Goal: Task Accomplishment & Management: Use online tool/utility

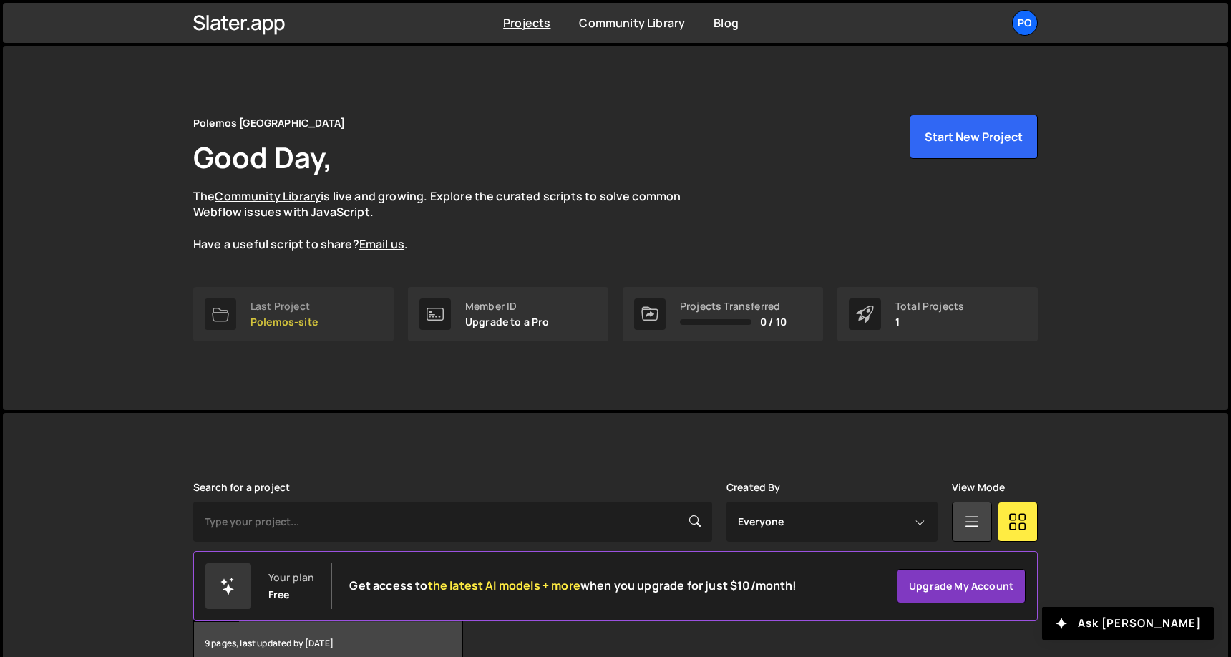
click at [268, 310] on div "Last Project" at bounding box center [284, 306] width 67 height 11
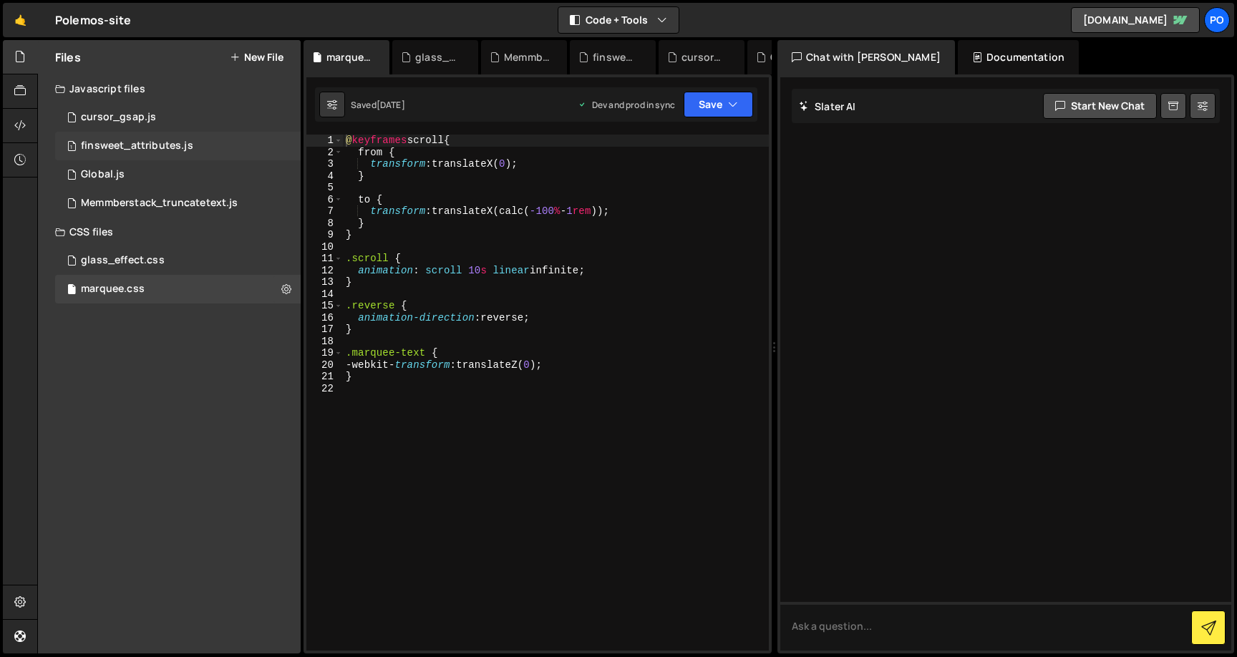
click at [176, 148] on div "finsweet_attributes.js" at bounding box center [137, 146] width 112 height 13
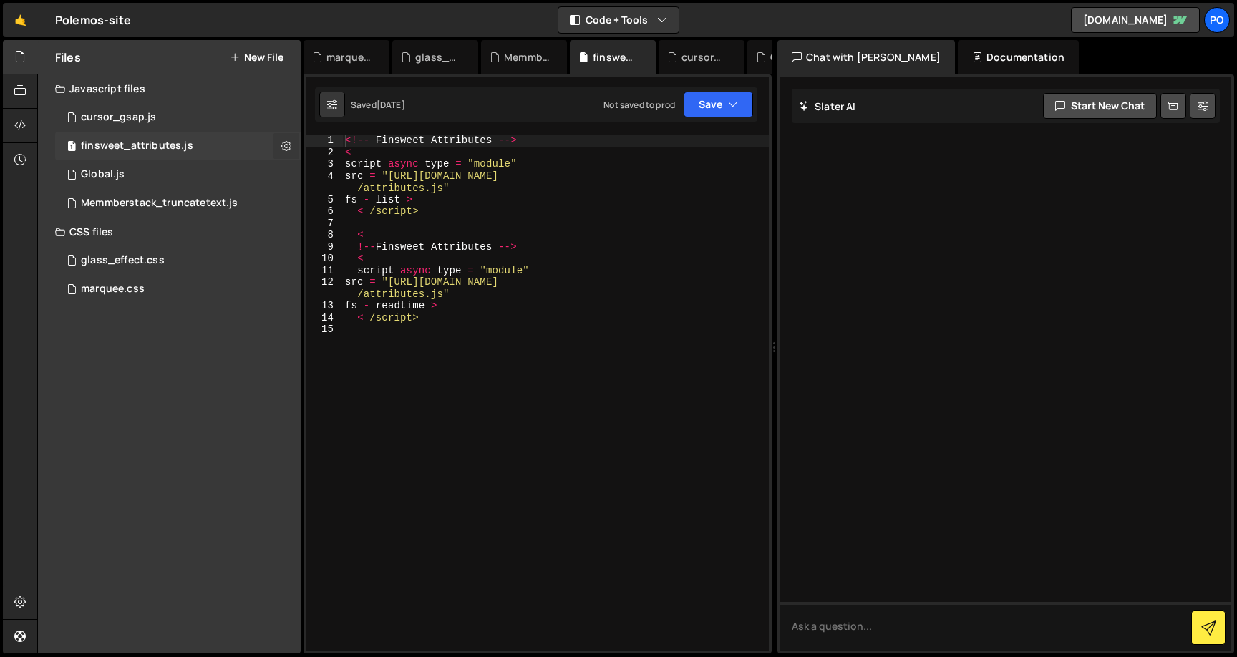
click at [280, 150] on button at bounding box center [286, 146] width 26 height 26
type input "finsweet_attributes"
radio input "true"
checkbox input "true"
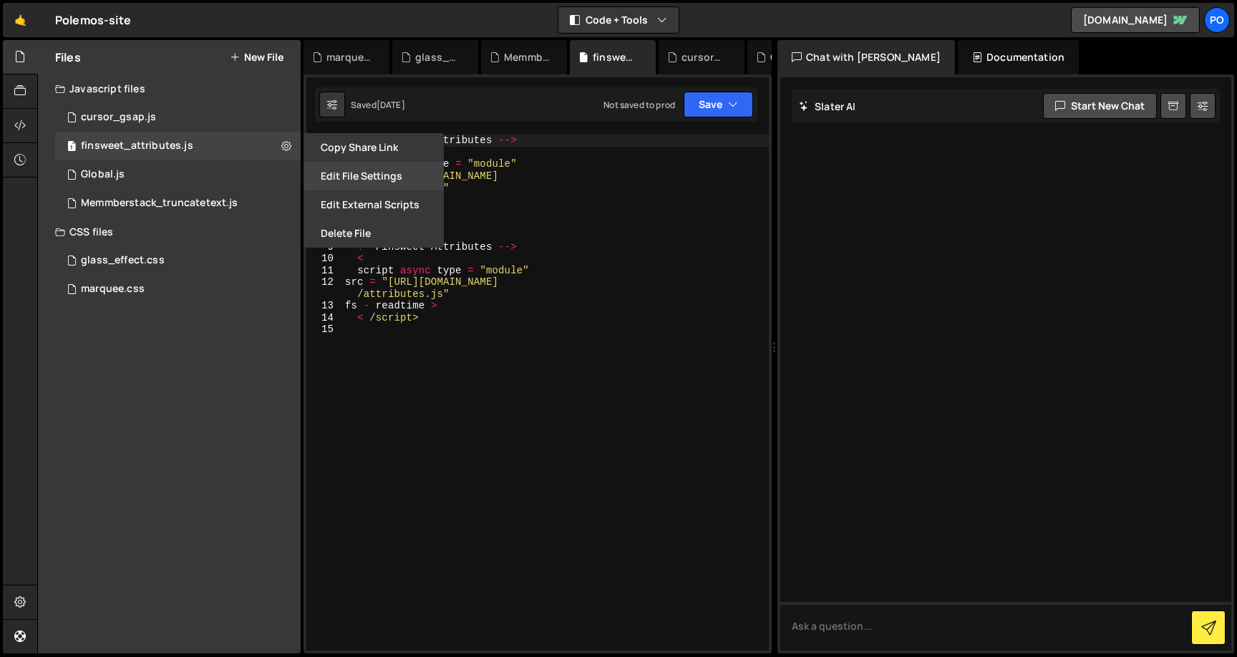
click at [348, 173] on button "Edit File Settings" at bounding box center [374, 176] width 140 height 29
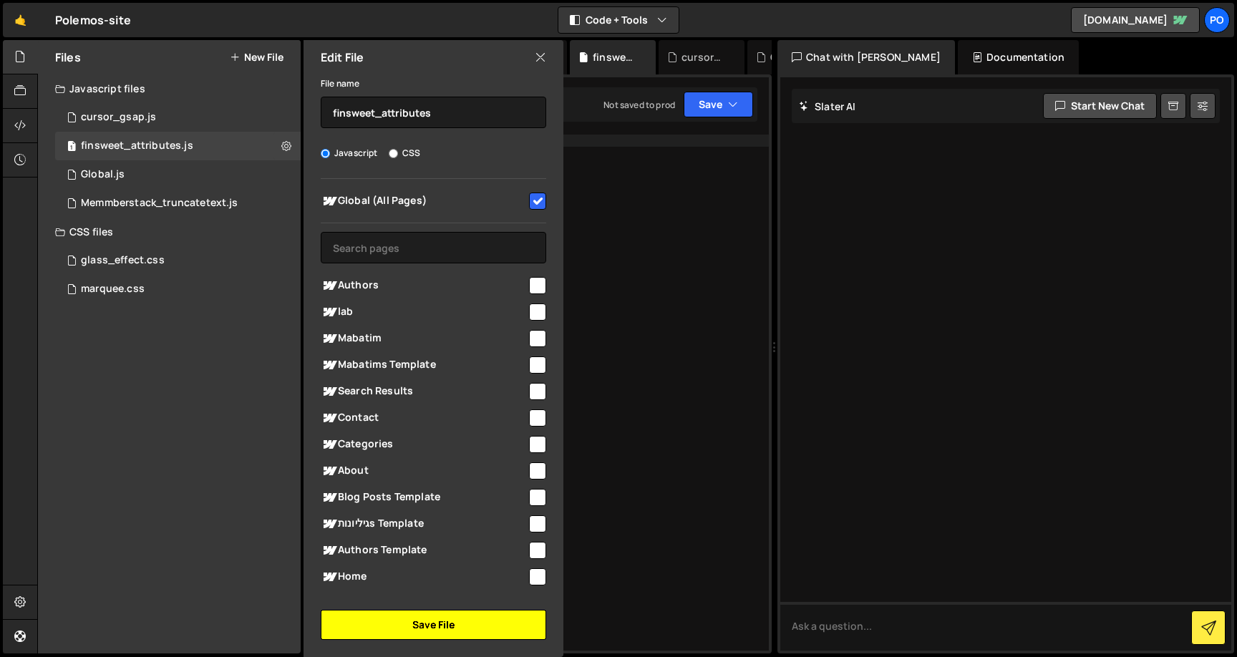
click at [383, 626] on button "Save File" at bounding box center [433, 625] width 225 height 30
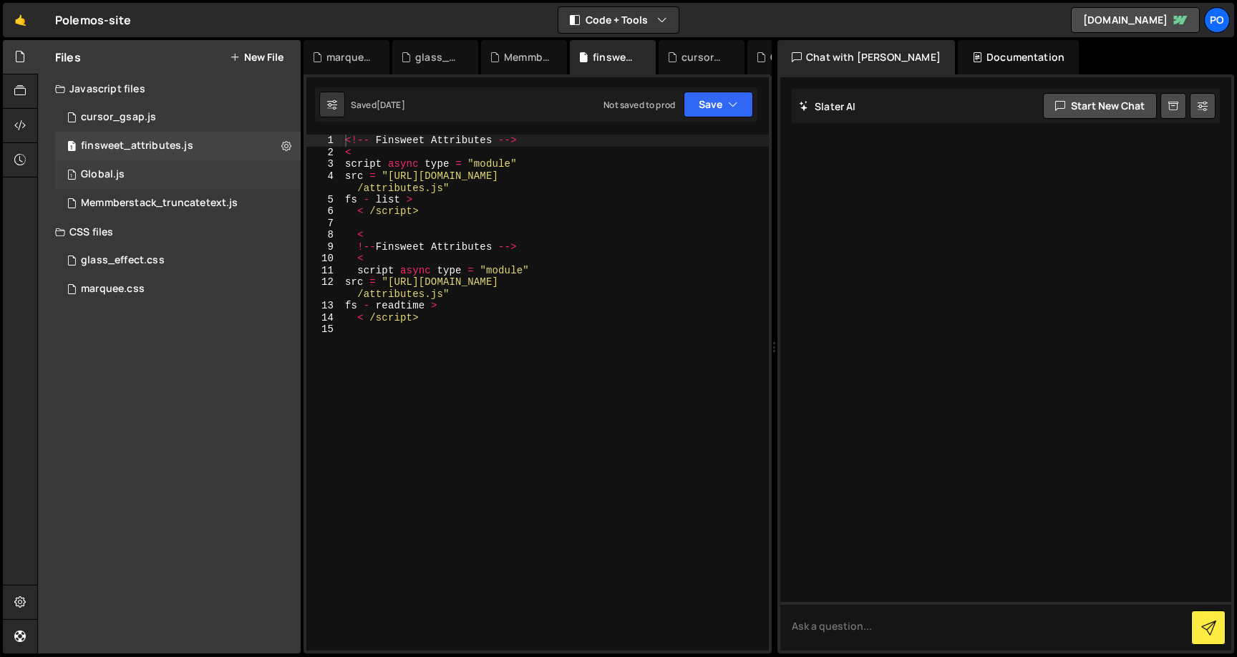
click at [119, 184] on div "1 Global.js 0" at bounding box center [178, 174] width 246 height 29
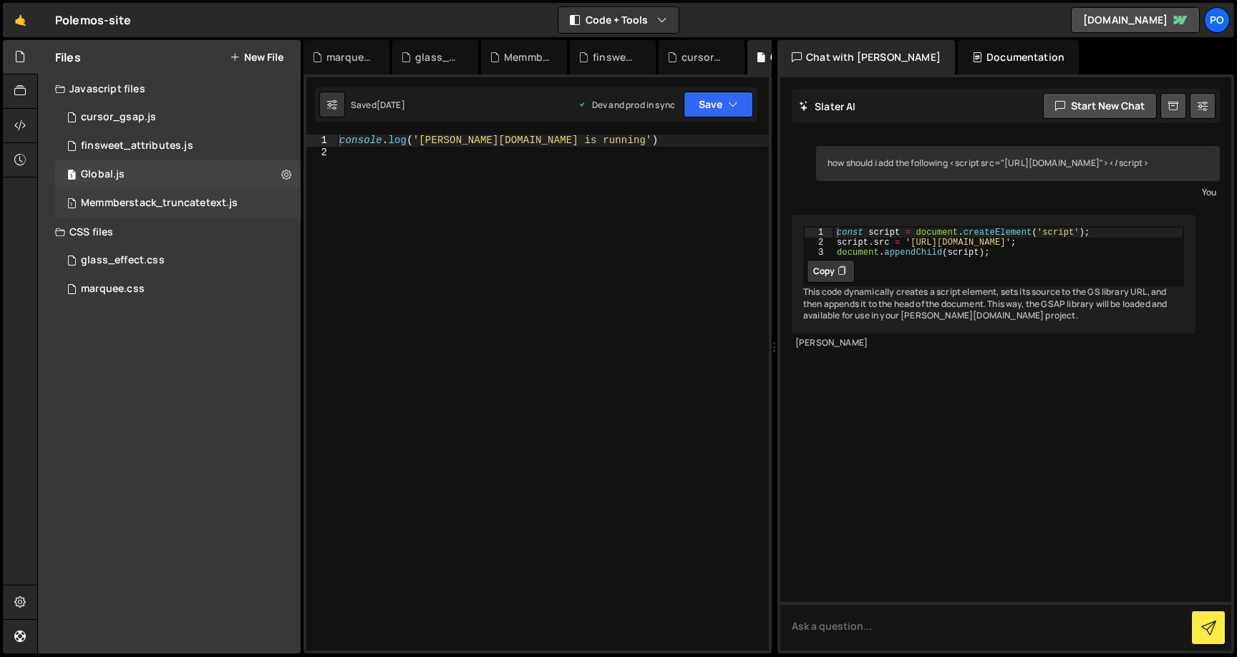
click at [127, 210] on div "1 Memmberstack_truncatetext.js 0" at bounding box center [178, 203] width 246 height 29
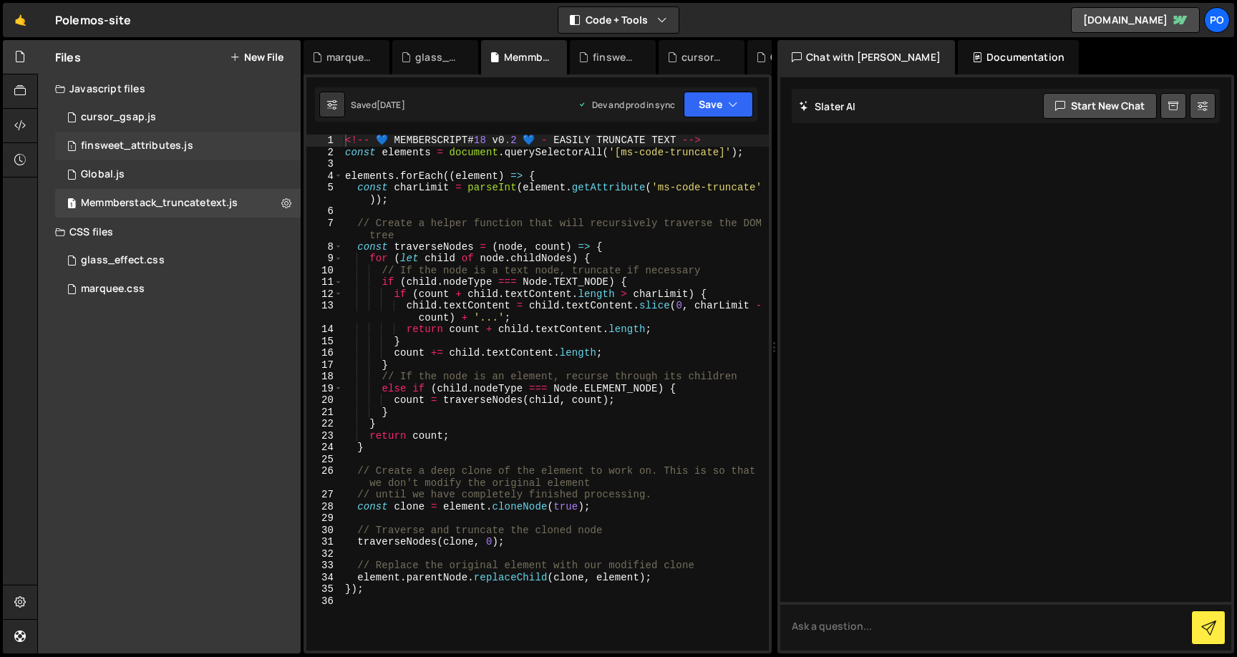
click at [117, 140] on div "finsweet_attributes.js" at bounding box center [137, 146] width 112 height 13
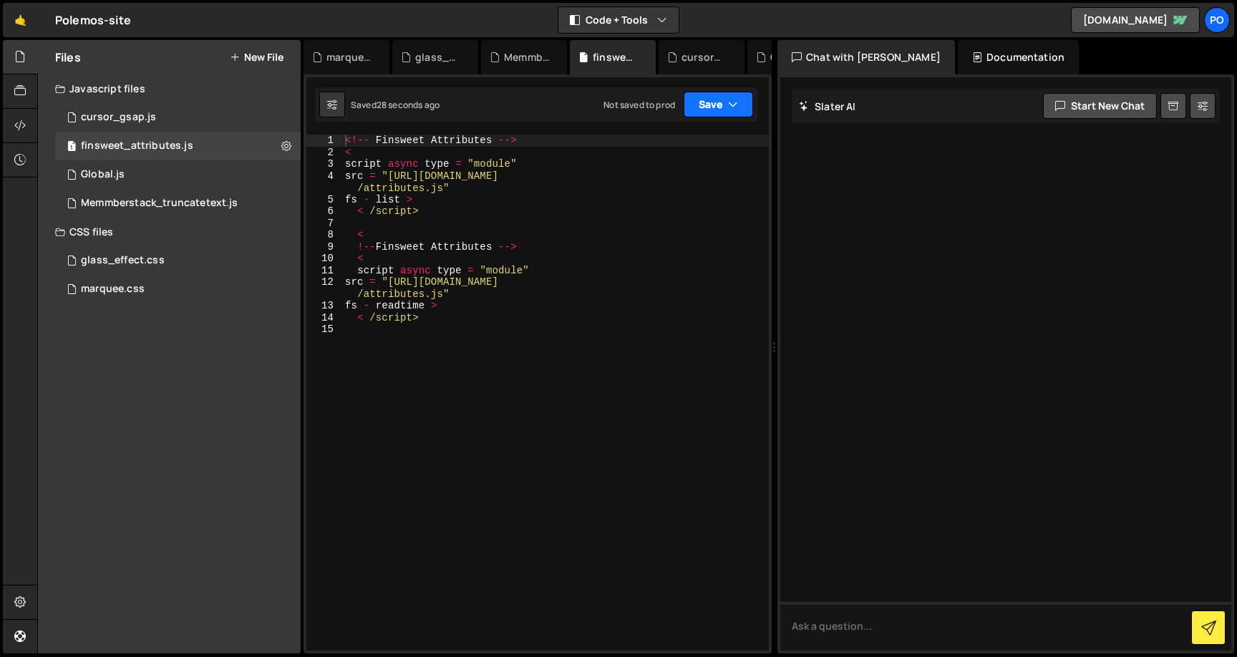
click at [726, 107] on button "Save" at bounding box center [718, 105] width 69 height 26
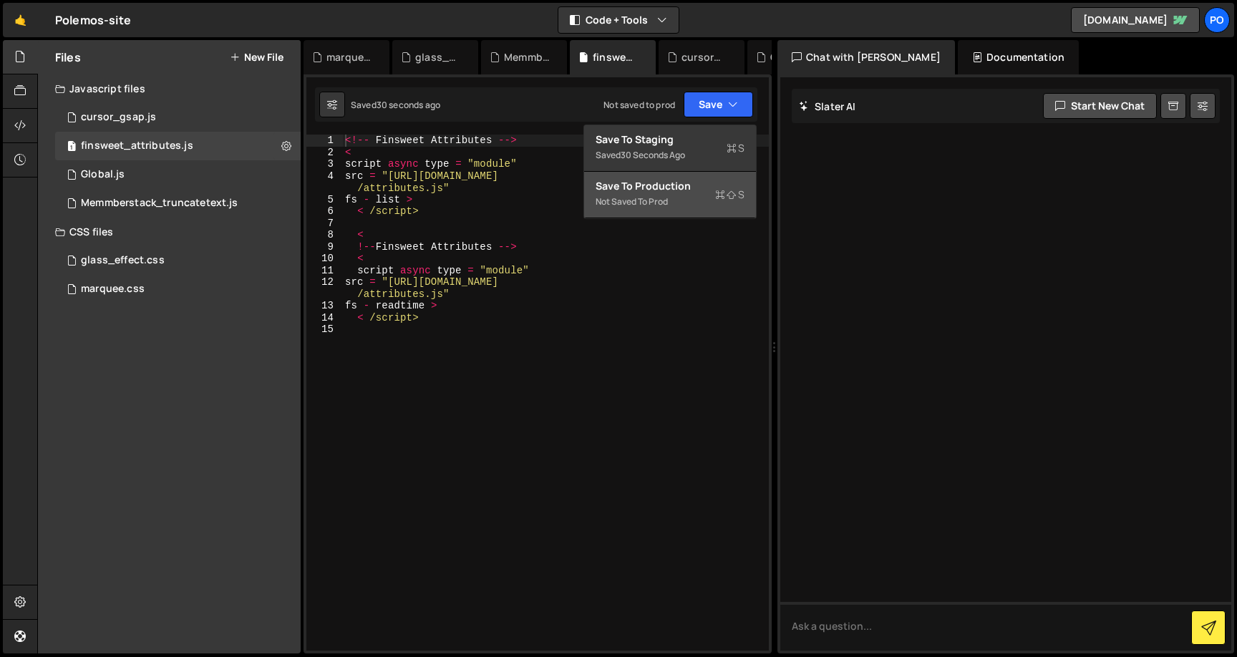
click at [663, 193] on div "Save to Production S" at bounding box center [670, 186] width 149 height 14
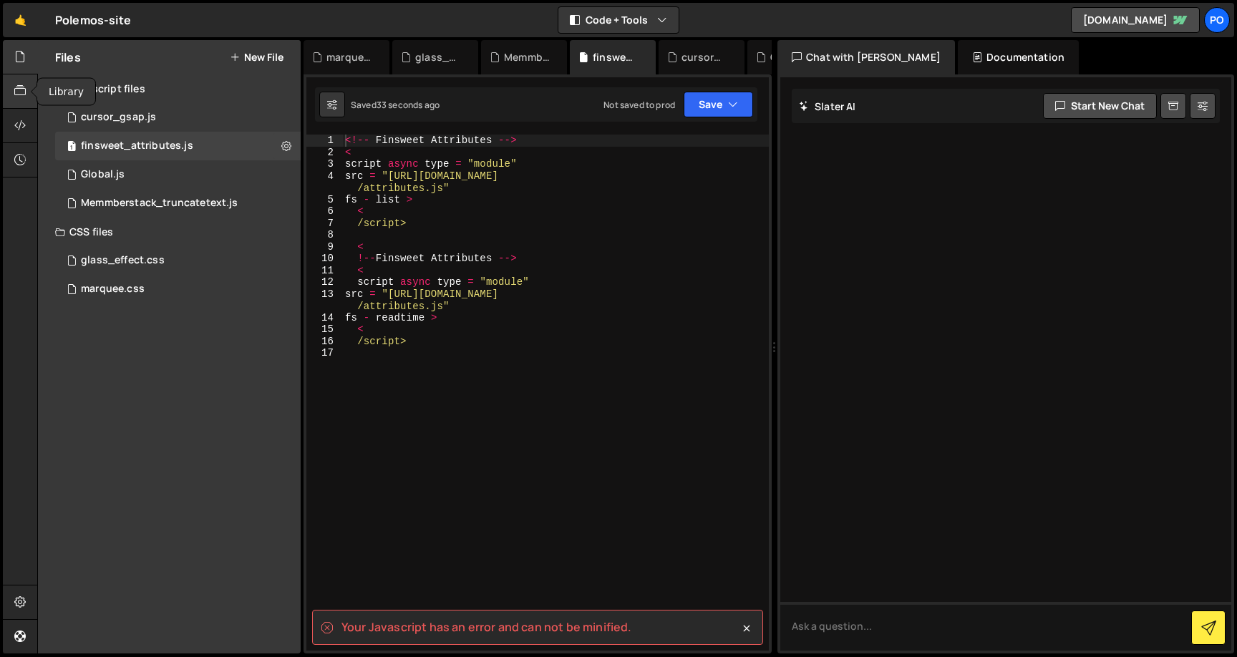
click at [24, 91] on icon at bounding box center [19, 91] width 11 height 16
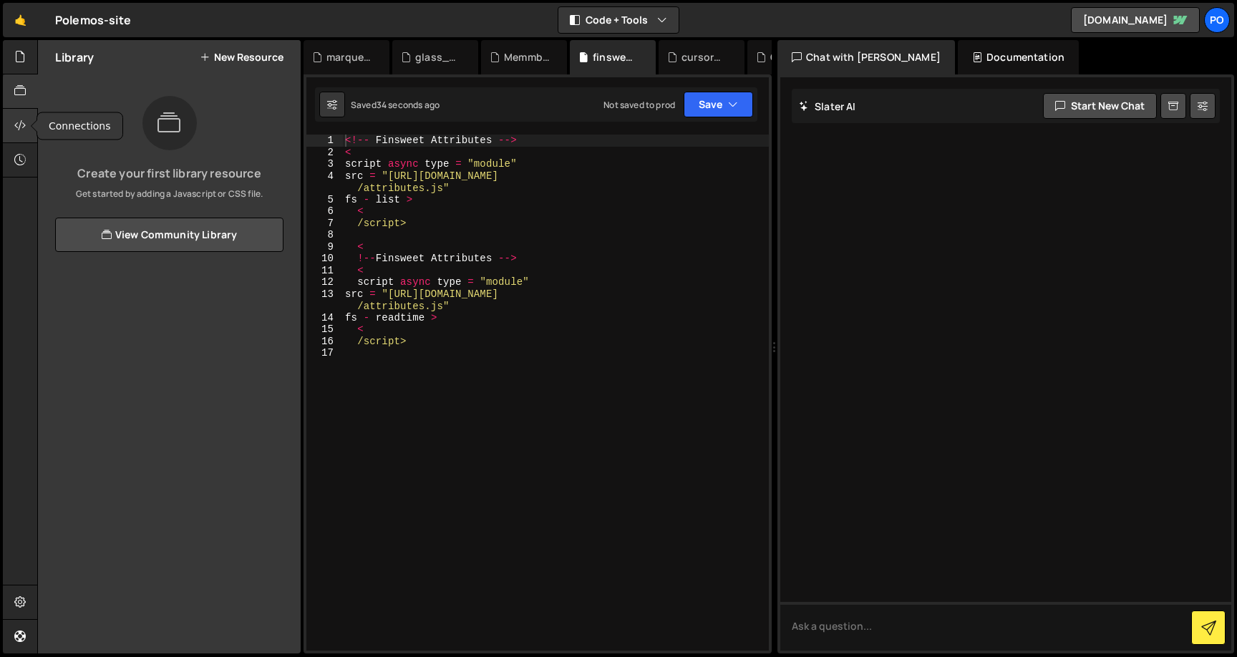
click at [22, 121] on icon at bounding box center [19, 125] width 11 height 16
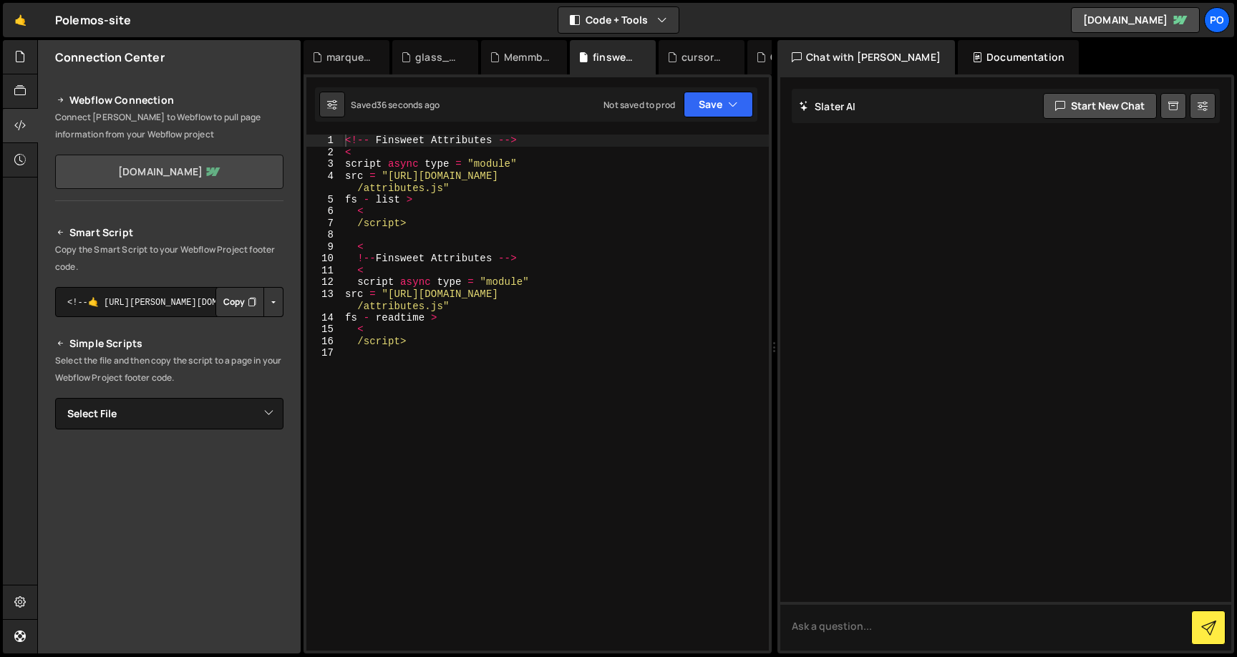
click at [140, 186] on link "[DOMAIN_NAME]" at bounding box center [169, 172] width 228 height 34
click at [706, 110] on button "Save" at bounding box center [718, 105] width 69 height 26
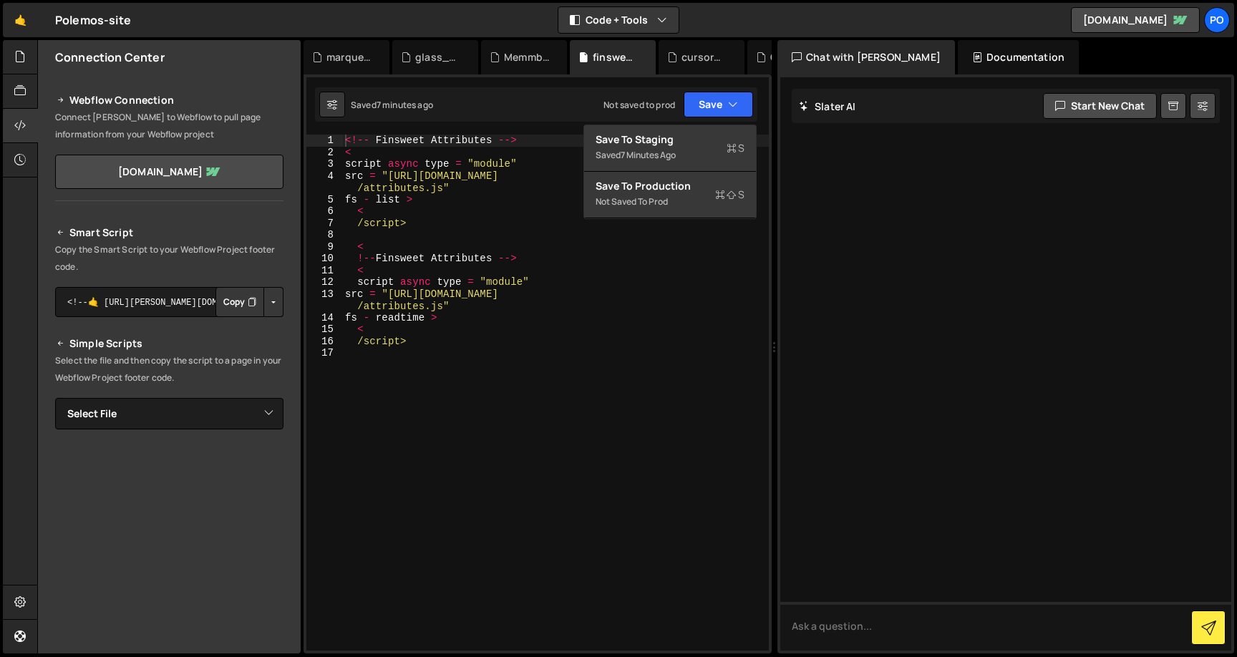
click at [515, 205] on div "<!-- Finsweet Attributes --> < script async type = "module" src = "[URL][DOMAIN…" at bounding box center [555, 405] width 427 height 540
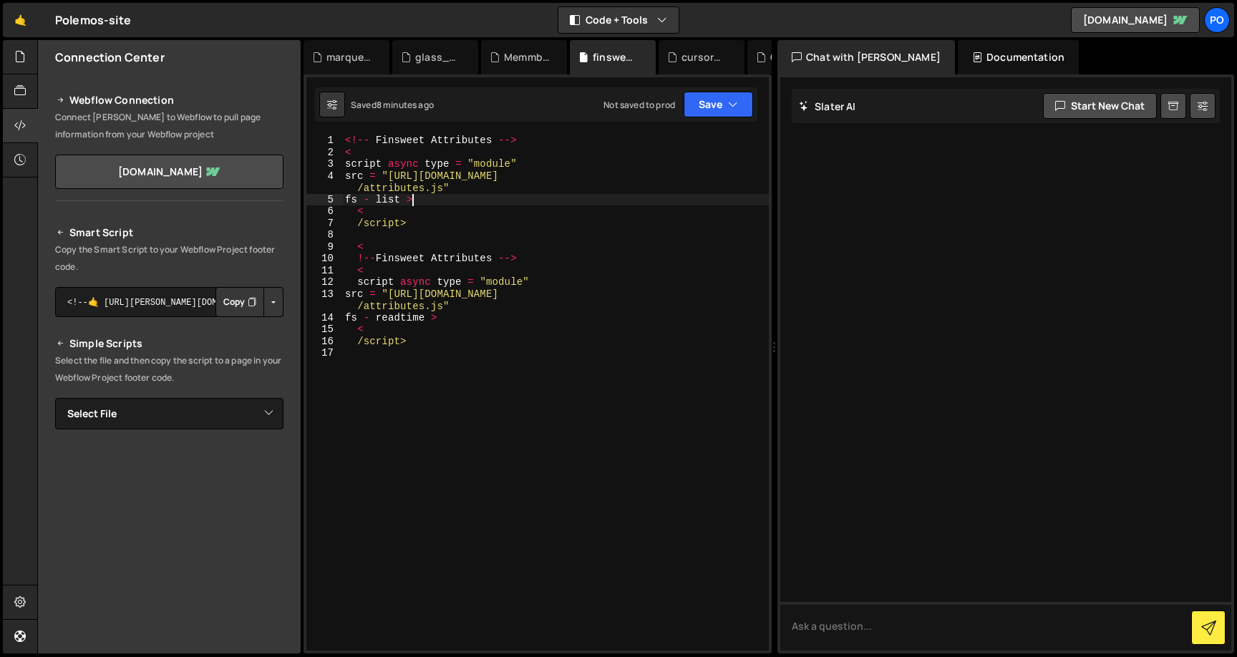
type textarea "/script>"
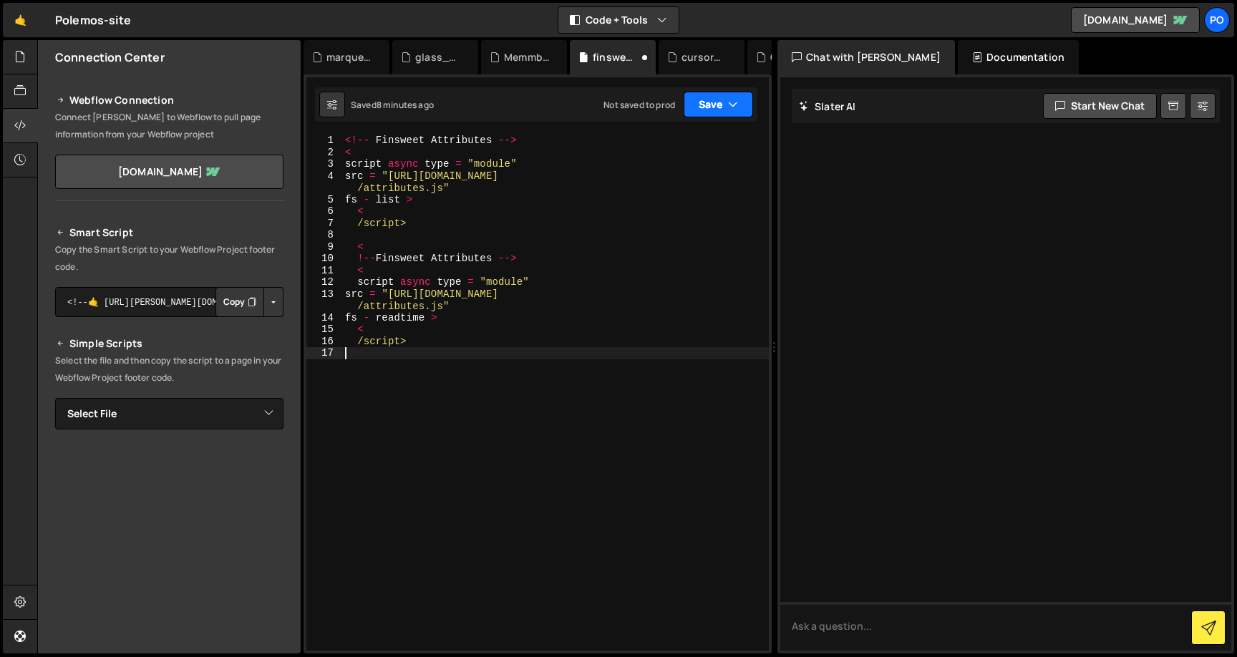
click at [704, 112] on button "Save" at bounding box center [718, 105] width 69 height 26
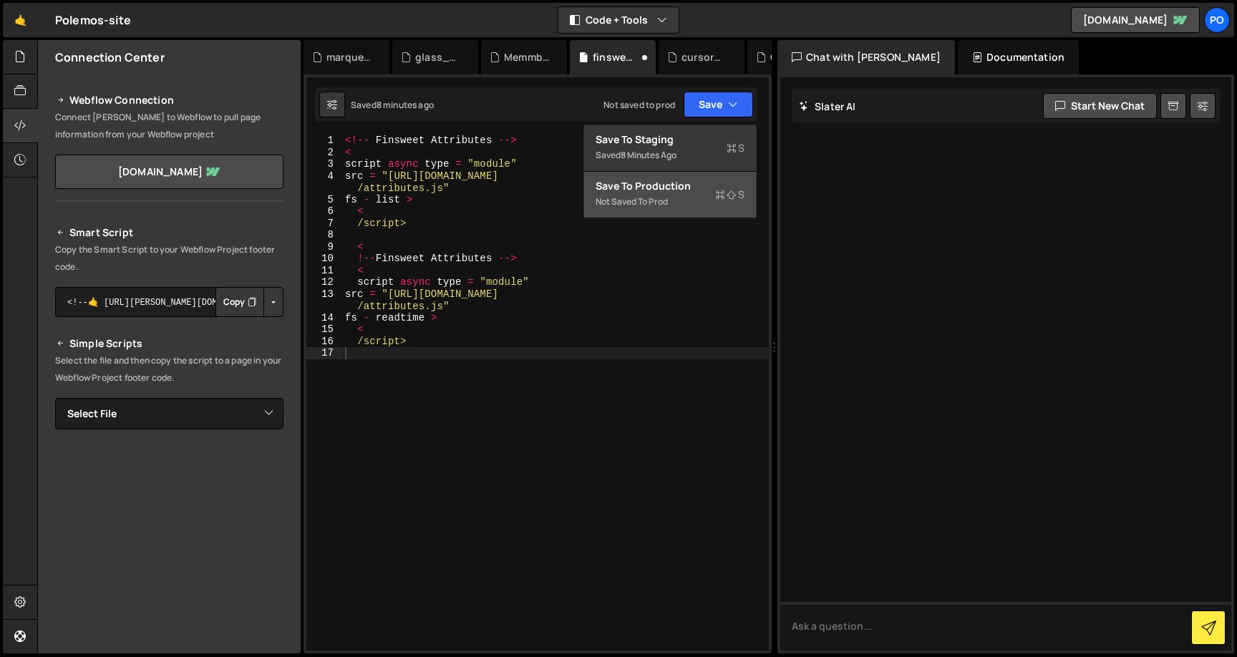
click at [661, 180] on div "Save to Production S" at bounding box center [670, 186] width 149 height 14
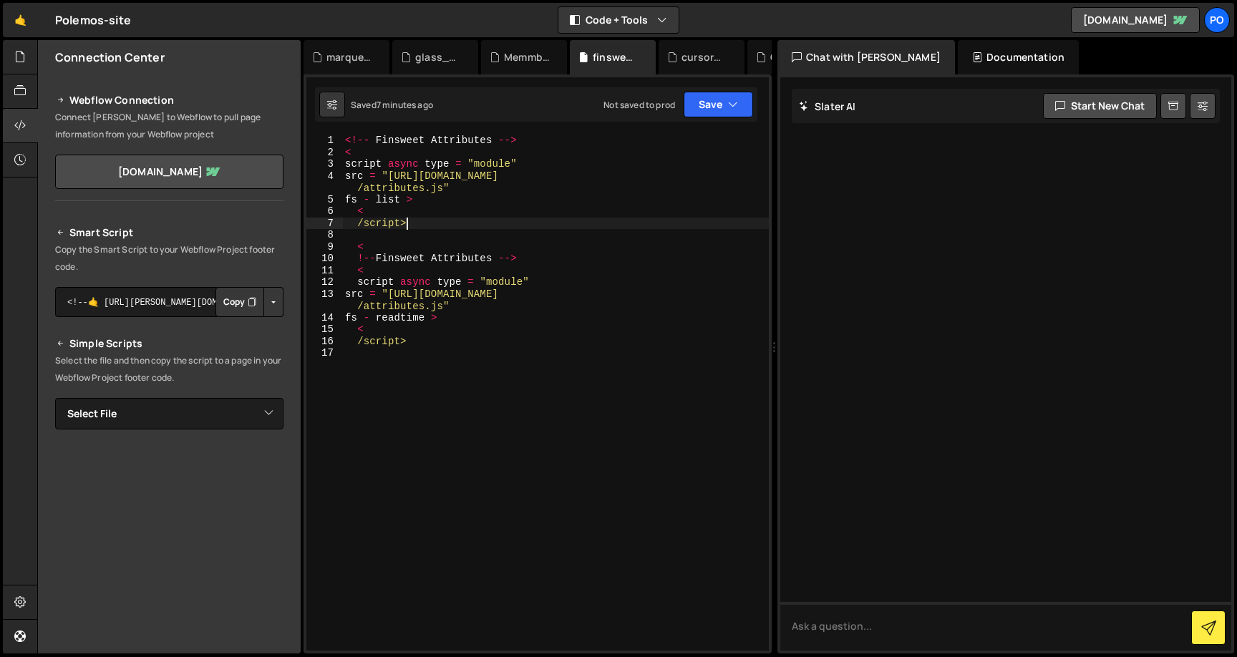
click at [423, 227] on div "<!-- Finsweet Attributes --> < script async type = "module" src = "[URL][DOMAIN…" at bounding box center [555, 405] width 427 height 540
click at [381, 220] on div "<!-- Finsweet Attributes --> < script async type = "module" src = "[URL][DOMAIN…" at bounding box center [555, 405] width 427 height 540
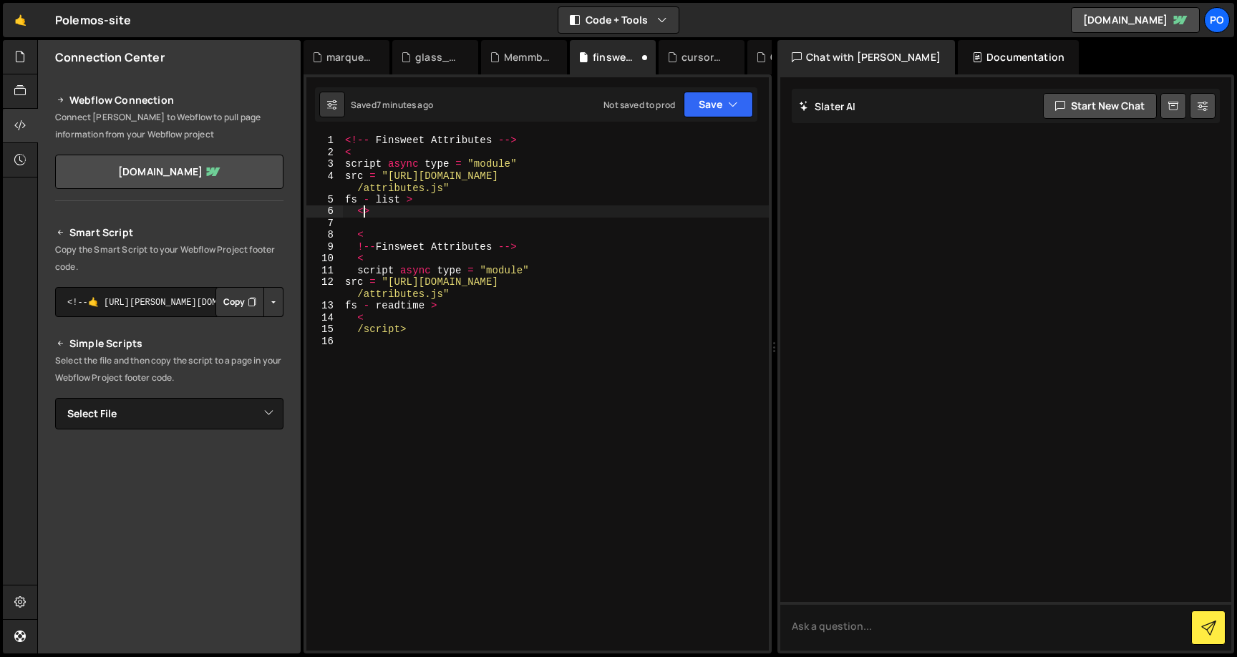
type textarea ">"
drag, startPoint x: 411, startPoint y: 329, endPoint x: 328, endPoint y: 322, distance: 83.3
click at [328, 322] on div "1 2 3 4 5 6 7 8 9 10 11 12 13 14 15 16 <!-- Finsweet Attributes --> < script as…" at bounding box center [537, 393] width 462 height 516
type textarea "< /script>"
type textarea "fs - readtime >"
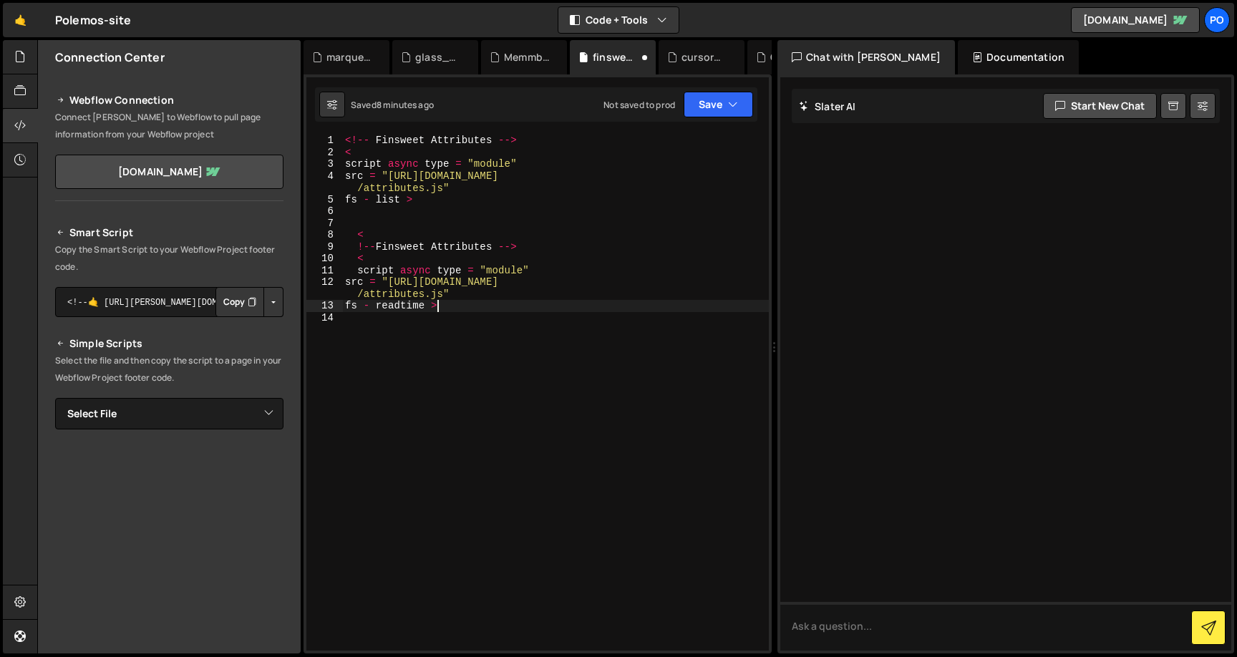
click at [701, 120] on div "Saved 8 minutes ago Not saved to prod Upgrade to Edit Save Save to Staging S Sa…" at bounding box center [536, 104] width 442 height 34
click at [704, 103] on button "Save" at bounding box center [718, 105] width 69 height 26
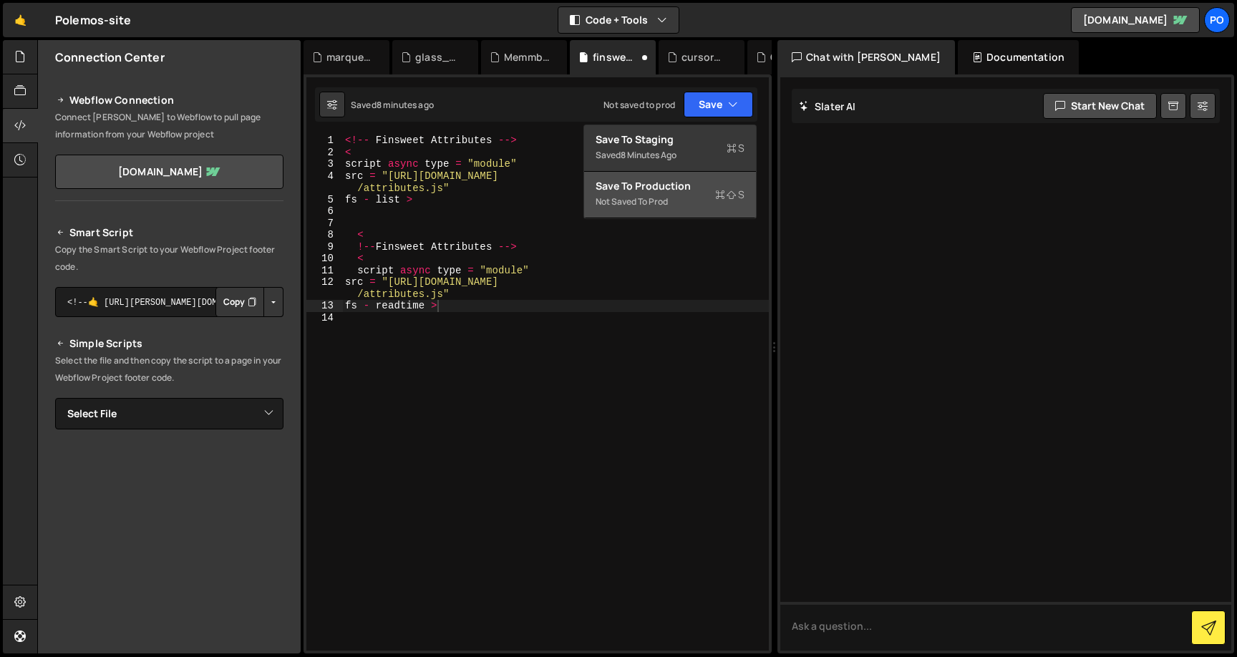
click at [656, 175] on button "Save to Production S Not saved to prod" at bounding box center [670, 195] width 172 height 47
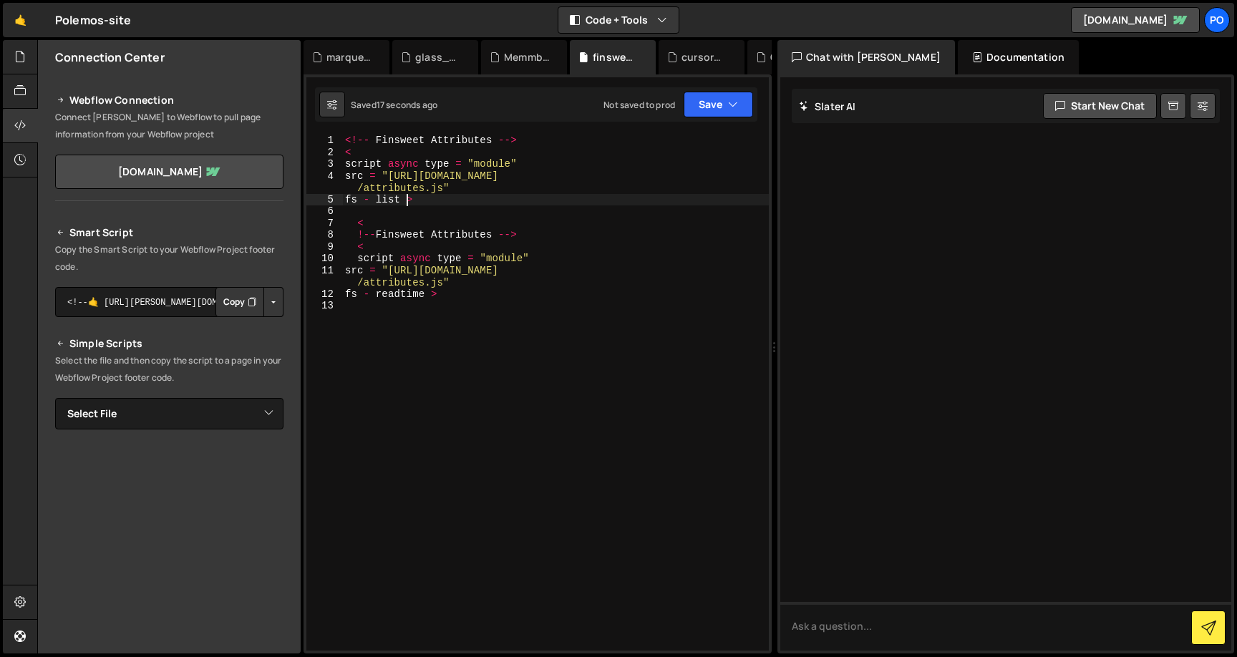
click at [409, 194] on div "<!-- Finsweet Attributes --> < script async type = "module" src = "[URL][DOMAIN…" at bounding box center [555, 405] width 427 height 540
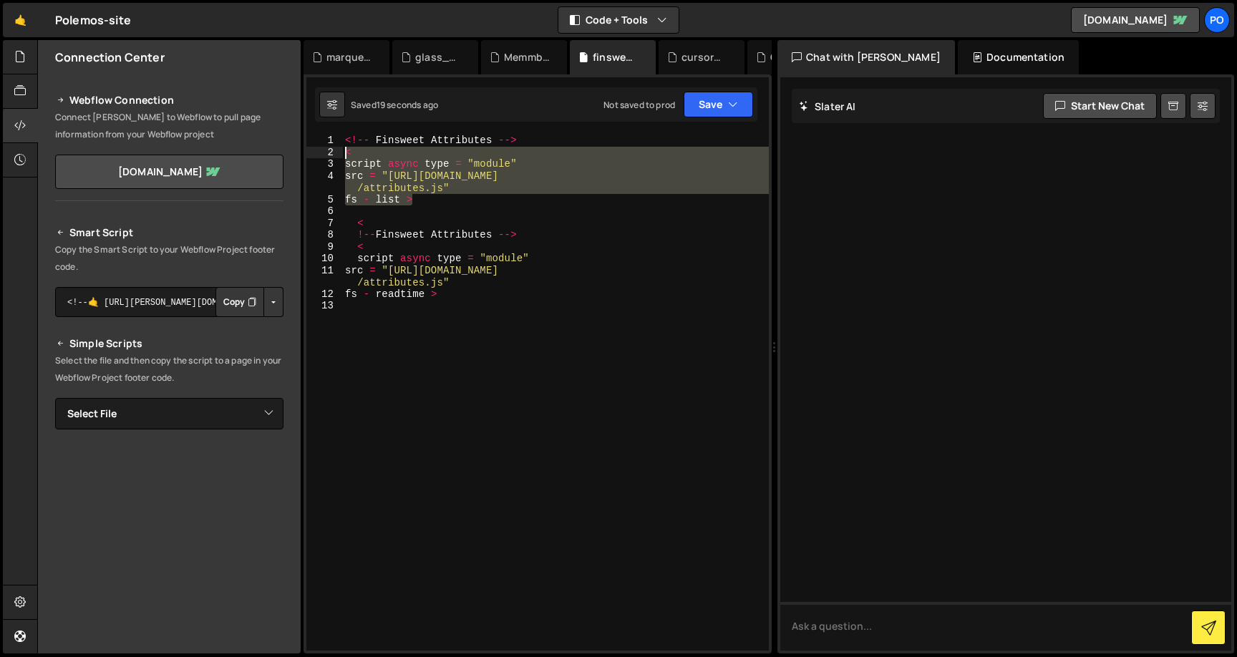
drag, startPoint x: 430, startPoint y: 194, endPoint x: 338, endPoint y: 152, distance: 101.5
click at [338, 152] on div "fs - list > 1 2 3 4 5 6 7 8 9 10 11 12 13 <!-- Finsweet Attributes --> < script…" at bounding box center [537, 393] width 462 height 516
paste textarea "></script>"
click at [427, 198] on div "<!-- Finsweet Attributes --> < script async type = "module" src = "[URL][DOMAIN…" at bounding box center [555, 393] width 427 height 516
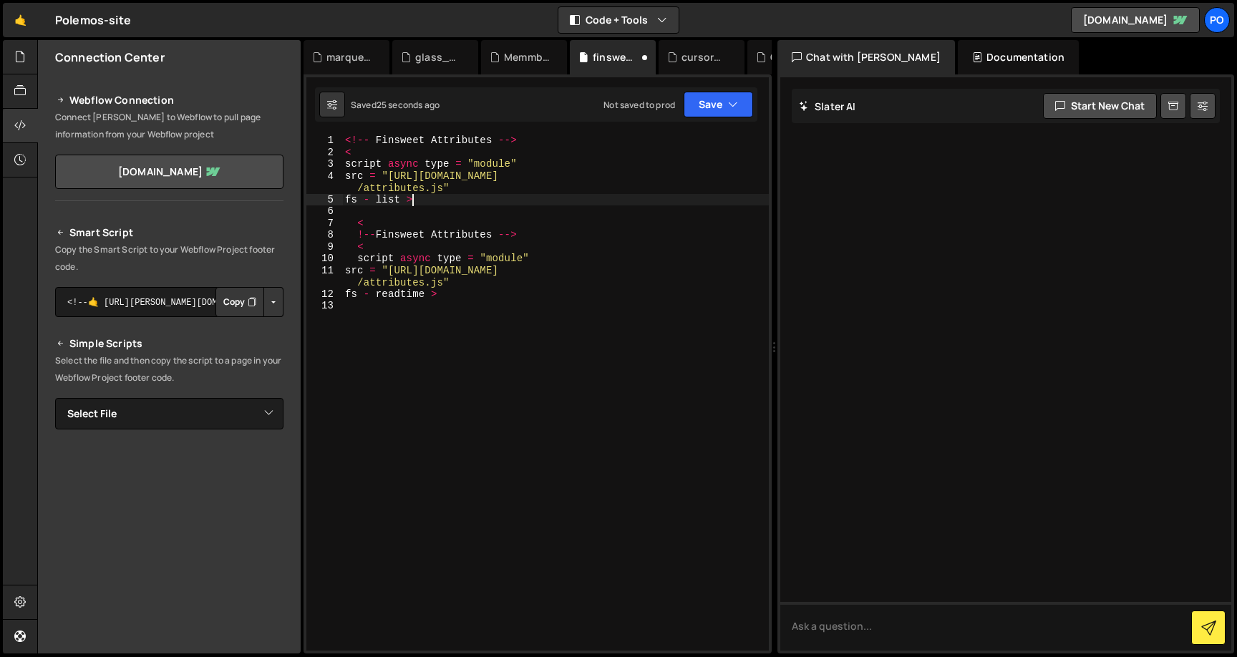
click at [338, 153] on div "fs - list > 1 2 3 4 5 6 7 8 9 10 11 12 13 <!-- Finsweet Attributes --> < script…" at bounding box center [537, 393] width 462 height 516
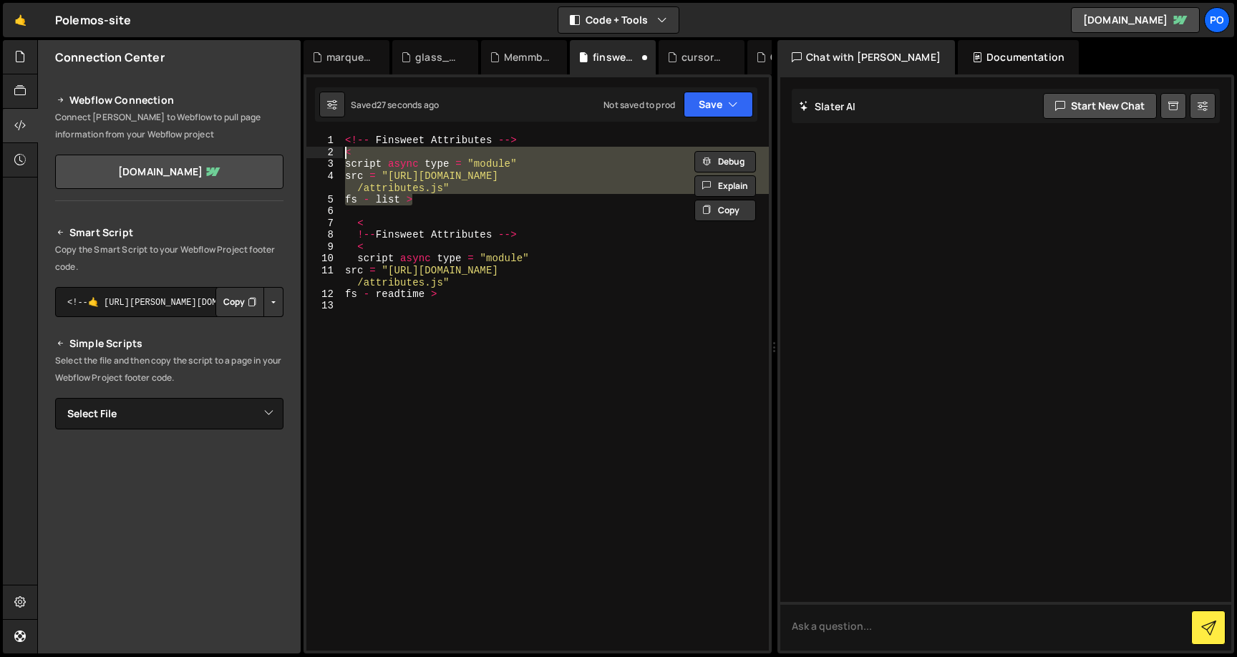
click at [348, 137] on div "<!-- Finsweet Attributes --> < script async type = "module" src = "[URL][DOMAIN…" at bounding box center [555, 405] width 427 height 540
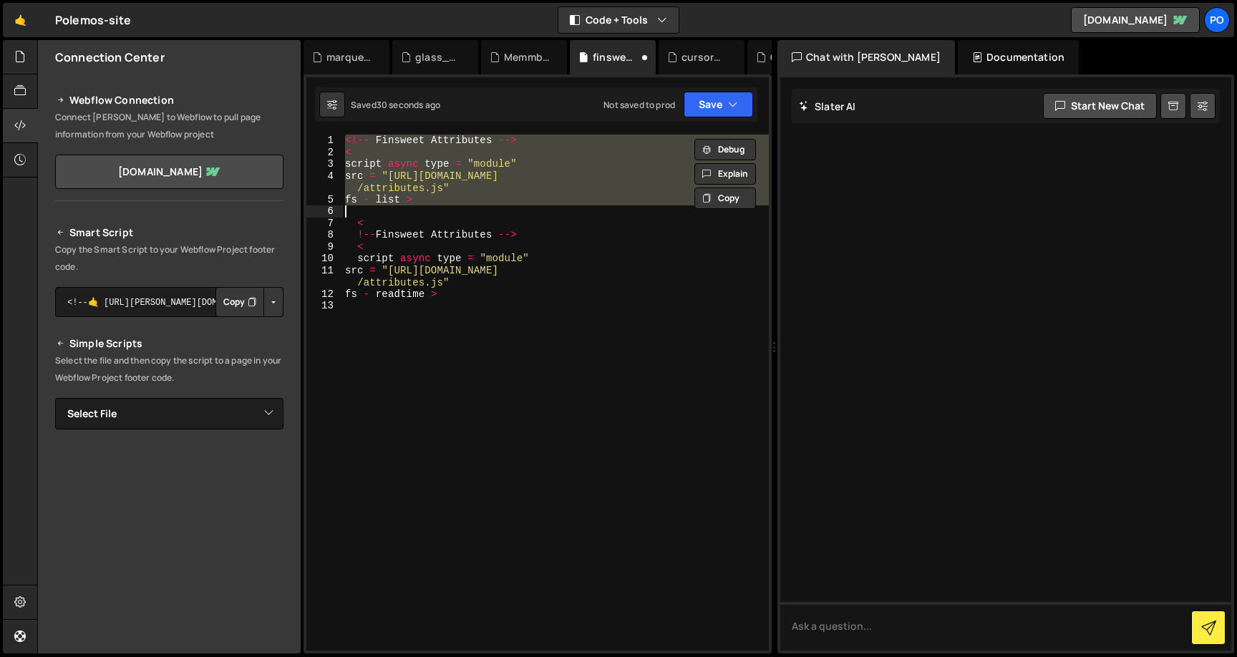
paste textarea "></script>"
type textarea "></script>"
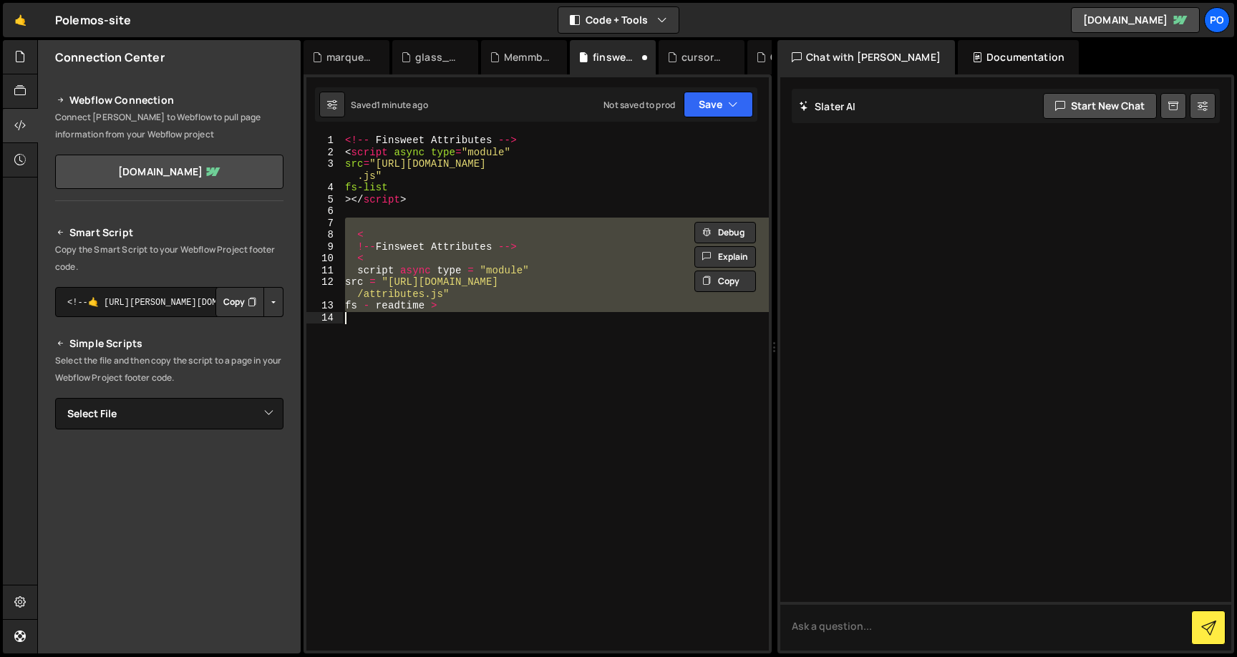
paste textarea "></script>"
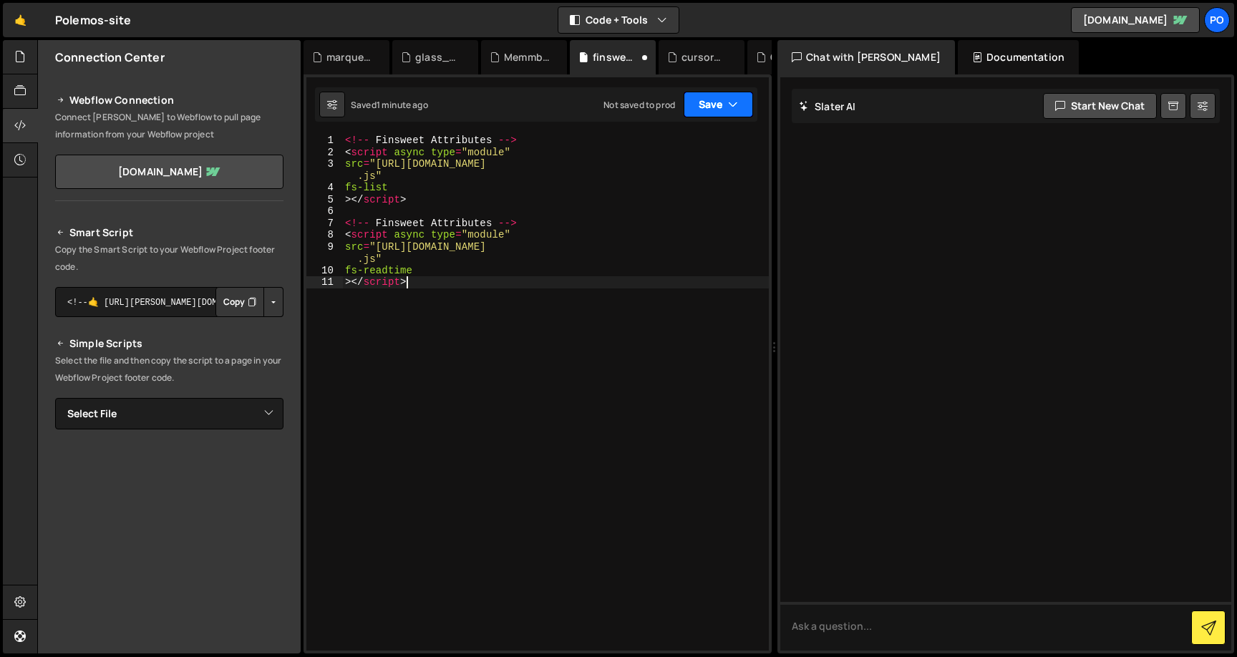
click at [716, 109] on button "Save" at bounding box center [718, 105] width 69 height 26
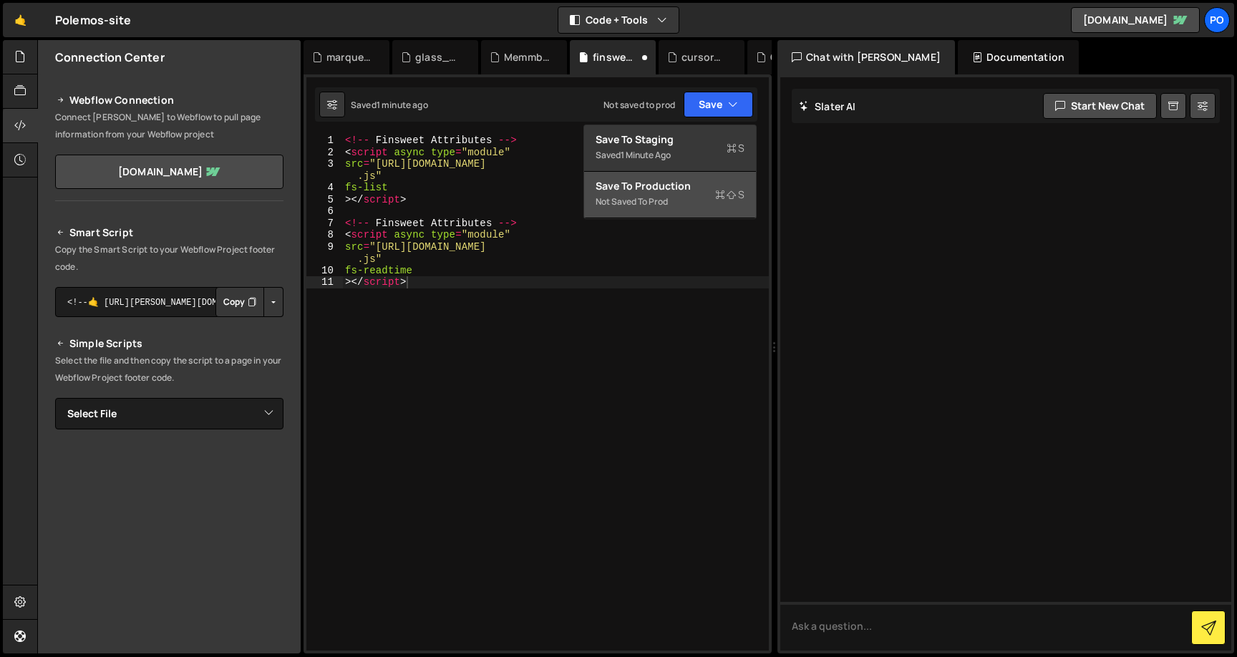
click at [650, 183] on div "Save to Production S" at bounding box center [670, 186] width 149 height 14
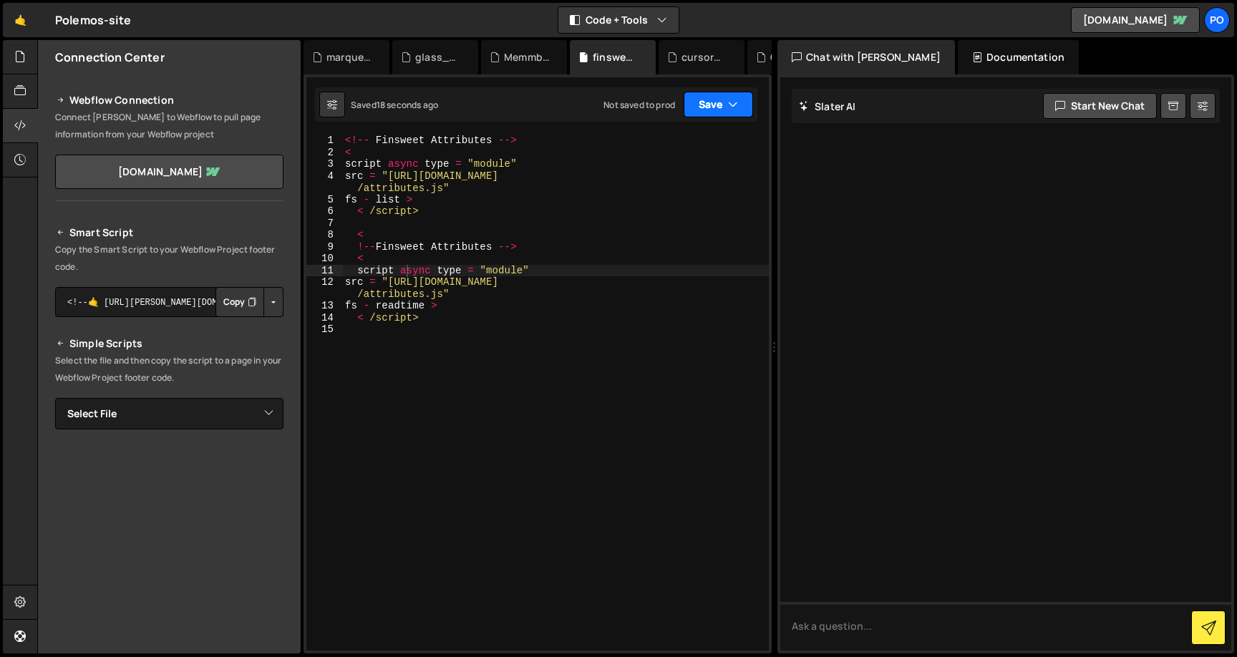
click at [735, 109] on icon "button" at bounding box center [733, 104] width 10 height 14
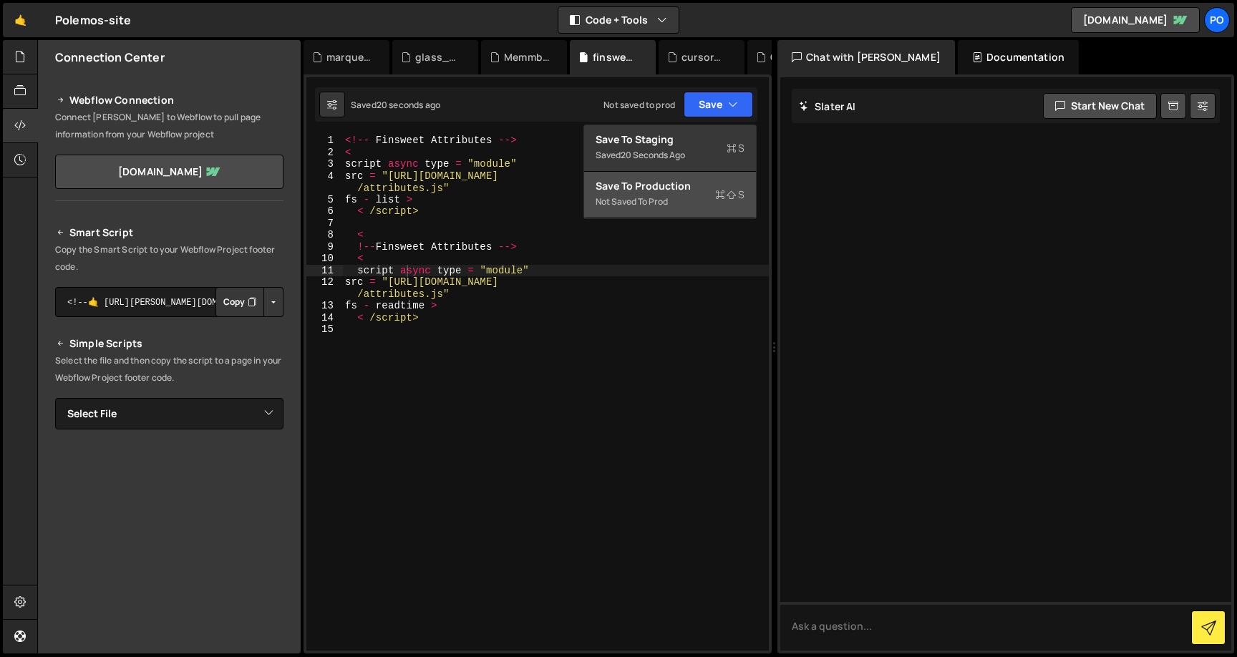
click at [694, 188] on div "Save to Production S" at bounding box center [670, 186] width 149 height 14
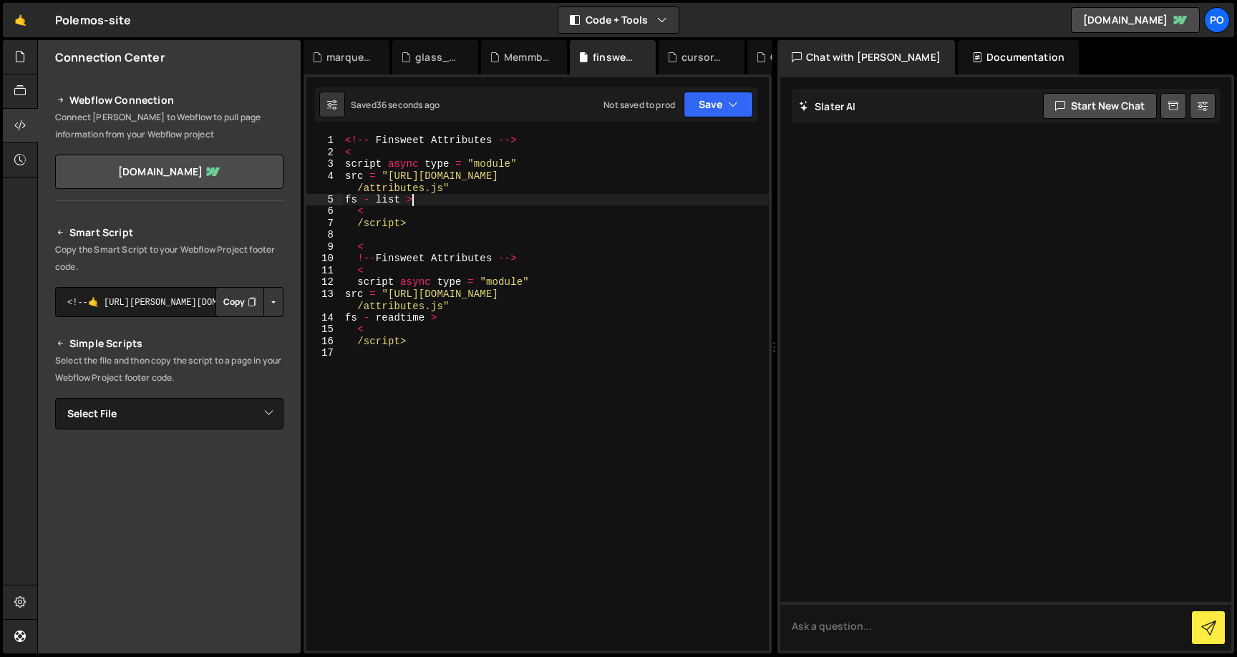
click at [440, 204] on div "<!-- Finsweet Attributes --> < script async type = "module" src = "[URL][DOMAIN…" at bounding box center [555, 405] width 427 height 540
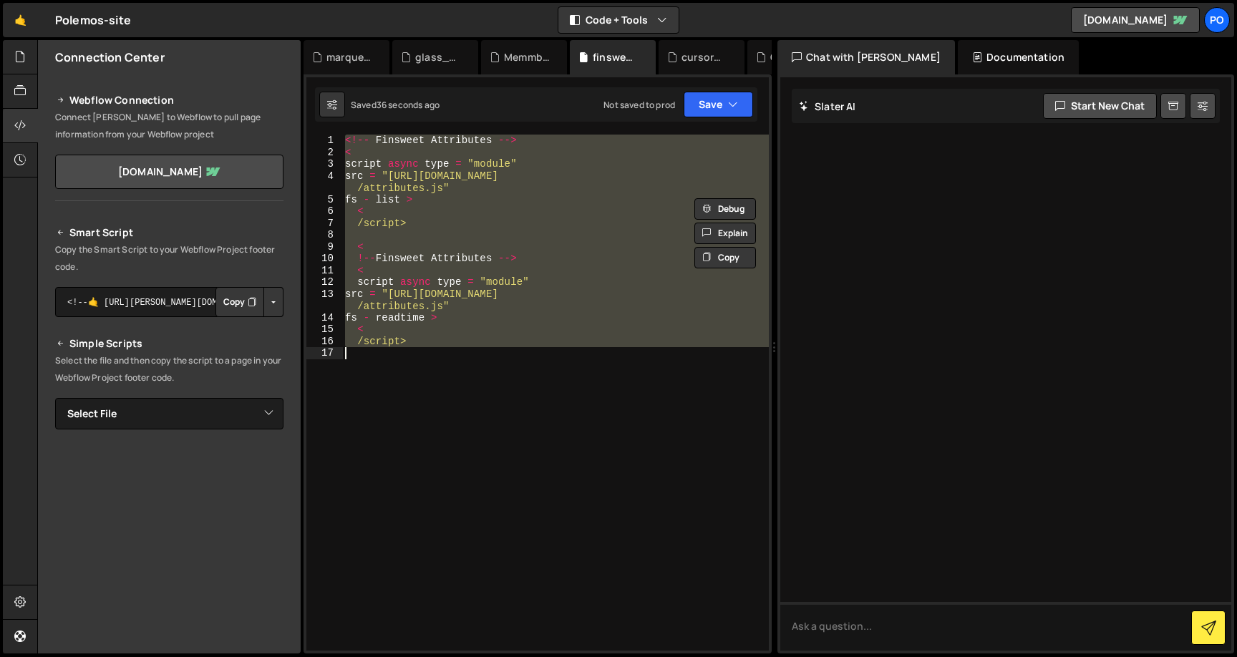
click at [440, 204] on div "<!-- Finsweet Attributes --> < script async type = "module" src = "[URL][DOMAIN…" at bounding box center [555, 405] width 427 height 540
type textarea "/script>"
click at [815, 636] on textarea "To enrich screen reader interactions, please activate Accessibility in Grammarl…" at bounding box center [1005, 626] width 451 height 49
paste textarea "<!-- Finsweet Attributes --> < script async type = "module" src = "[URL][DOMAIN…"
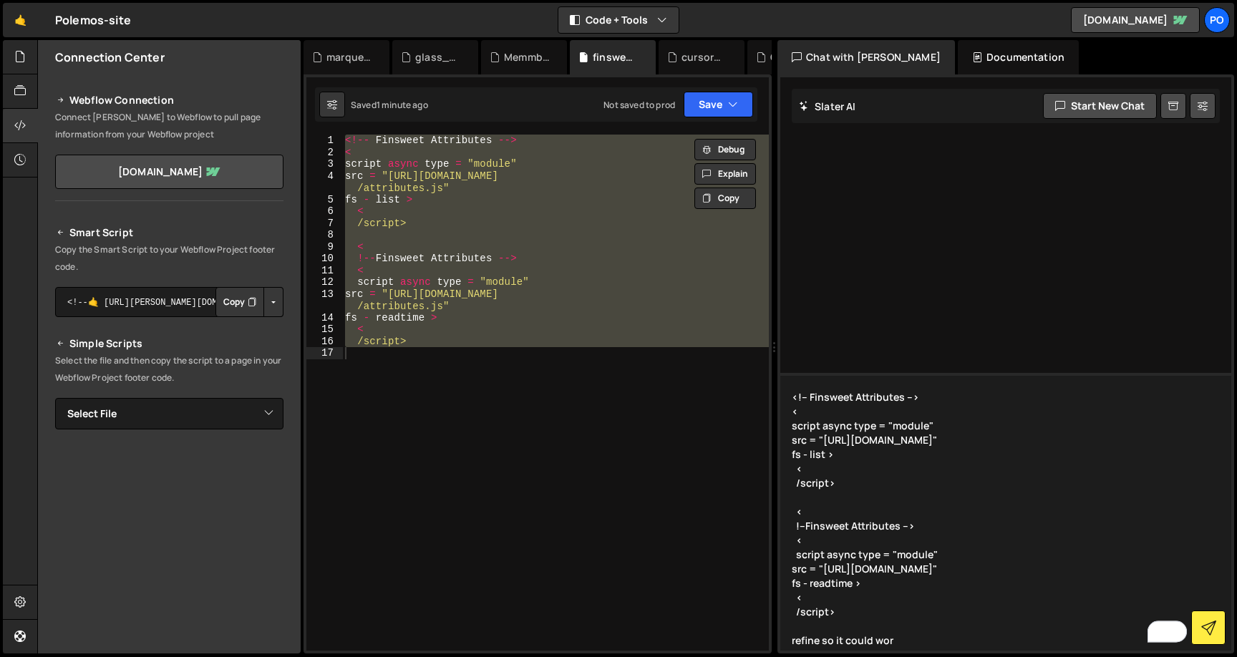
type textarea "<!-- Finsweet Attributes --> < script async type = "module" src = "[URL][DOMAIN…"
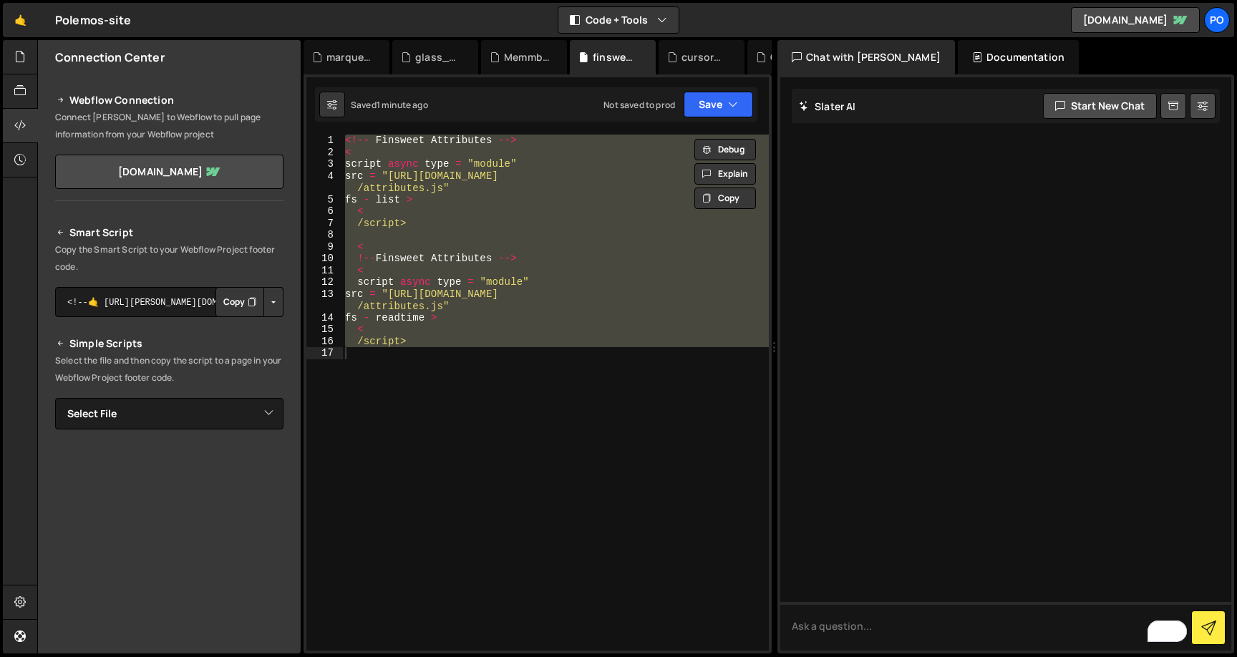
click at [973, 181] on div at bounding box center [1005, 363] width 451 height 573
click at [20, 67] on div at bounding box center [20, 57] width 35 height 34
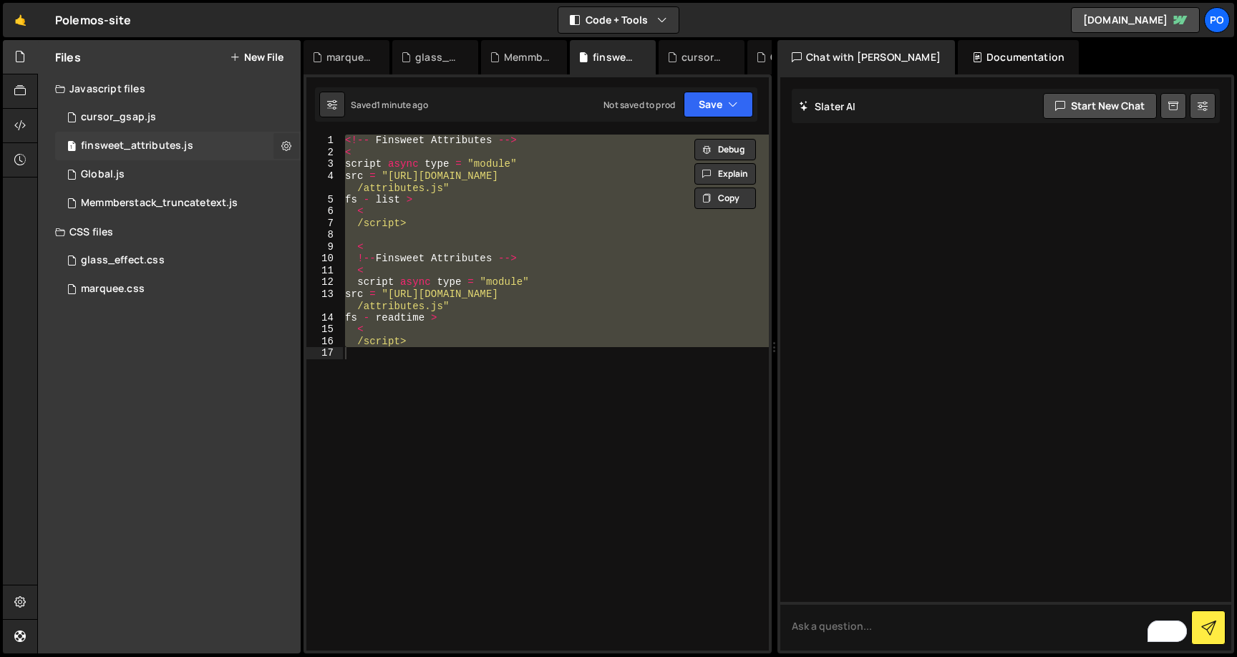
click at [288, 144] on icon at bounding box center [286, 146] width 10 height 14
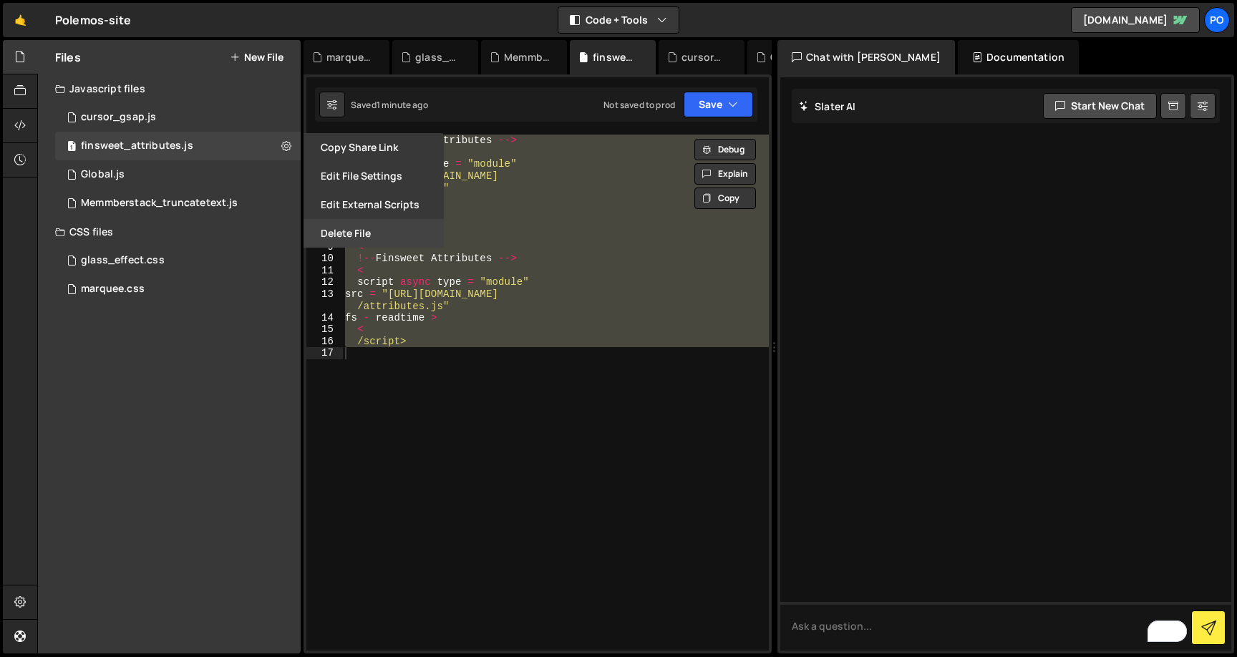
click at [340, 226] on button "Delete File" at bounding box center [374, 233] width 140 height 29
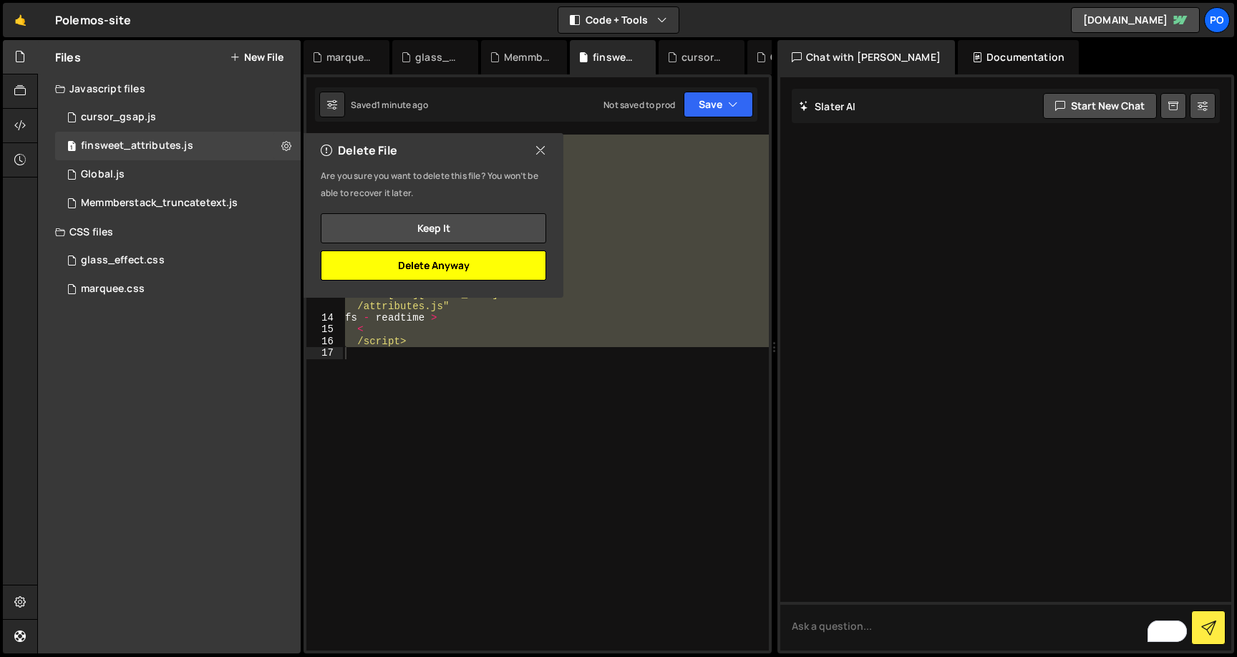
click at [440, 265] on button "Delete Anyway" at bounding box center [433, 266] width 225 height 30
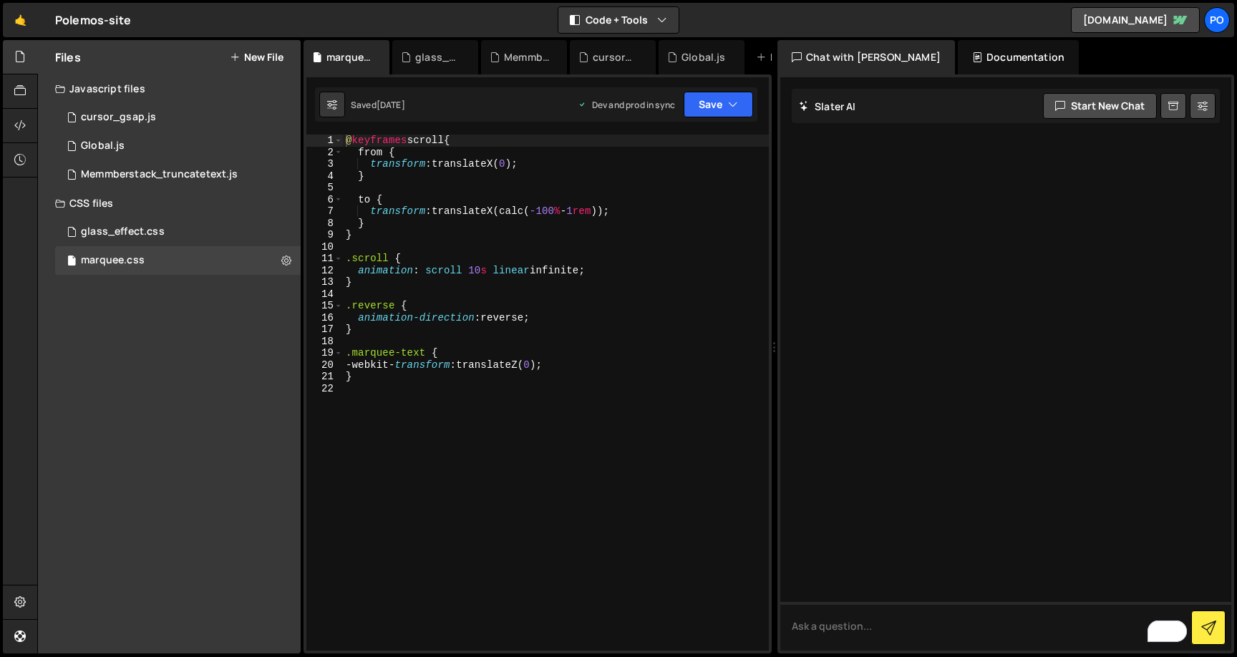
click at [260, 68] on div "Files New File" at bounding box center [169, 57] width 263 height 34
click at [258, 58] on button "New File" at bounding box center [257, 57] width 54 height 11
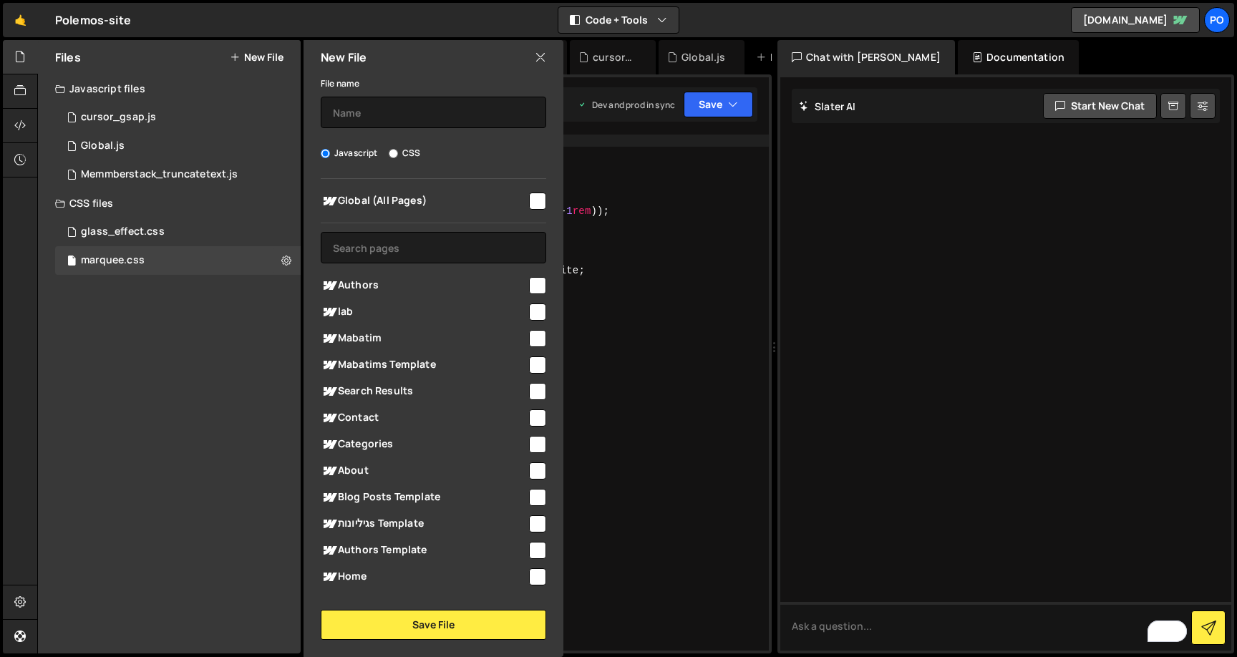
click at [532, 193] on input "checkbox" at bounding box center [537, 201] width 17 height 17
checkbox input "true"
click at [399, 113] on input "text" at bounding box center [433, 112] width 225 height 31
type input "F"
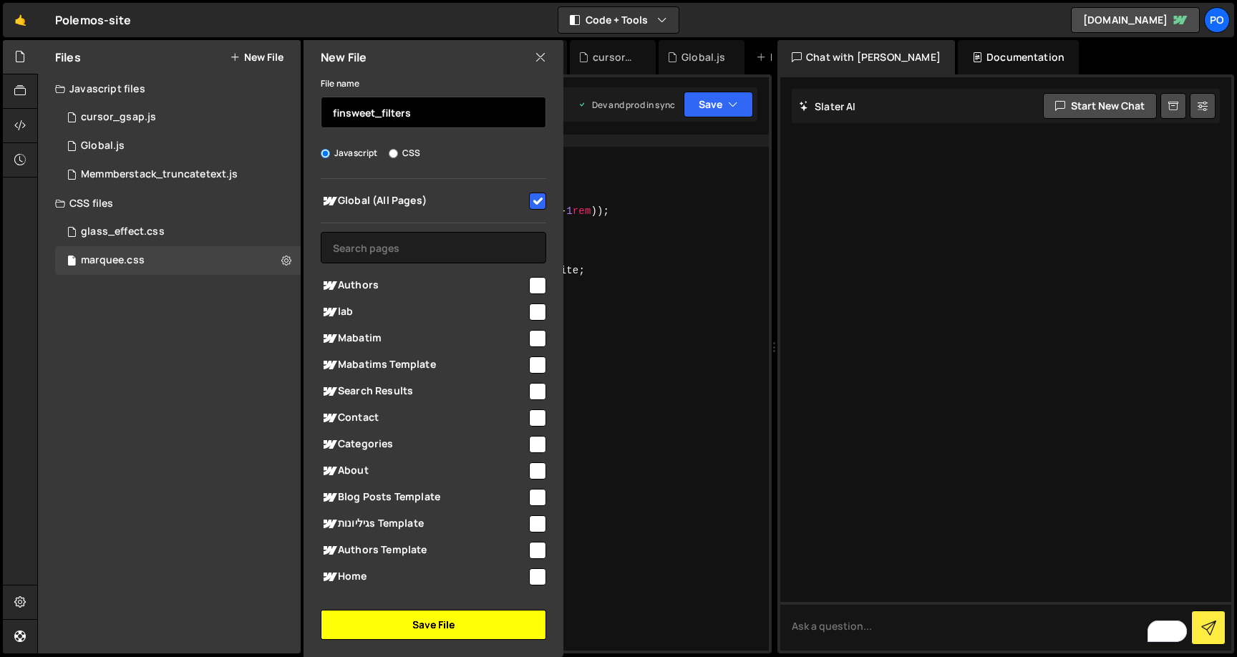
type input "finsweet_filters"
click at [399, 631] on button "Save File" at bounding box center [433, 625] width 225 height 30
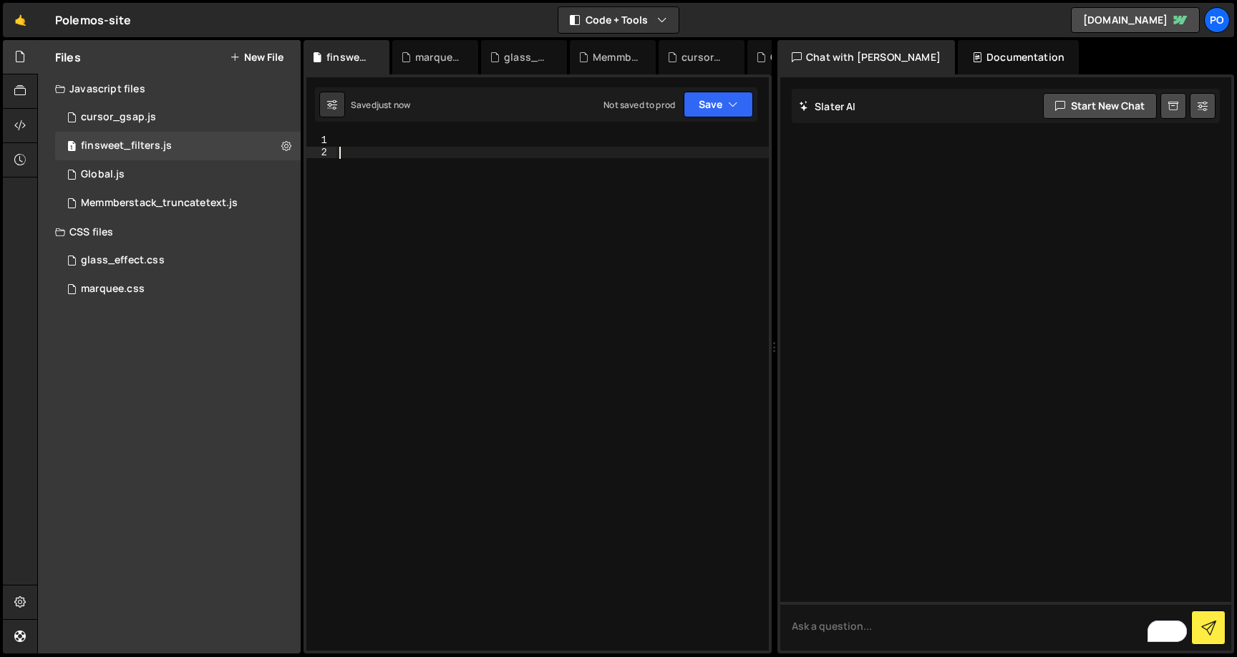
click at [428, 180] on div at bounding box center [552, 405] width 432 height 540
click at [394, 147] on div at bounding box center [552, 405] width 432 height 540
click at [394, 139] on div at bounding box center [552, 405] width 432 height 540
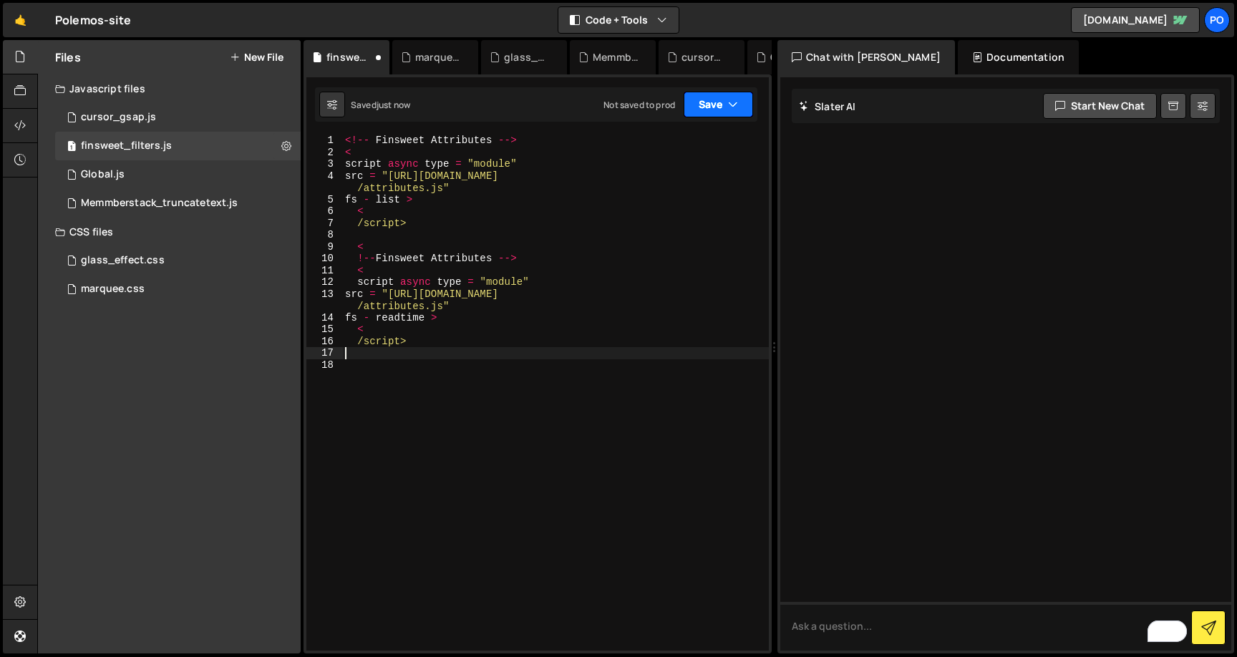
click at [732, 97] on icon "button" at bounding box center [733, 104] width 10 height 14
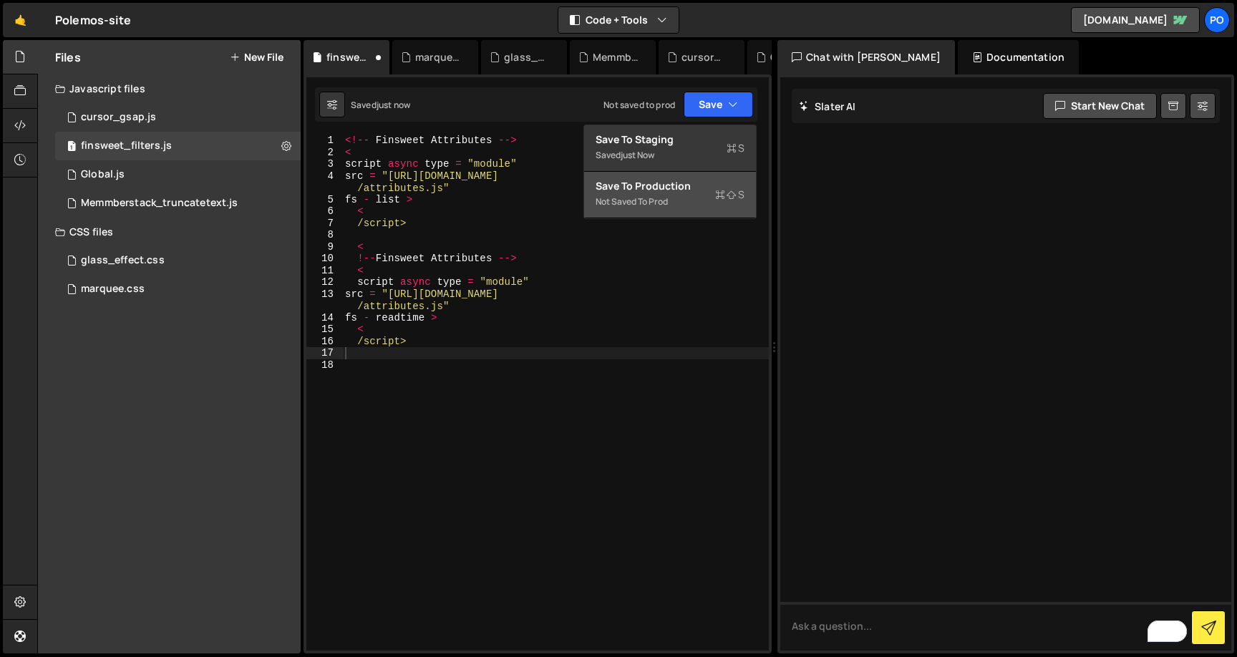
click at [669, 189] on div "Save to Production S" at bounding box center [670, 186] width 149 height 14
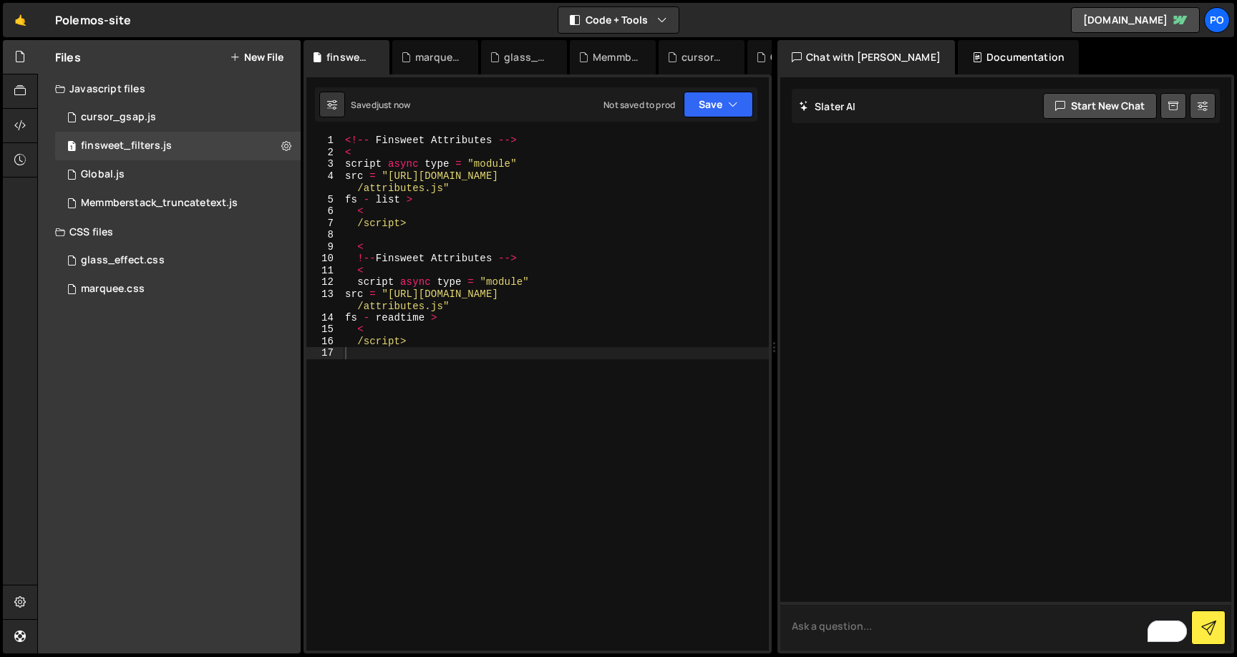
click at [888, 635] on textarea "To enrich screen reader interactions, please activate Accessibility in Grammarl…" at bounding box center [1005, 626] width 451 height 49
type textarea "w"
paste textarea "<!-- Finsweet Attributes --> < script async type = "module" src = "[URL][DOMAIN…"
type textarea "how to add these cdn <!-- Finsweet Attributes --> < script async type = "module…"
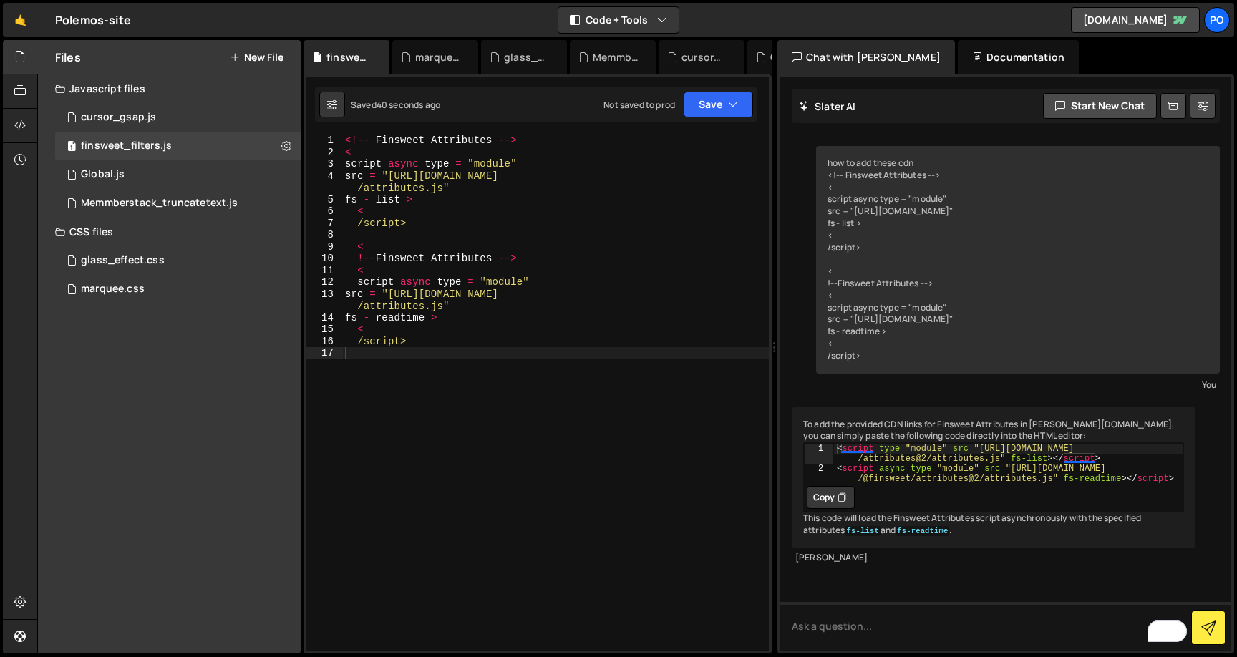
click at [836, 507] on button "Copy" at bounding box center [831, 497] width 48 height 23
click at [482, 258] on div "<!-- Finsweet Attributes --> < script async type = "module" src = "[URL][DOMAIN…" at bounding box center [555, 405] width 427 height 540
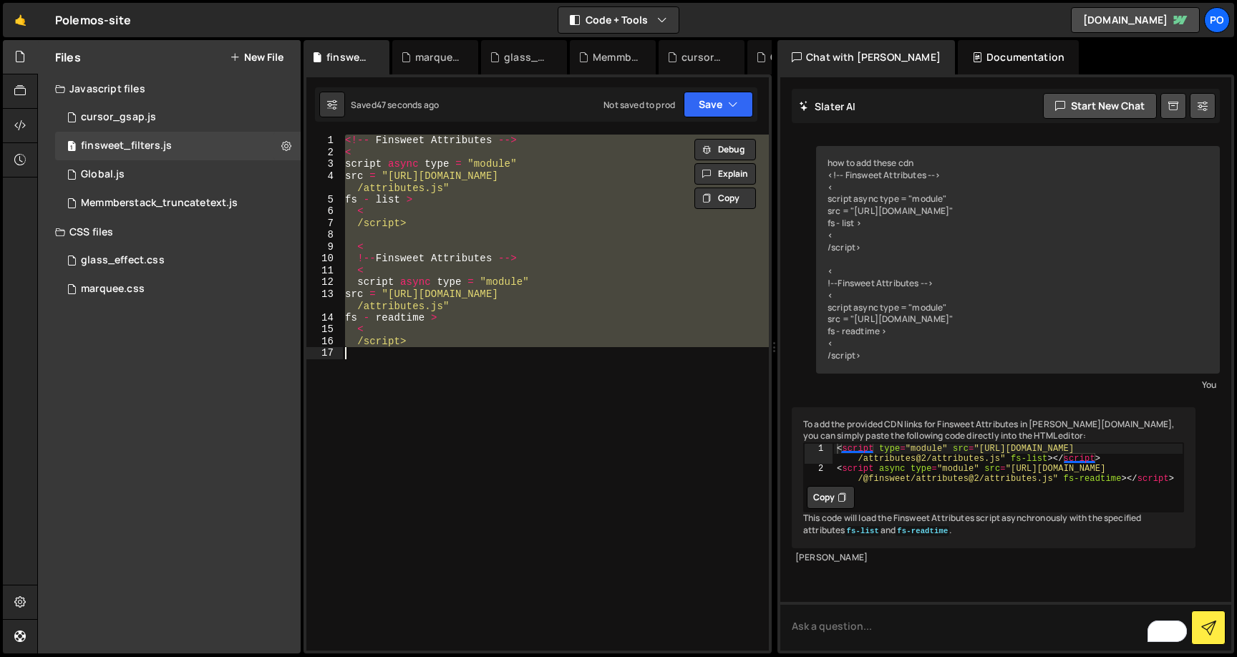
paste textarea "<script async type="module" src="[URL][DOMAIN_NAME]" fs-readtime></script>"
type textarea "<script async type="module" src="[URL][DOMAIN_NAME]" fs-readtime></script>"
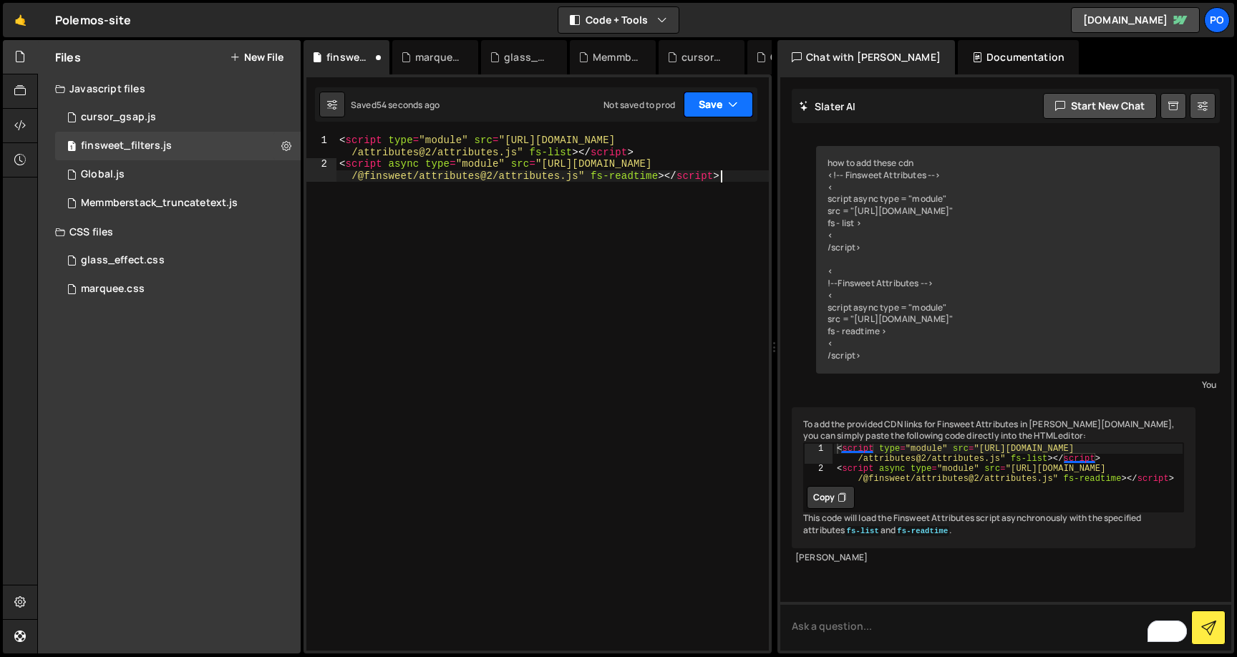
click at [718, 105] on button "Save" at bounding box center [718, 105] width 69 height 26
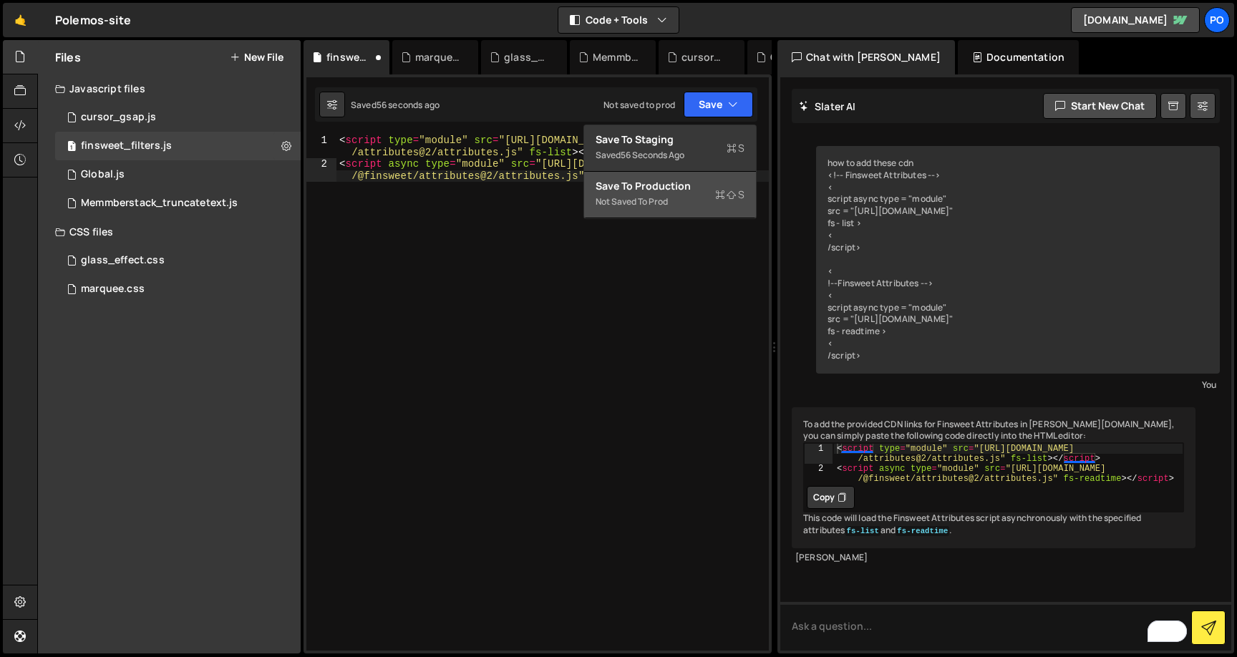
click at [655, 194] on div "Not saved to prod" at bounding box center [670, 201] width 149 height 17
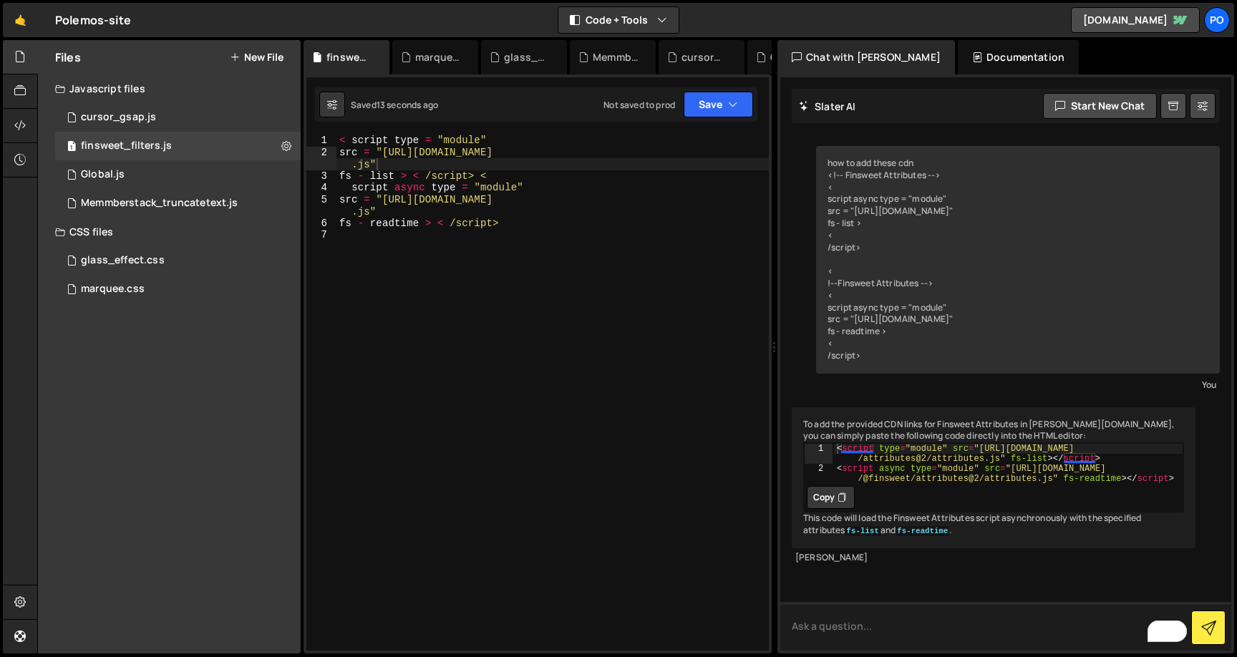
click at [971, 621] on textarea "To enrich screen reader interactions, please activate Accessibility in Grammarl…" at bounding box center [1005, 626] width 451 height 49
click at [731, 92] on button "Save" at bounding box center [718, 105] width 69 height 26
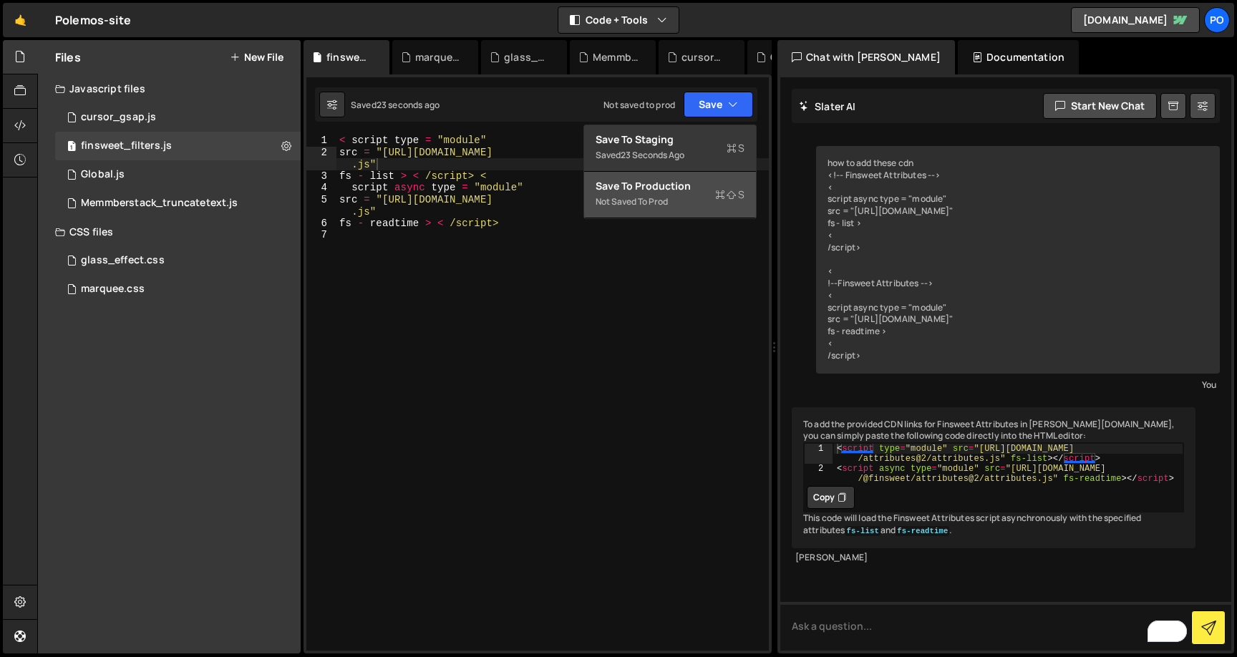
click at [679, 187] on div "Save to Production S" at bounding box center [670, 186] width 149 height 14
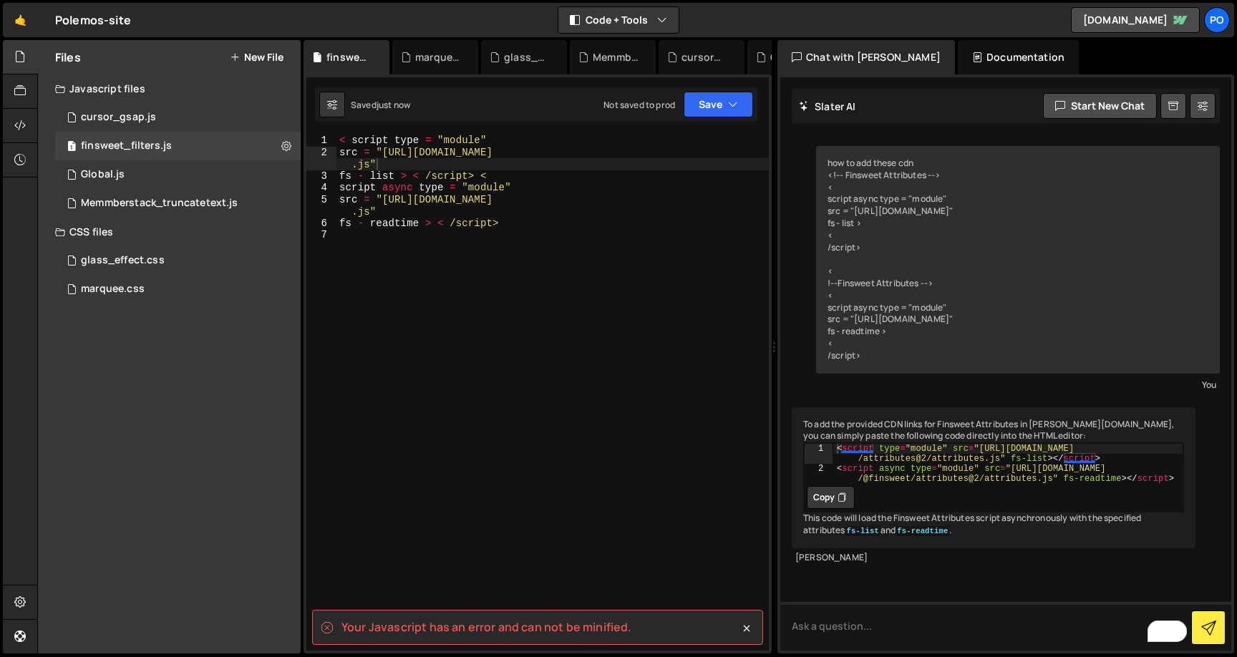
click at [538, 629] on spa "Your Javascript has an error and can not be minified." at bounding box center [486, 627] width 290 height 16
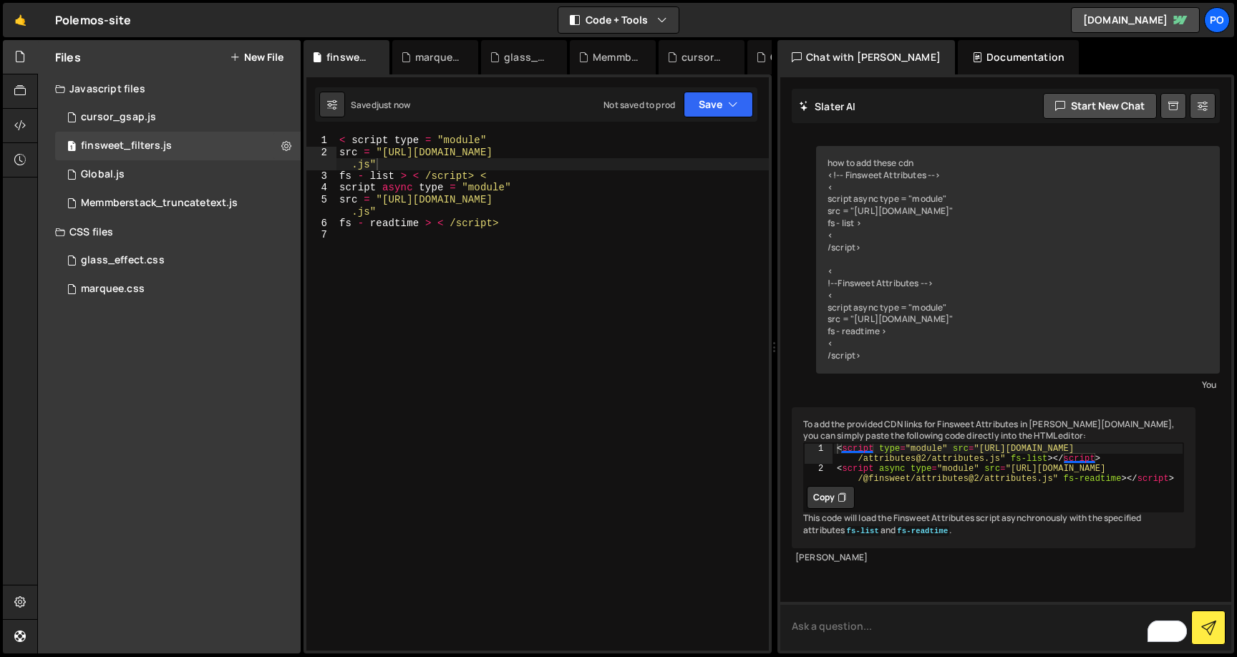
click at [868, 624] on textarea "To enrich screen reader interactions, please activate Accessibility in Grammarl…" at bounding box center [1005, 626] width 451 height 49
type textarea "i"
click at [558, 206] on div "< script type = "module" src = "[URL][DOMAIN_NAME] .js" fs - list > < /script> …" at bounding box center [552, 405] width 432 height 540
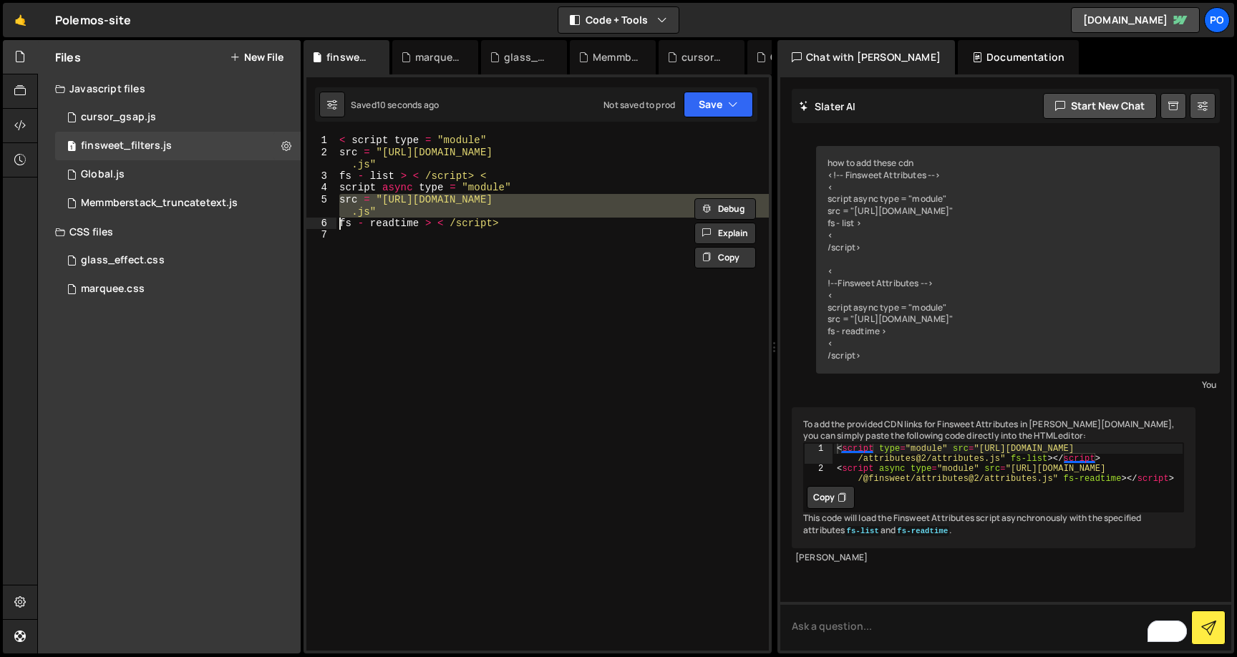
type textarea "fs - readtime > < /script>"
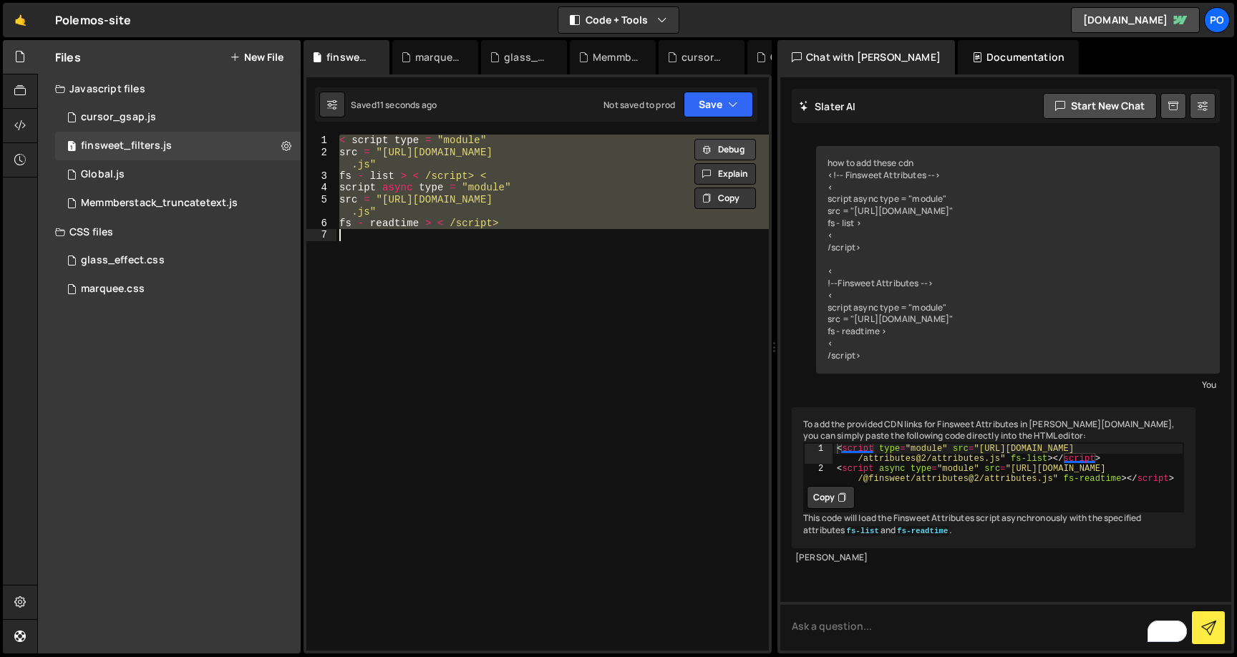
click at [735, 141] on button "Debug" at bounding box center [725, 149] width 62 height 21
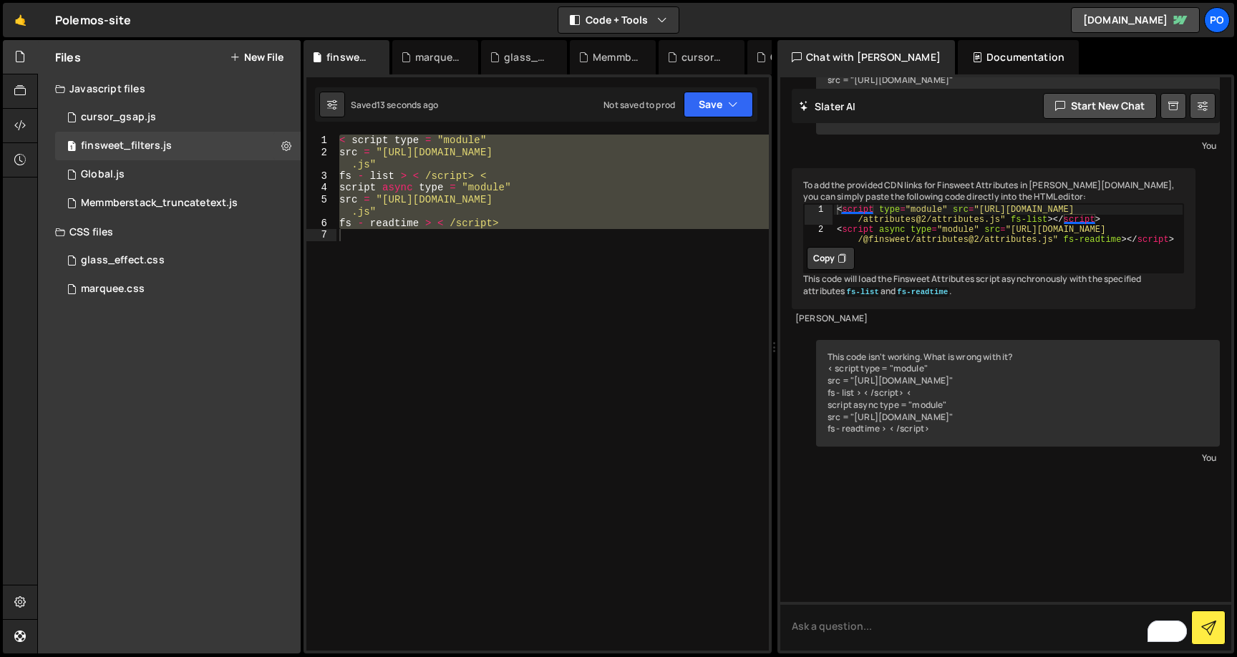
scroll to position [350, 0]
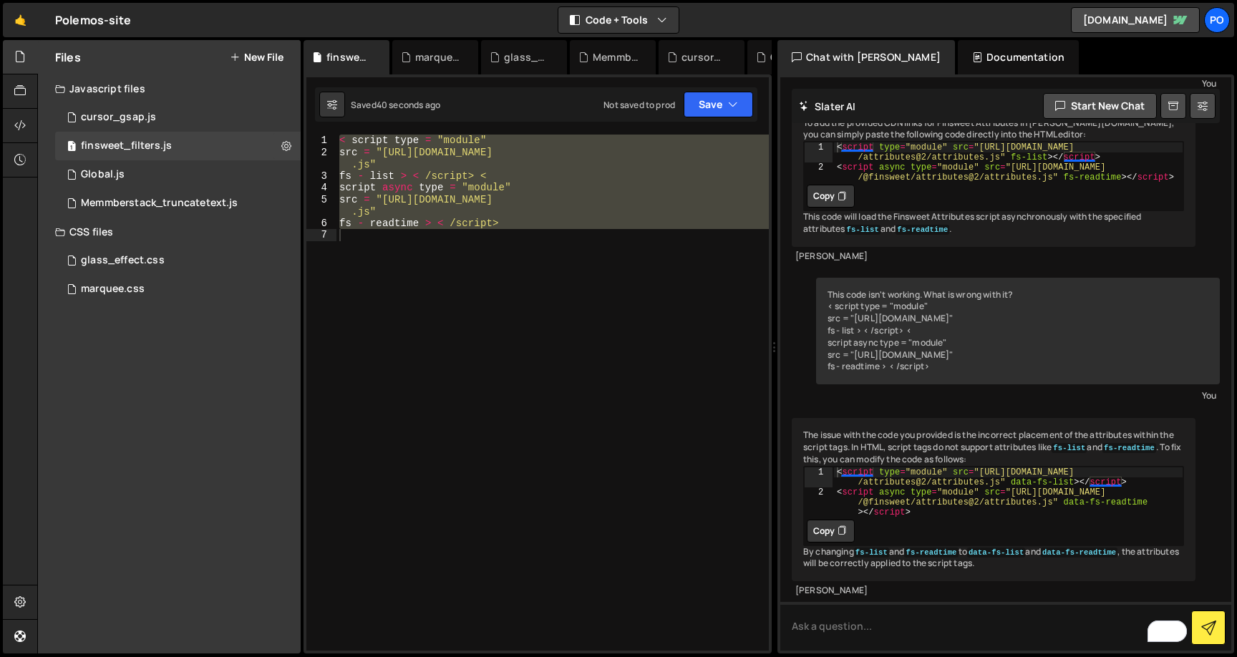
click at [840, 525] on icon at bounding box center [842, 531] width 9 height 14
click at [560, 261] on div "< script type = "module" src = "[URL][DOMAIN_NAME] .js" fs - list > < /script> …" at bounding box center [552, 393] width 432 height 516
paste textarea "<script async type="module" src="[URL][DOMAIN_NAME]" data-fs-readtime></script>"
type textarea "<script async type="module" src="[URL][DOMAIN_NAME]" data-fs-readtime></script>"
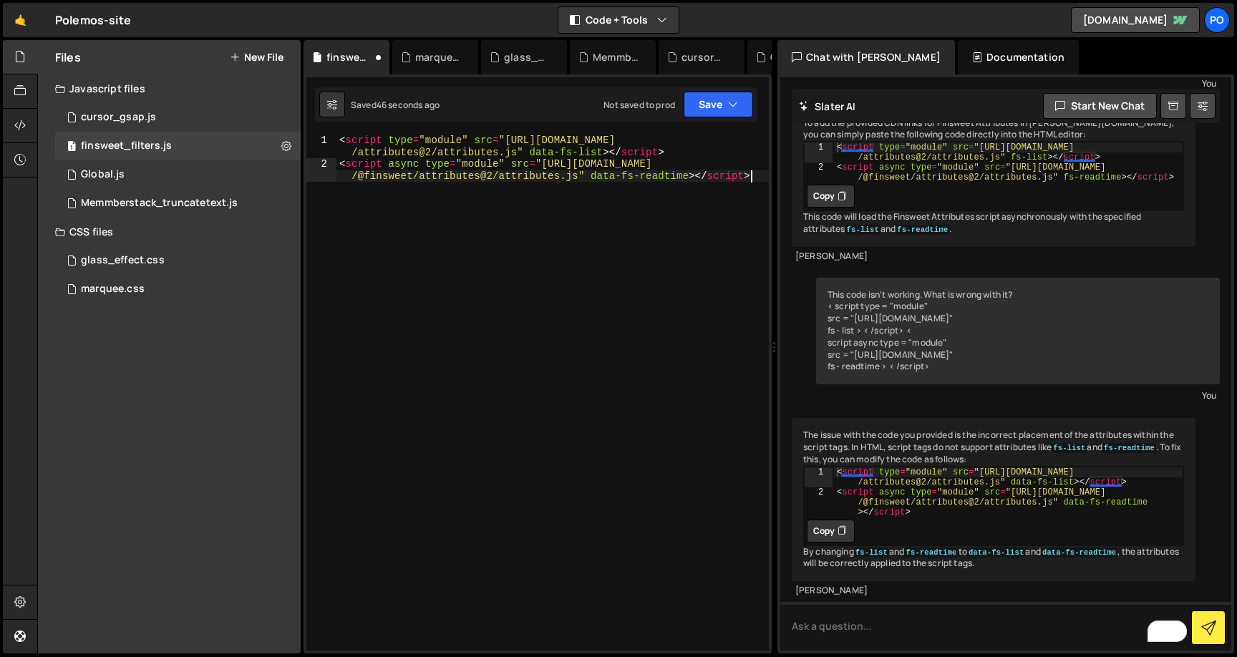
click at [556, 241] on div "< script type = "module" src = "[URL][DOMAIN_NAME] /attributes@2/attributes.js"…" at bounding box center [552, 416] width 432 height 563
click at [702, 107] on button "Save" at bounding box center [718, 105] width 69 height 26
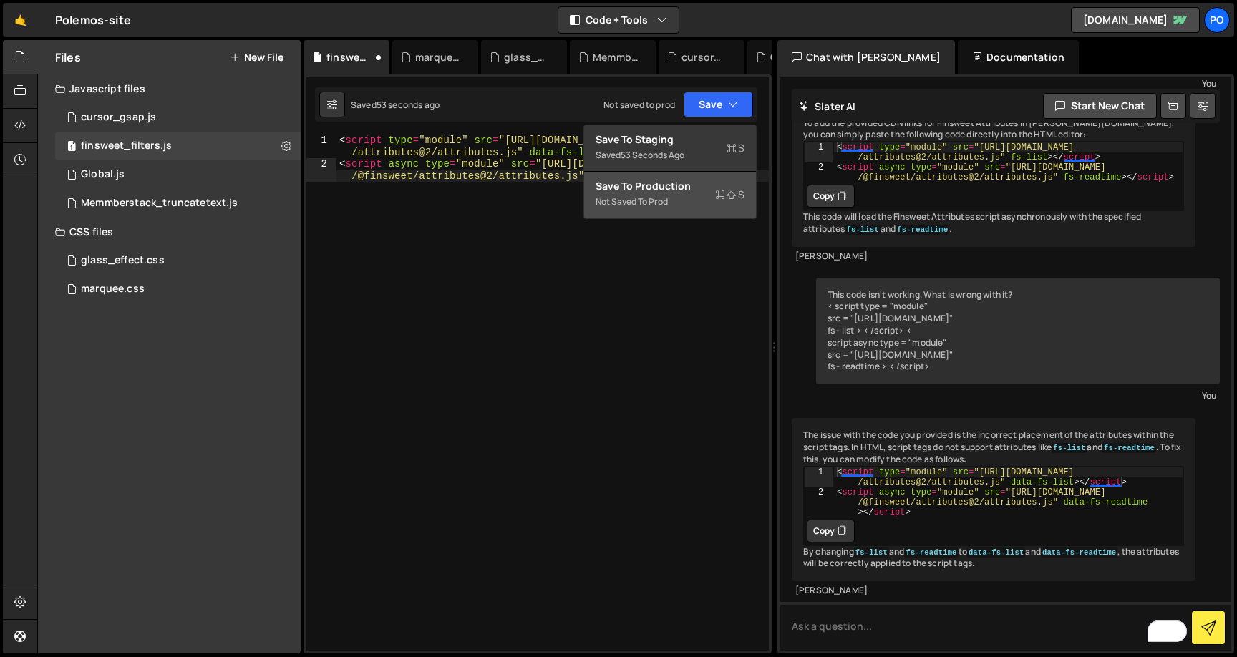
click at [659, 179] on div "Save to Production S" at bounding box center [670, 186] width 149 height 14
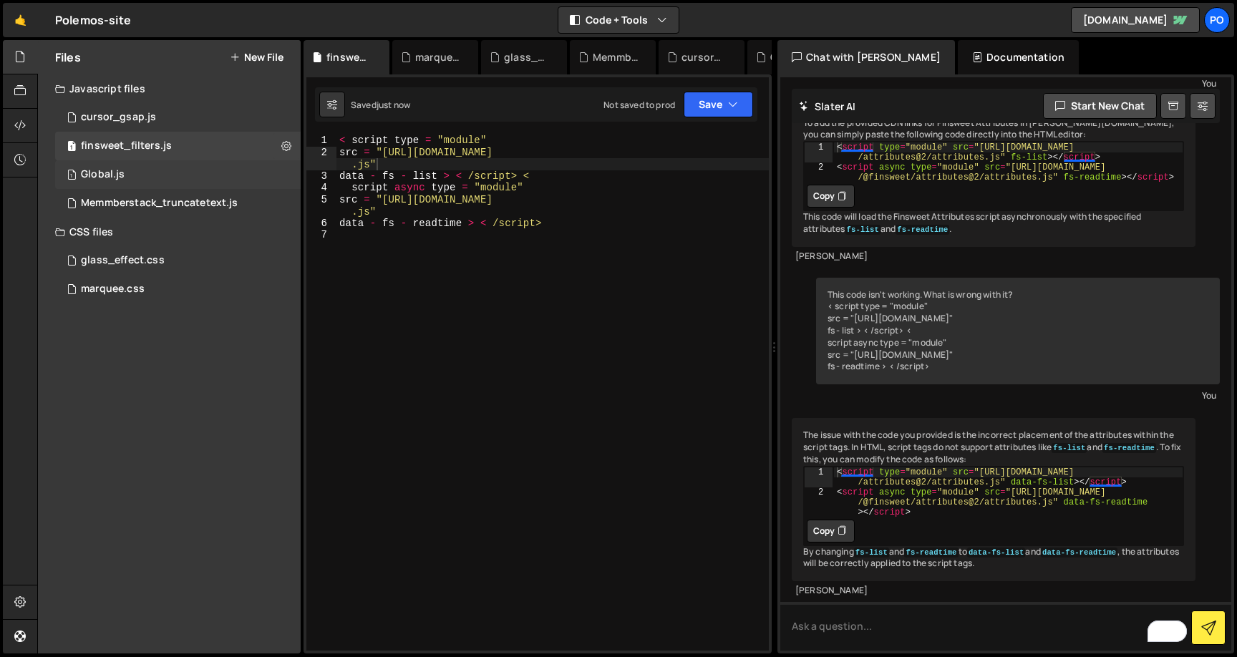
click at [103, 180] on div "Global.js" at bounding box center [103, 174] width 44 height 13
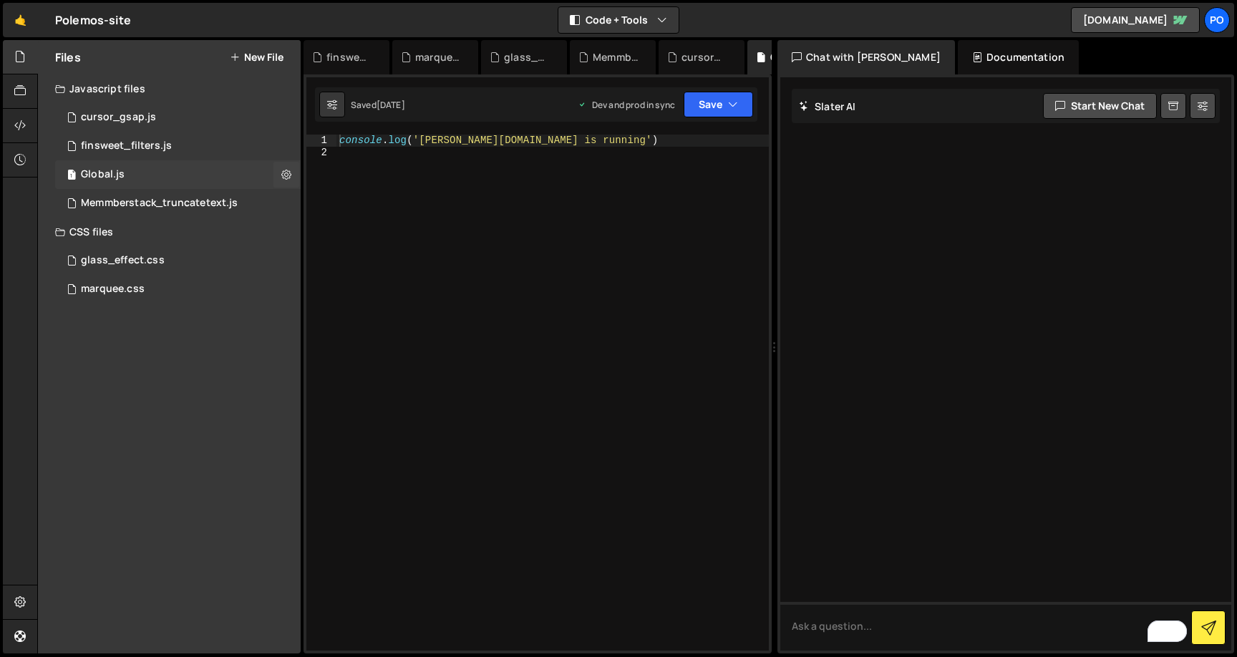
scroll to position [0, 0]
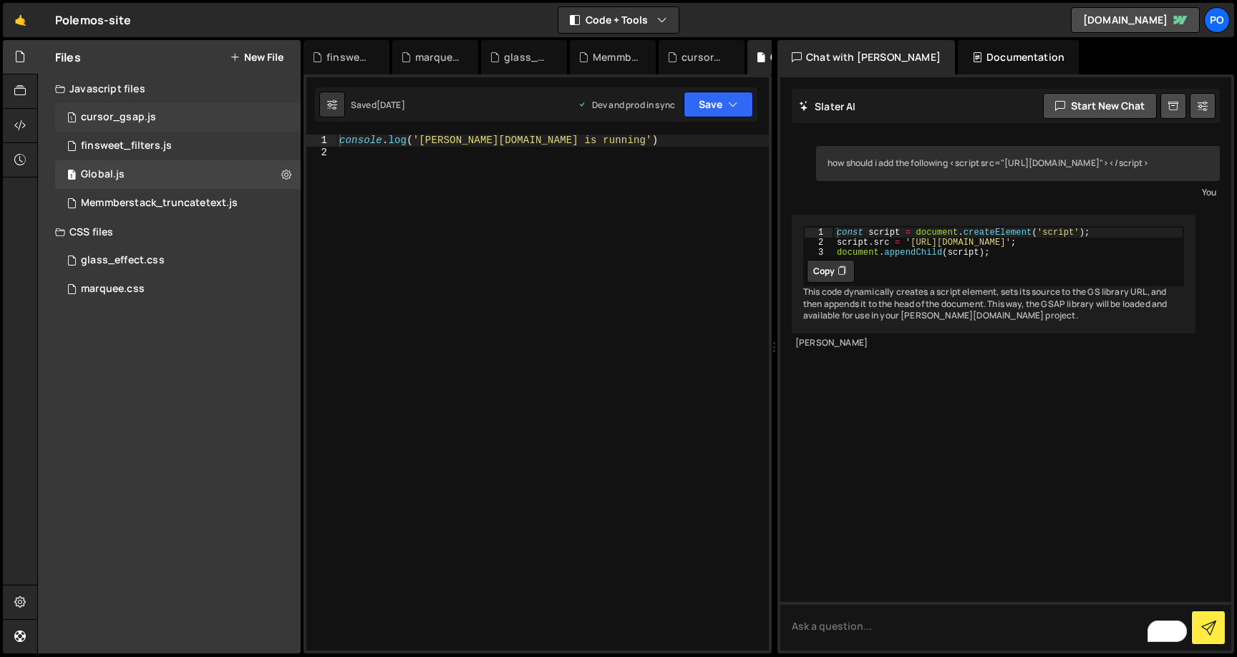
click at [113, 117] on div "cursor_gsap.js" at bounding box center [118, 117] width 75 height 13
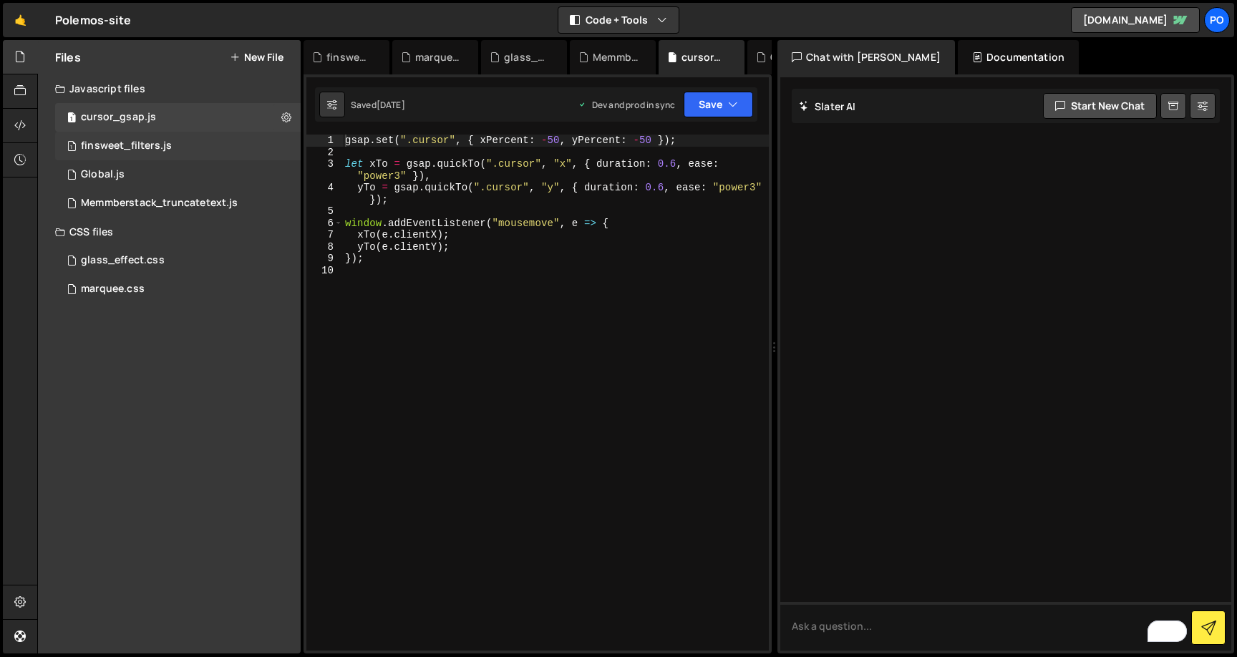
click at [113, 138] on div "1 finsweet_filters.js 0" at bounding box center [178, 146] width 246 height 29
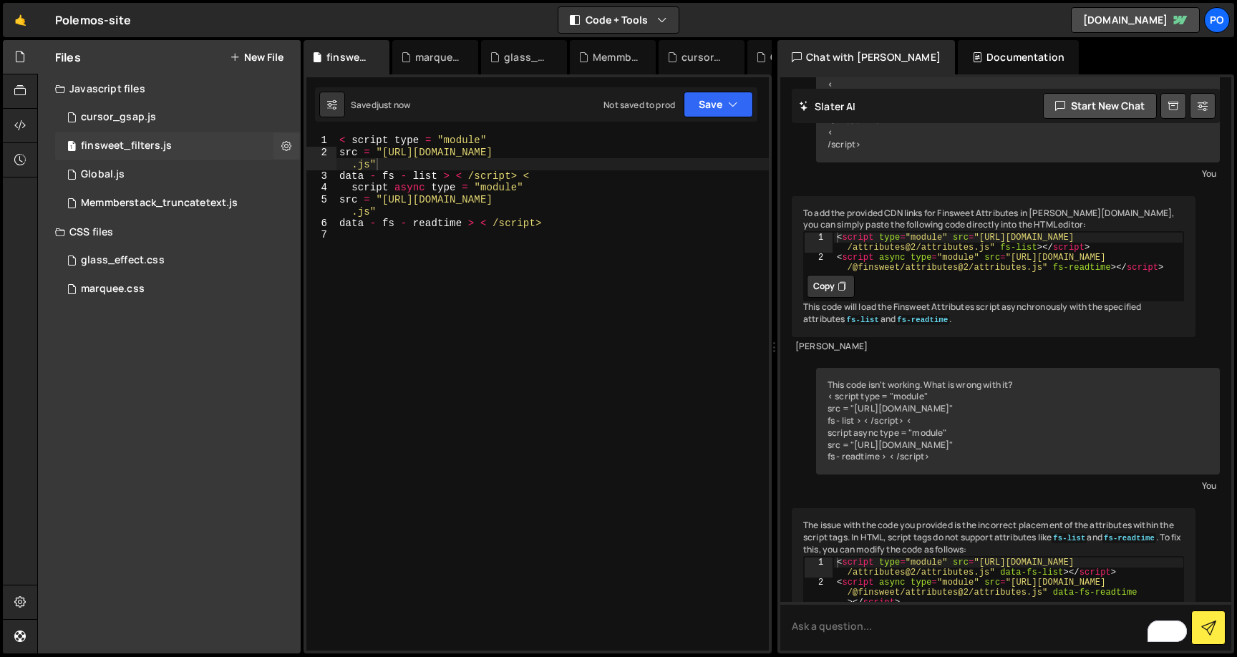
scroll to position [374, 0]
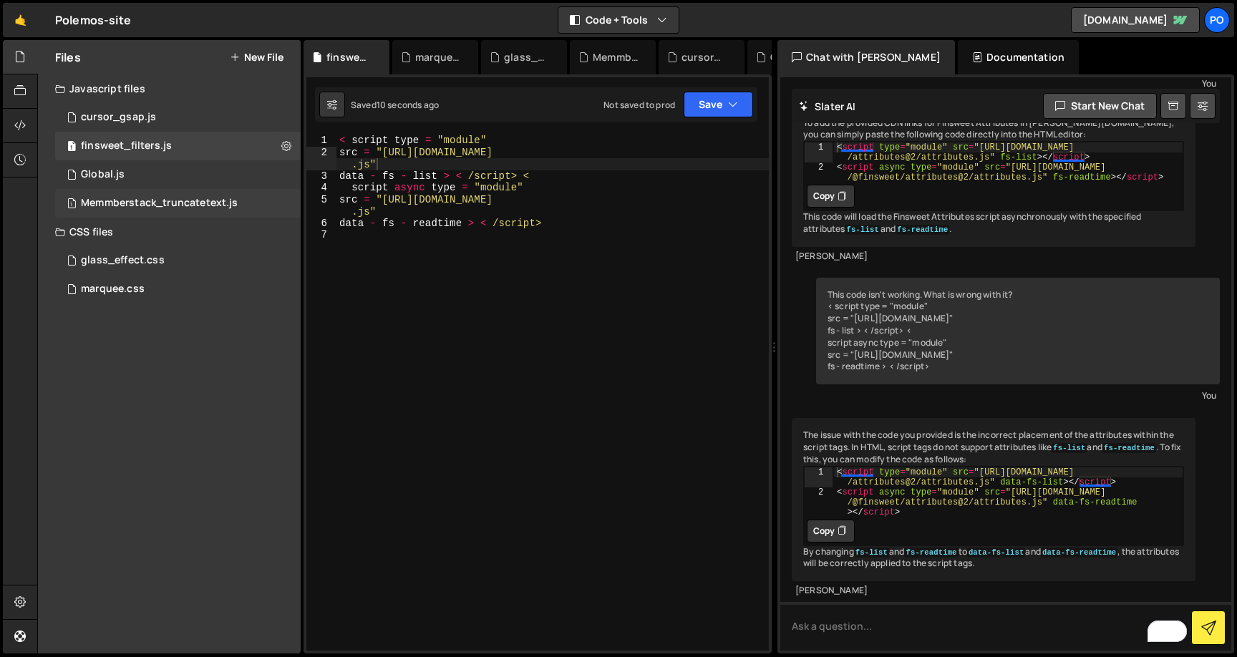
click at [125, 198] on div "Memmberstack_truncatetext.js" at bounding box center [159, 203] width 157 height 13
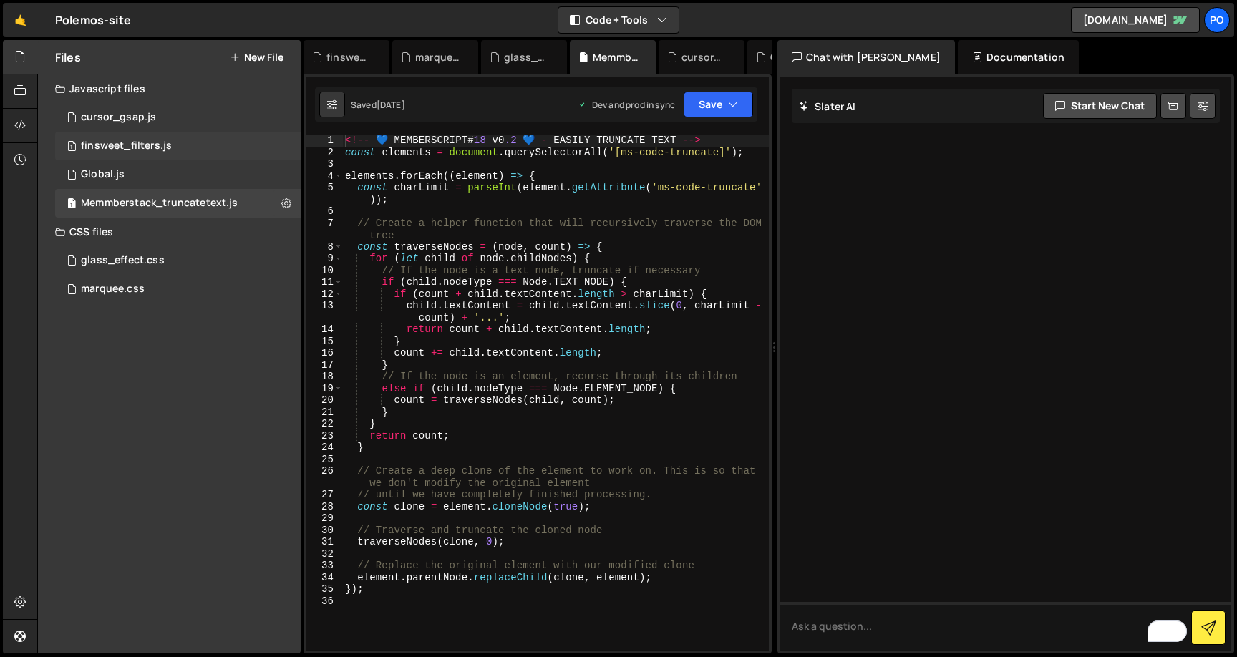
click at [121, 142] on div "finsweet_filters.js" at bounding box center [126, 146] width 91 height 13
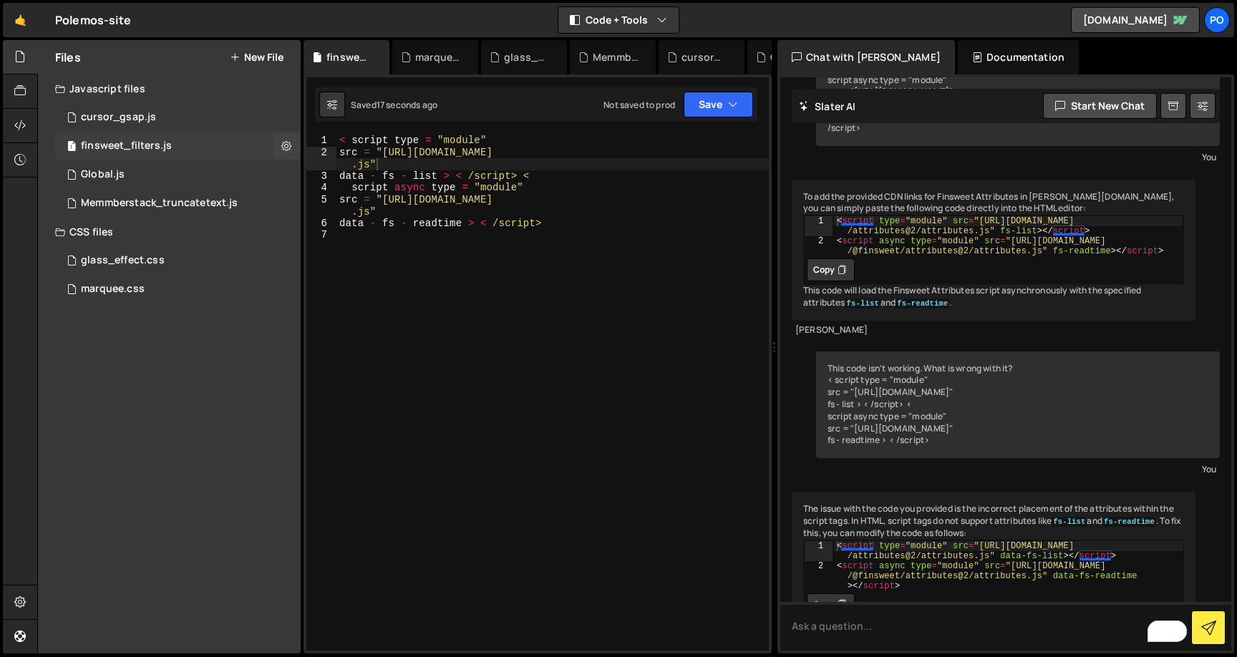
scroll to position [374, 0]
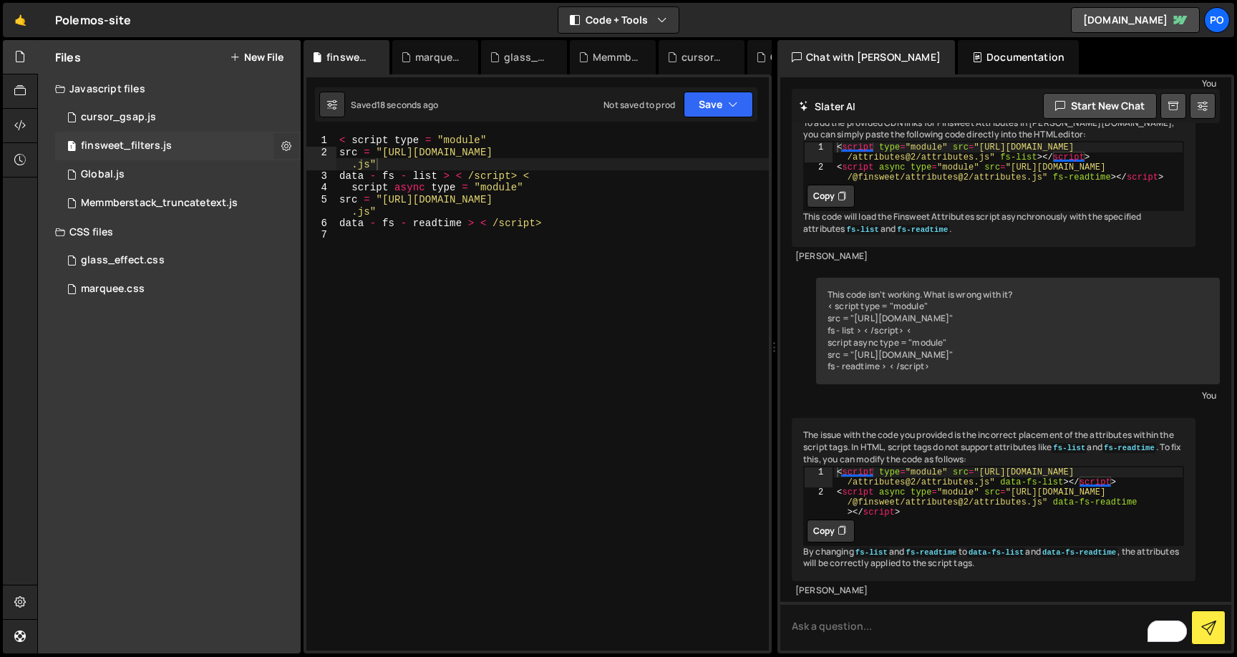
click at [295, 147] on button at bounding box center [286, 146] width 26 height 26
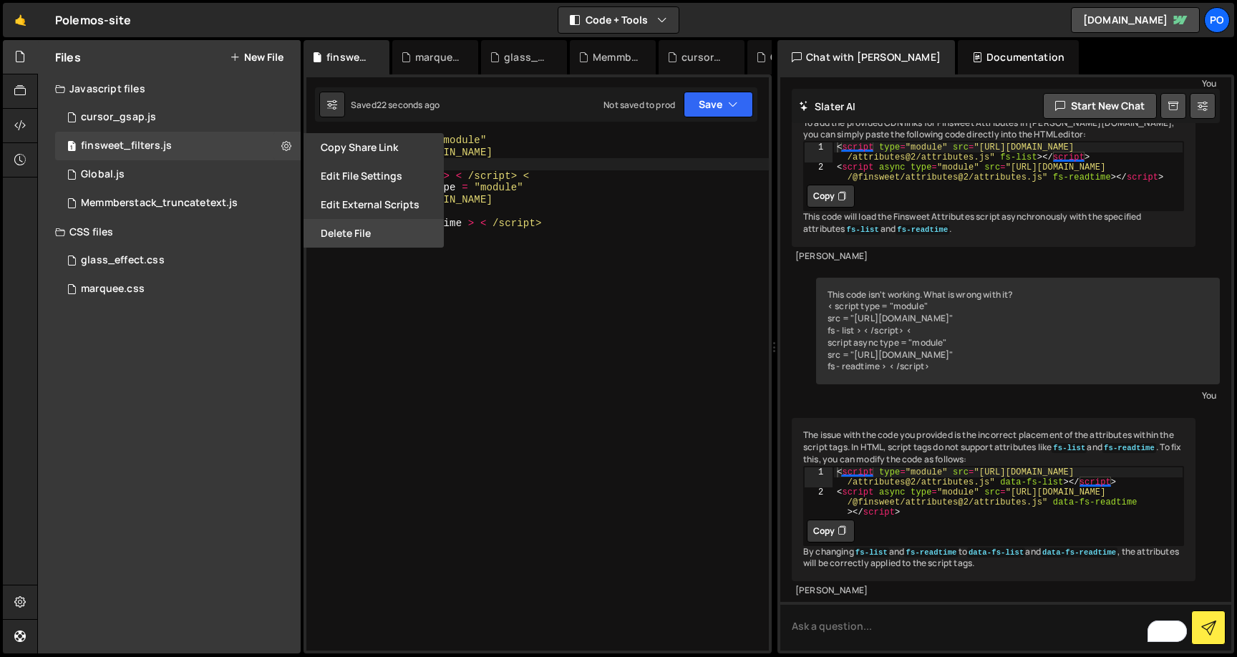
click at [341, 228] on button "Delete File" at bounding box center [374, 233] width 140 height 29
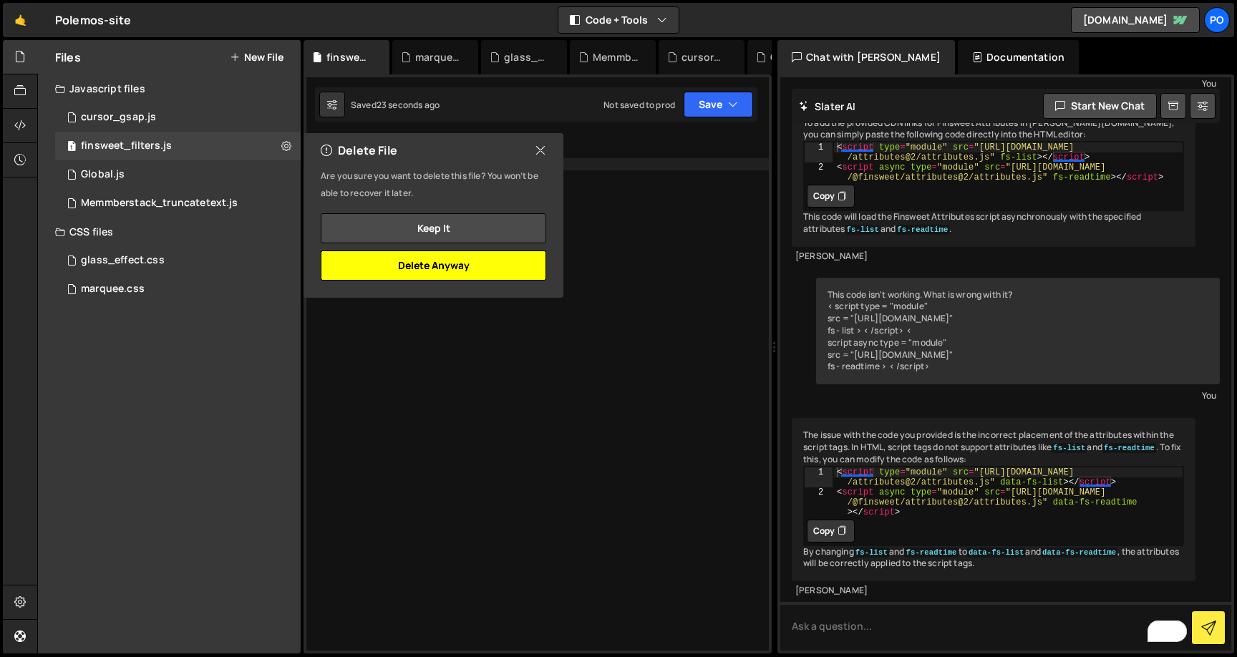
click at [453, 262] on button "Delete Anyway" at bounding box center [433, 266] width 225 height 30
checkbox input "false"
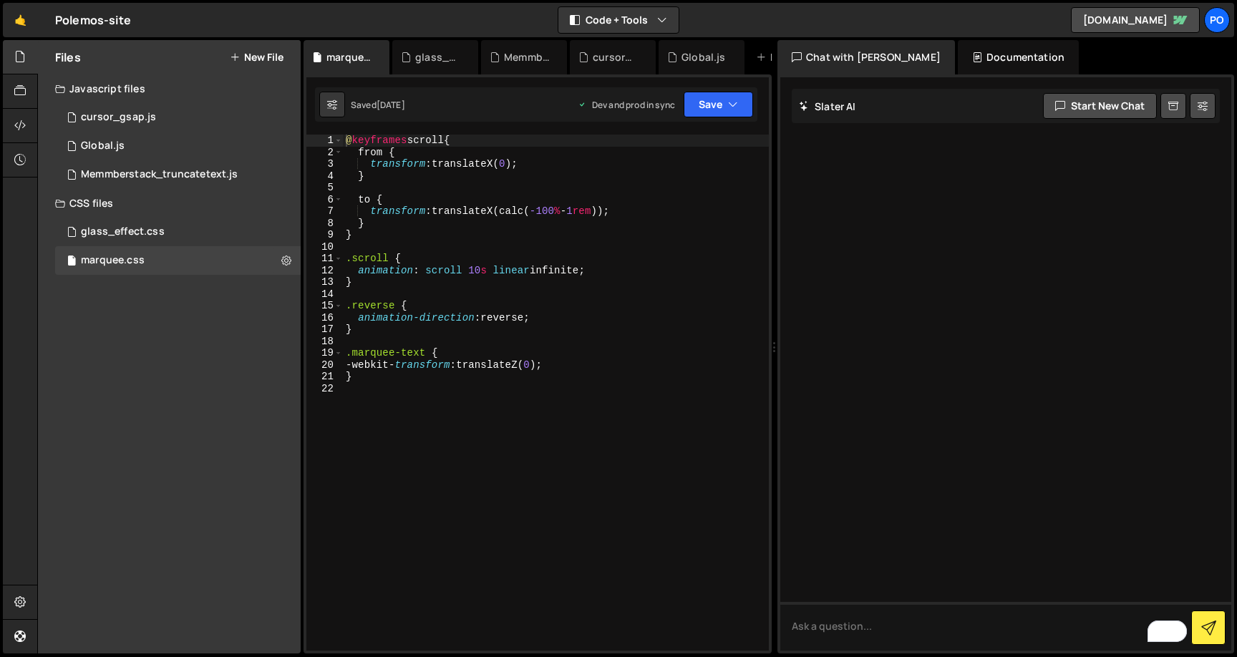
click at [248, 55] on button "New File" at bounding box center [257, 57] width 54 height 11
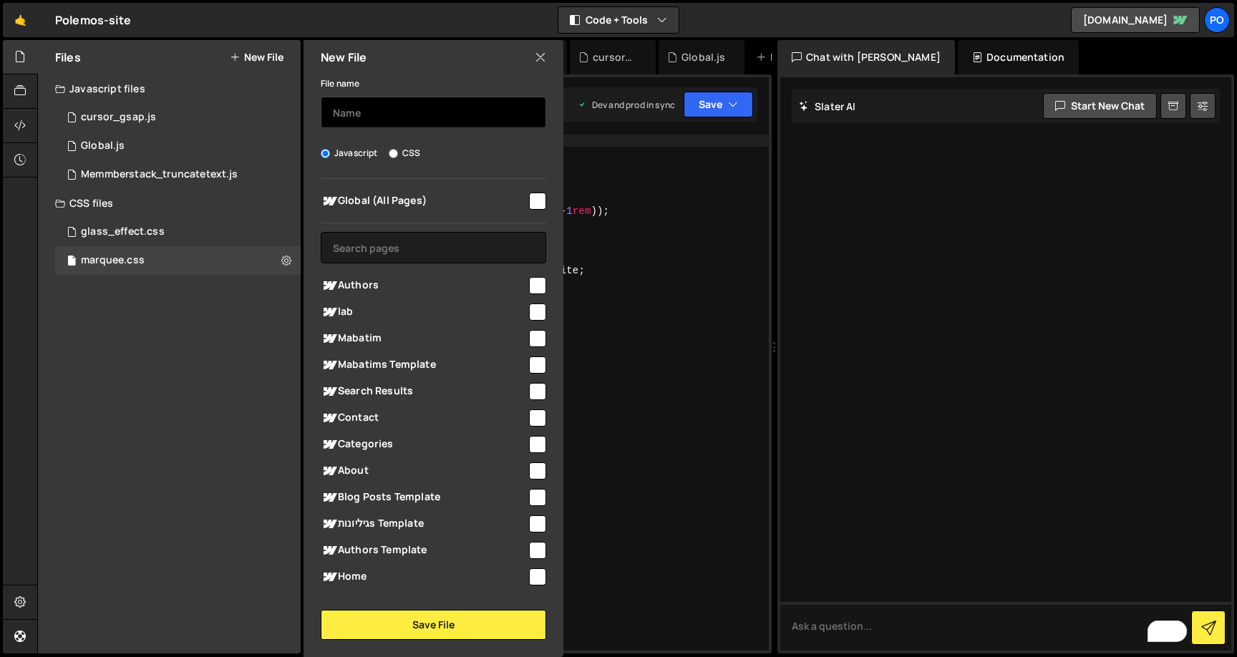
click at [374, 113] on input "text" at bounding box center [433, 112] width 225 height 31
type input "finsweet-filters"
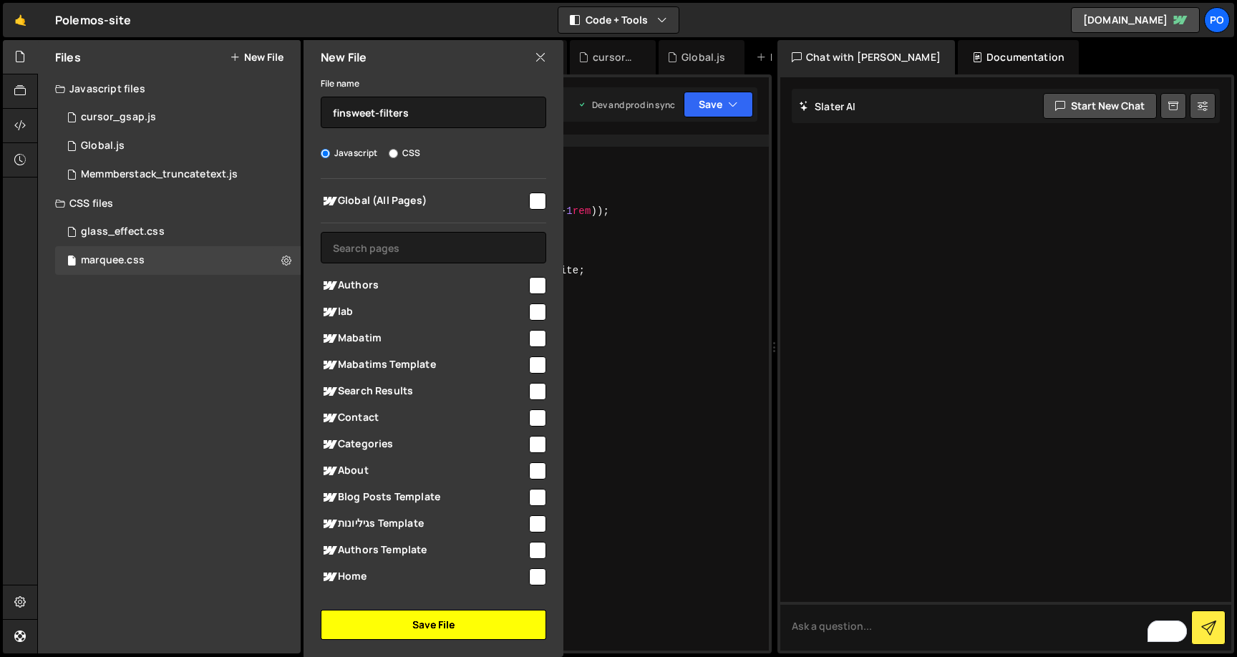
click at [455, 626] on button "Save File" at bounding box center [433, 625] width 225 height 30
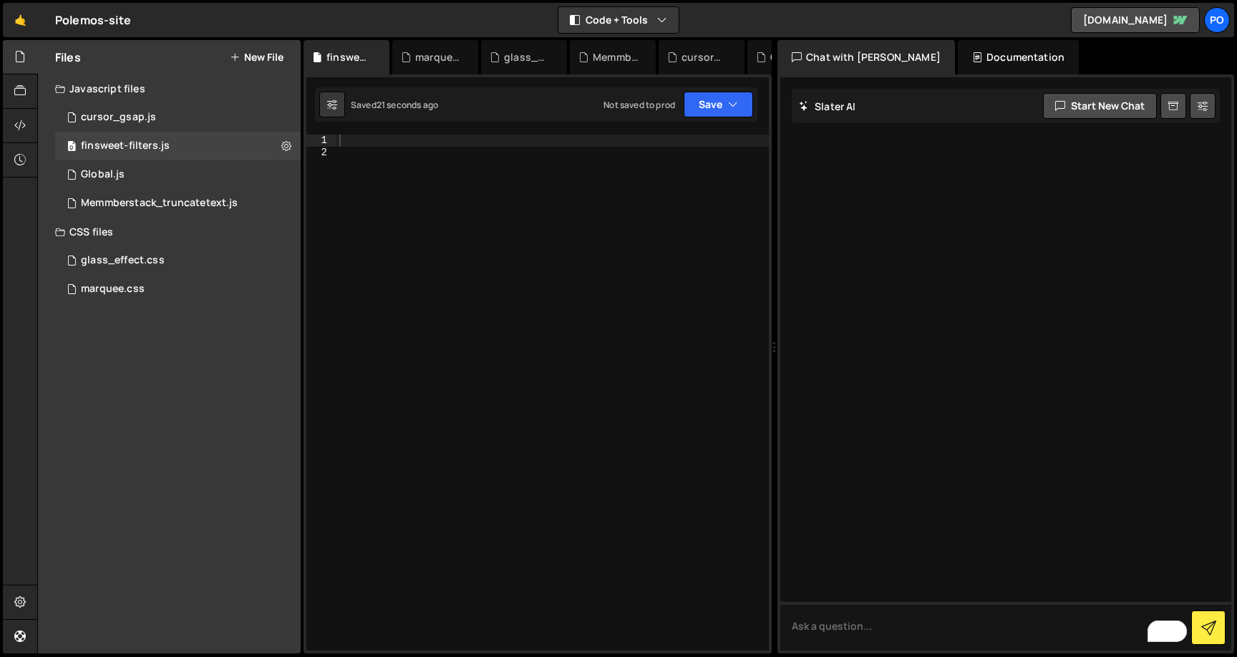
click at [345, 104] on div "Saved 21 seconds ago" at bounding box center [378, 105] width 119 height 26
click at [336, 105] on icon at bounding box center [332, 104] width 10 height 14
select select "editor"
select select "ace/theme/monokai"
type input "14"
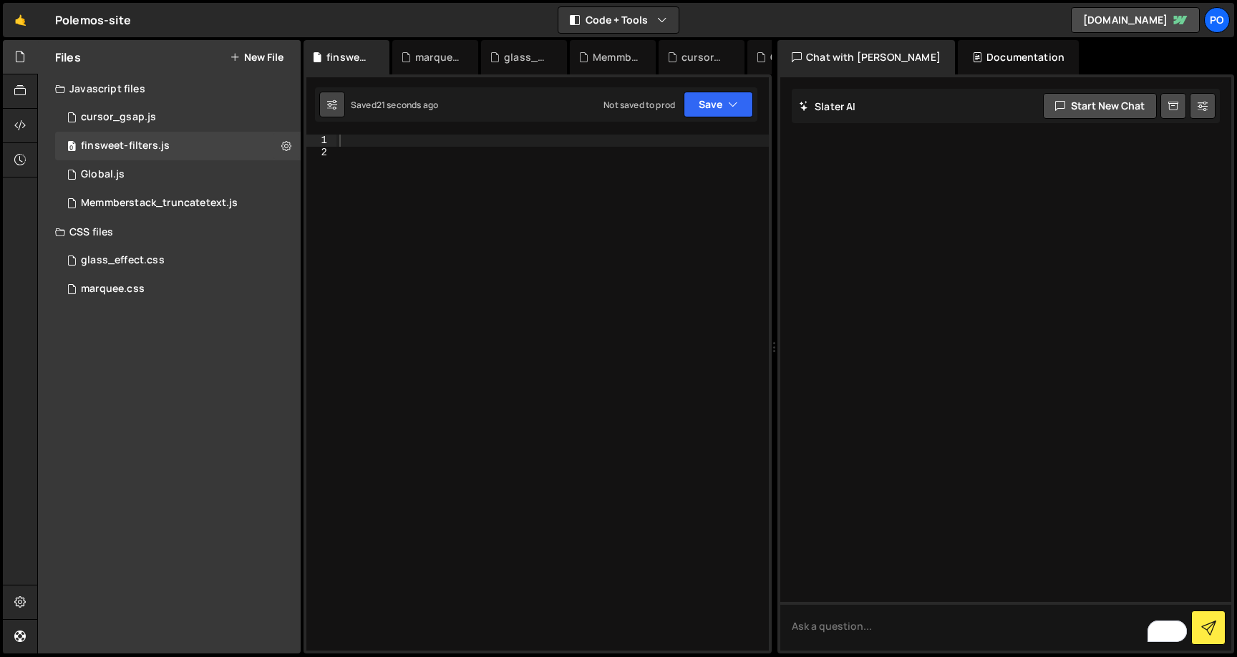
checkbox input "true"
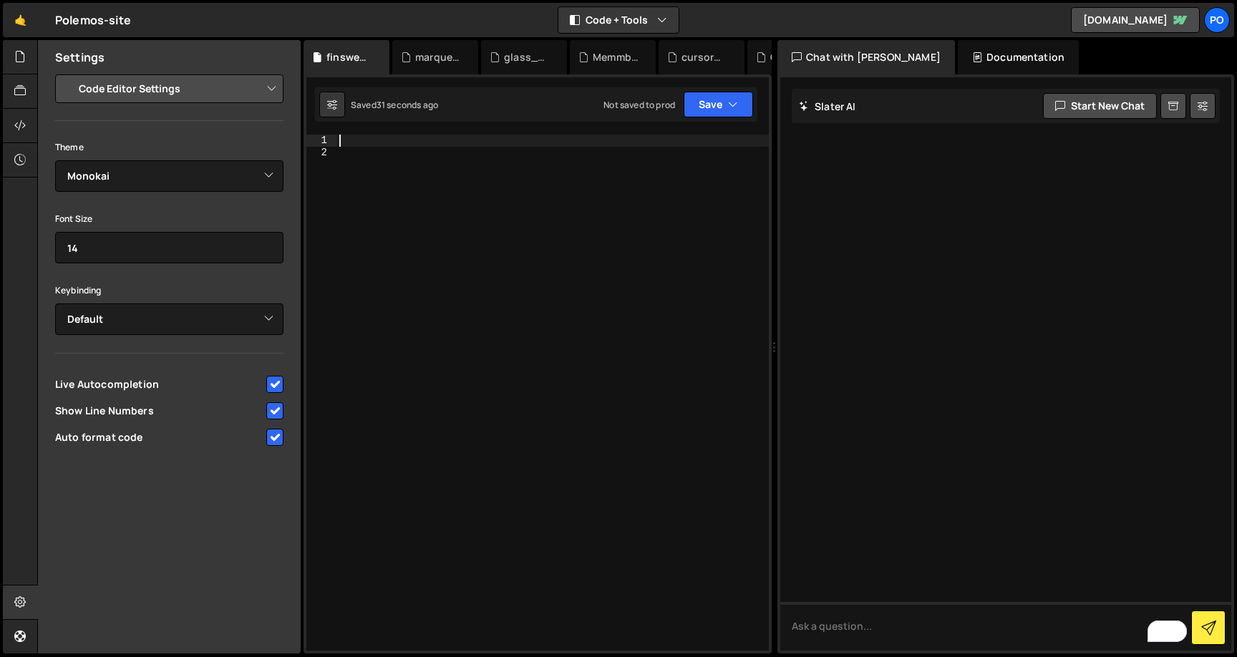
click at [399, 138] on div at bounding box center [552, 405] width 432 height 540
click at [424, 61] on div "marquee.css" at bounding box center [438, 57] width 46 height 14
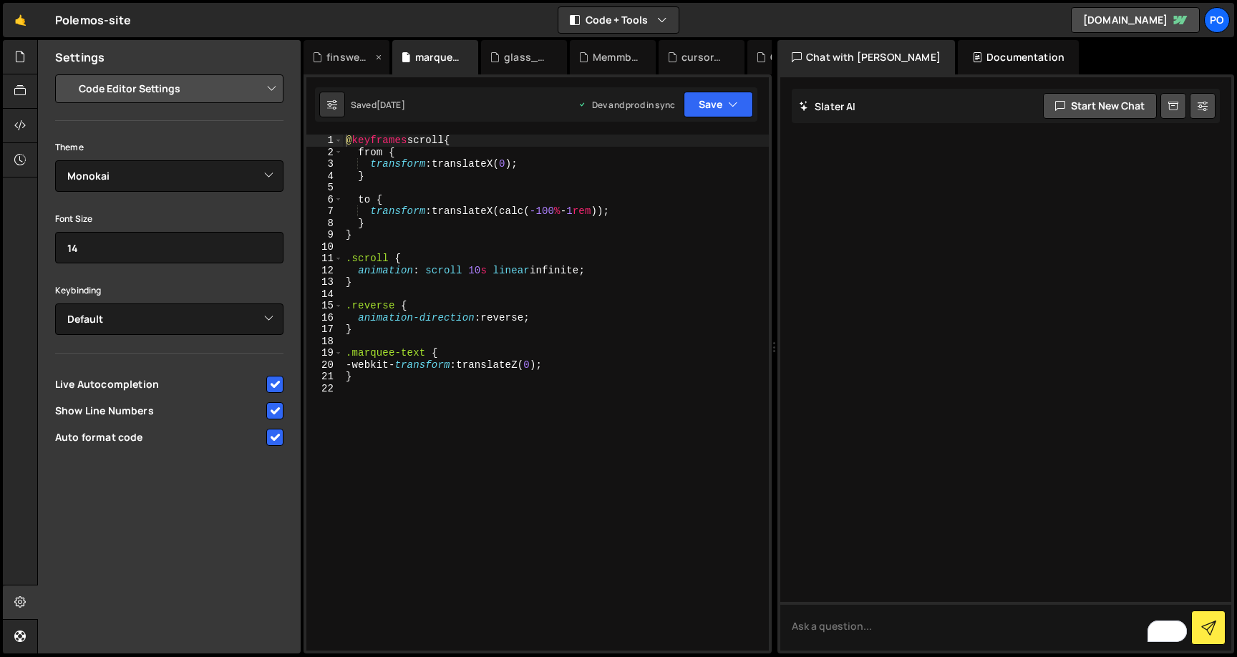
click at [357, 42] on div "finsweet-filters.js" at bounding box center [347, 57] width 86 height 34
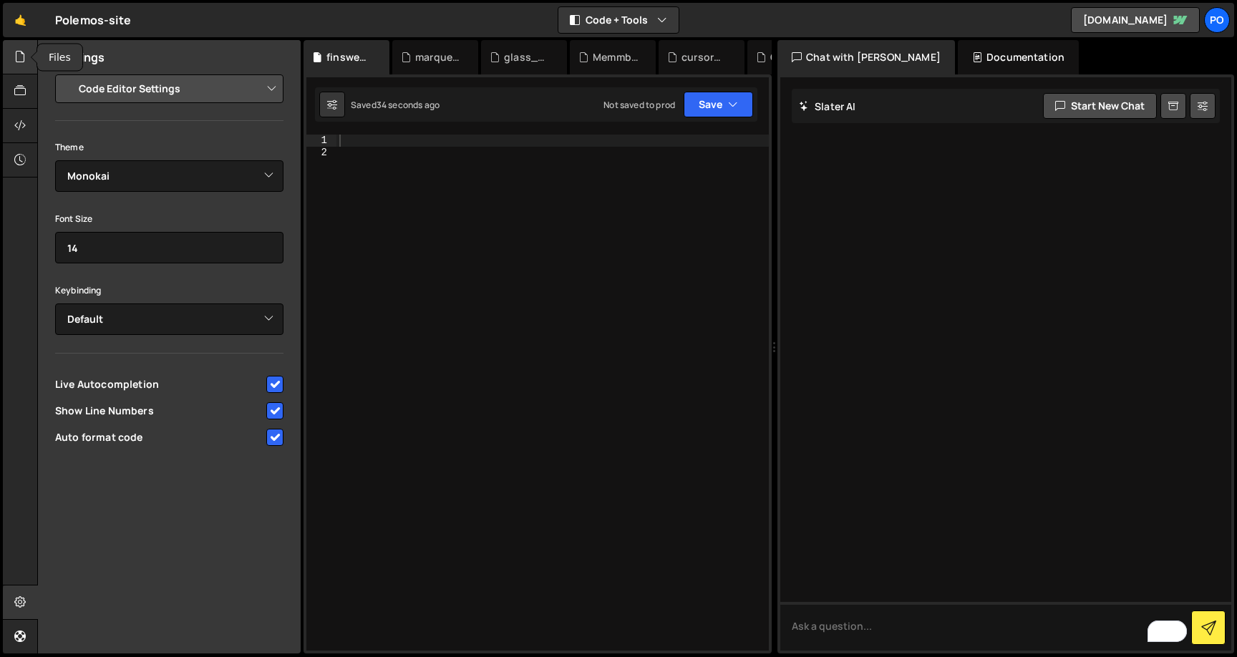
click at [26, 67] on div at bounding box center [20, 57] width 35 height 34
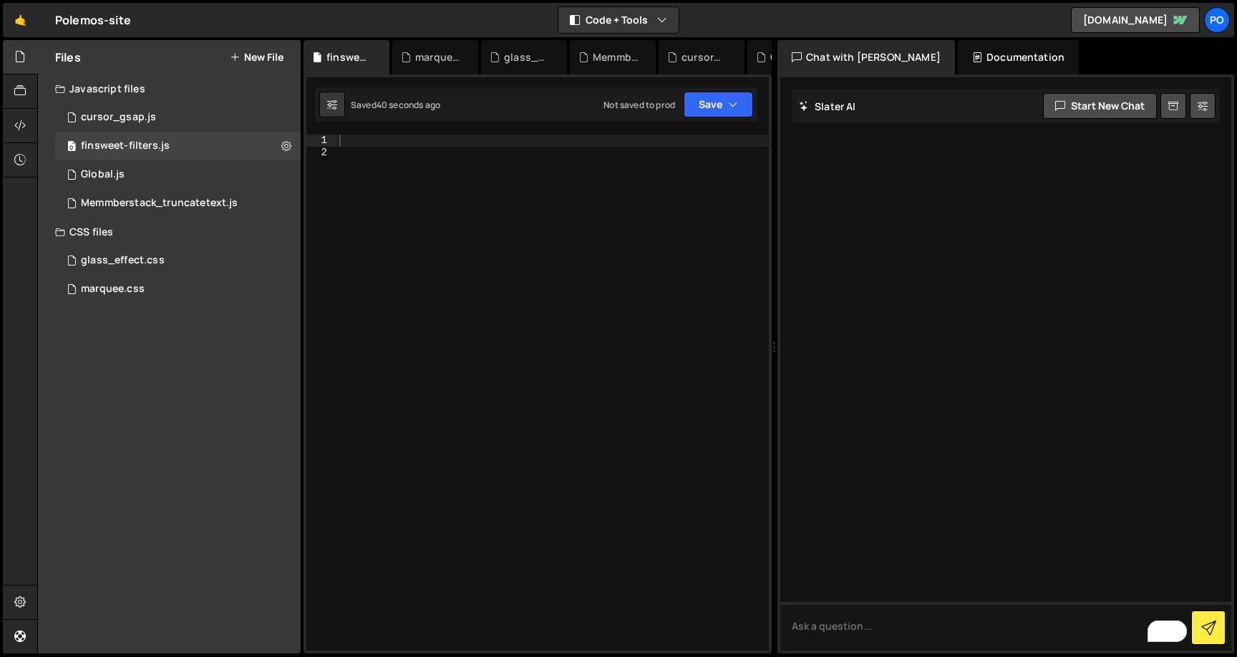
click at [353, 140] on div at bounding box center [552, 405] width 432 height 540
paste textarea "></script>"
type textarea "></script>"
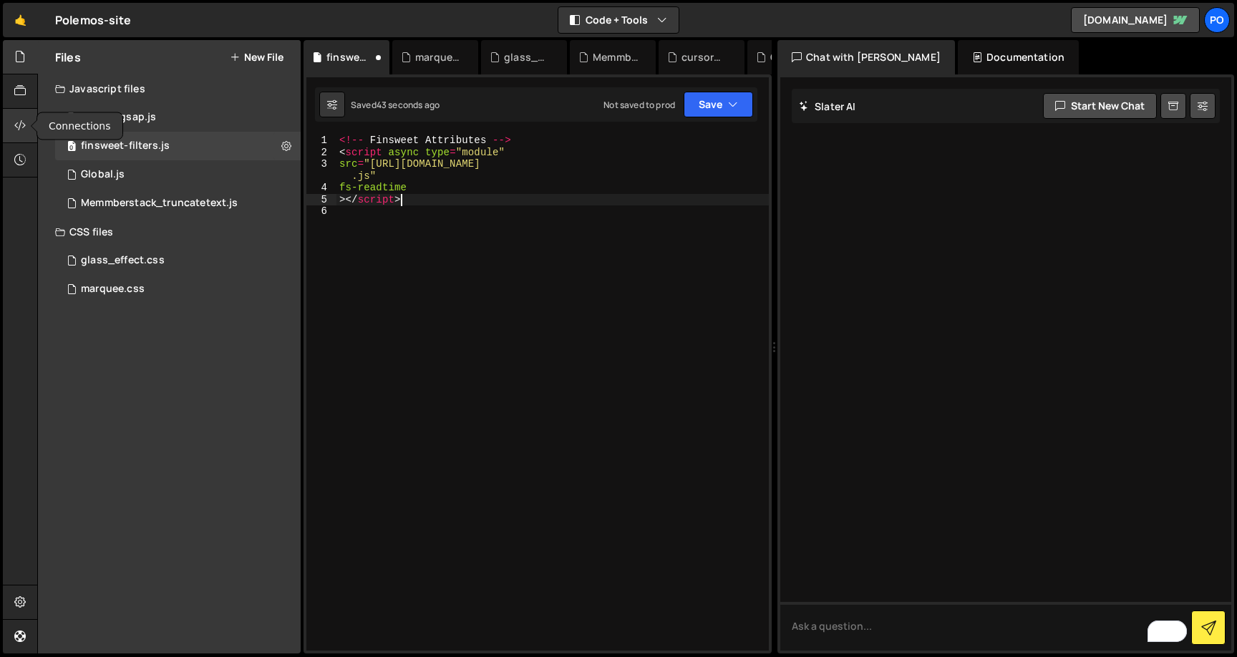
click at [26, 126] on icon at bounding box center [19, 125] width 11 height 16
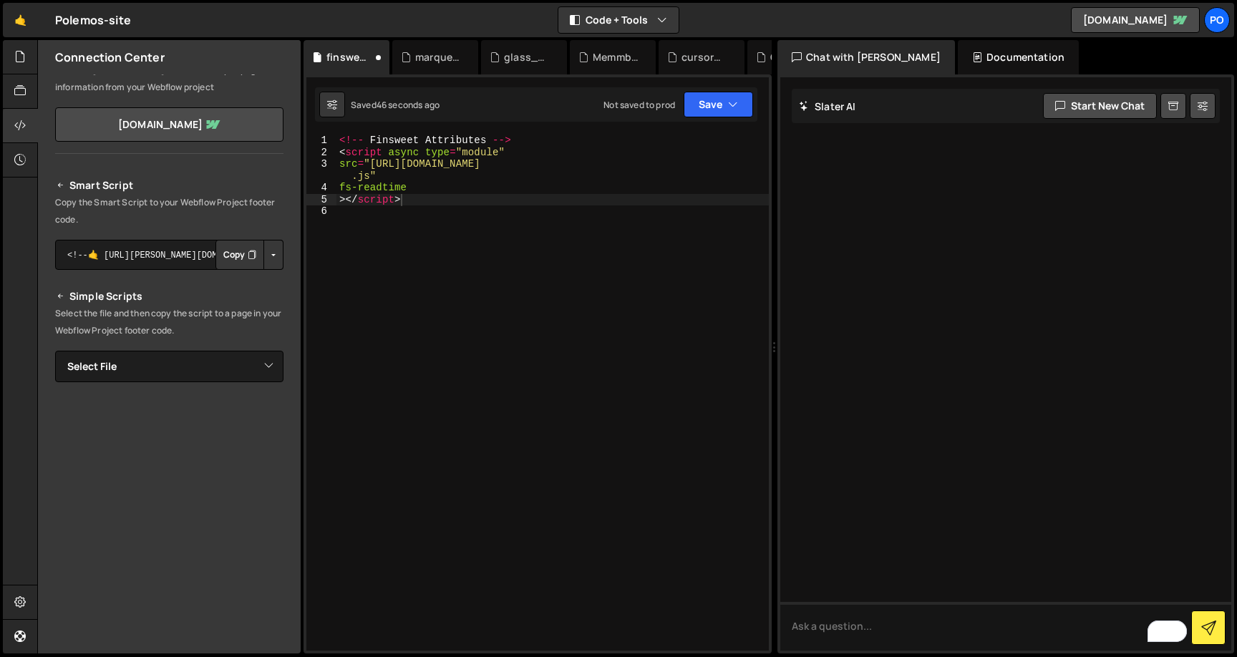
scroll to position [102, 0]
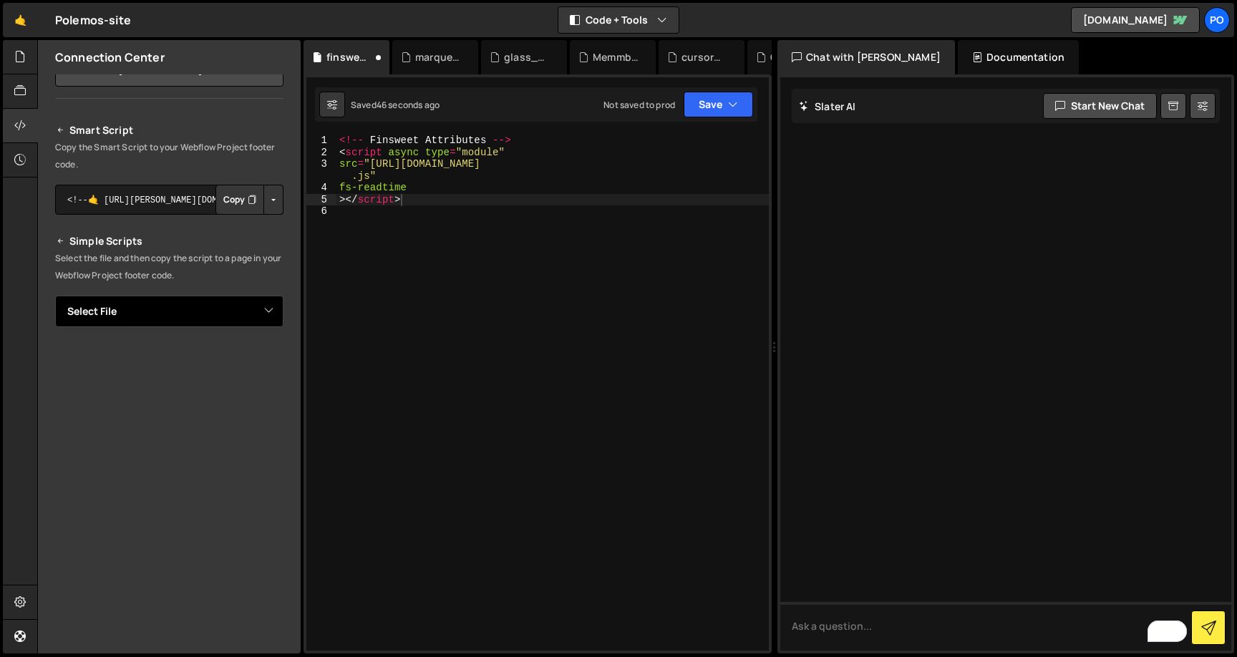
click at [218, 307] on select "Select File cursor_gsap.js finsweet_attributes.js Global.js Memmberstack_trunca…" at bounding box center [169, 311] width 228 height 31
select select "47982"
click at [55, 296] on select "Select File cursor_gsap.js finsweet_attributes.js Global.js Memmberstack_trunca…" at bounding box center [169, 311] width 228 height 31
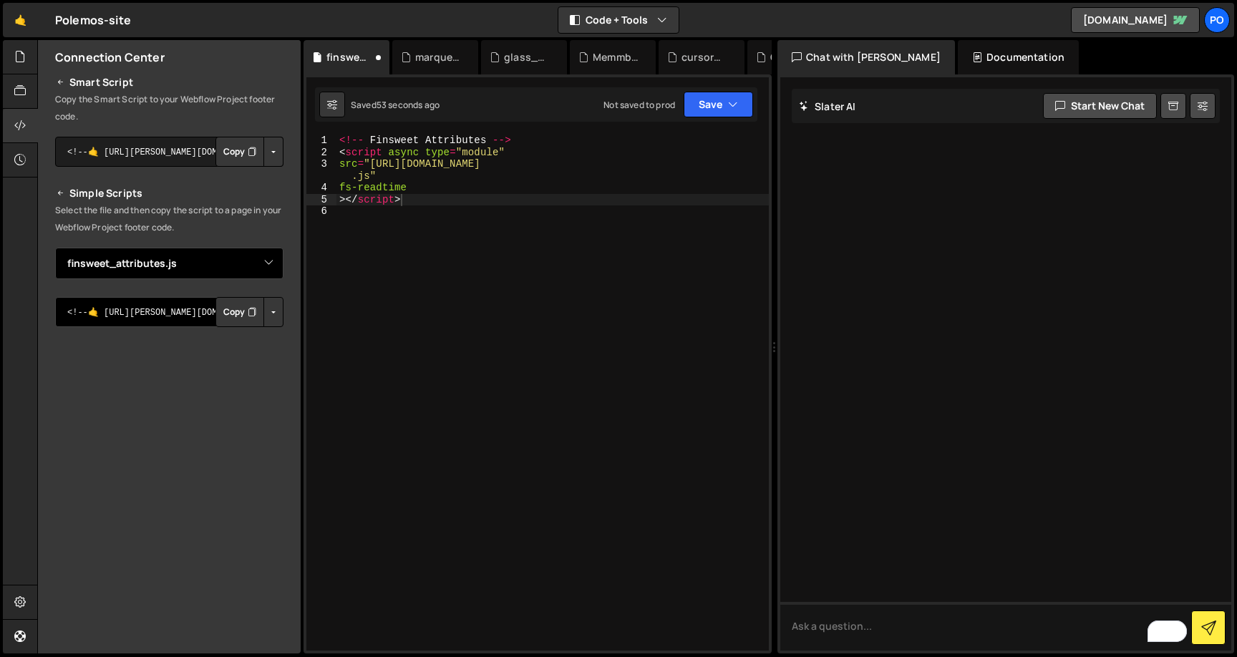
scroll to position [0, 0]
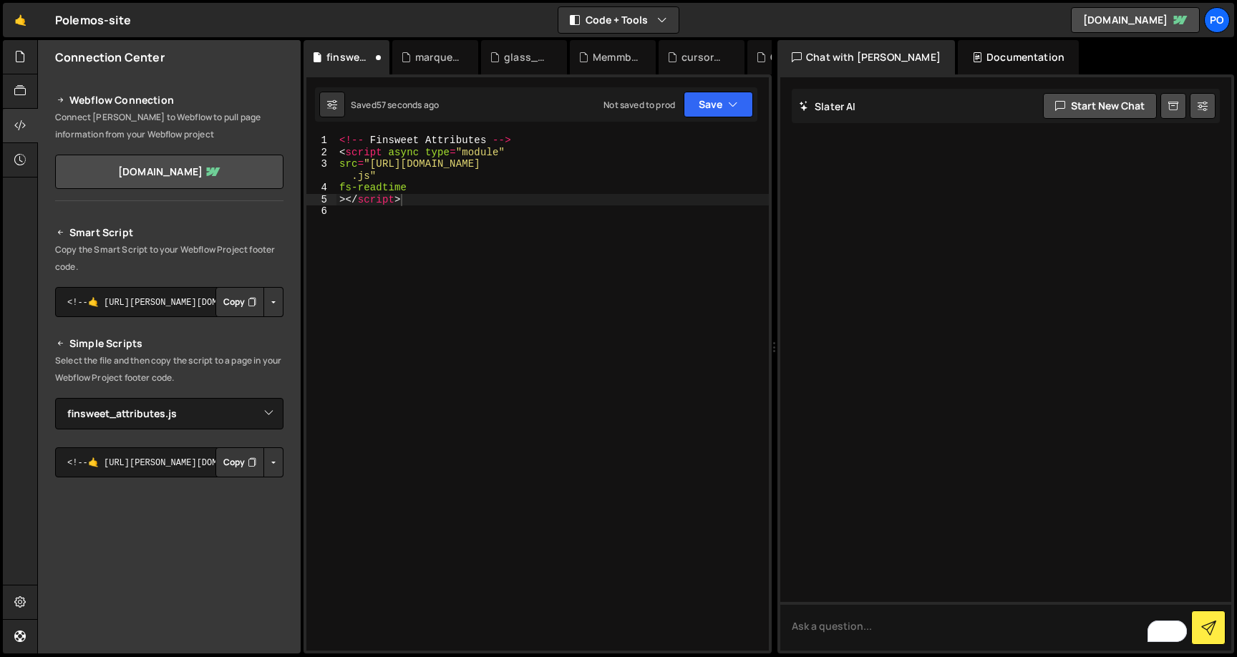
click at [490, 149] on div "<!-- Finsweet Attributes --> < script async type = "module" src = "[URL][DOMAIN…" at bounding box center [552, 405] width 432 height 540
click at [341, 137] on div "<!-- Finsweet Attributes --> < script async type = "module" src = "[URL][DOMAIN…" at bounding box center [552, 405] width 432 height 540
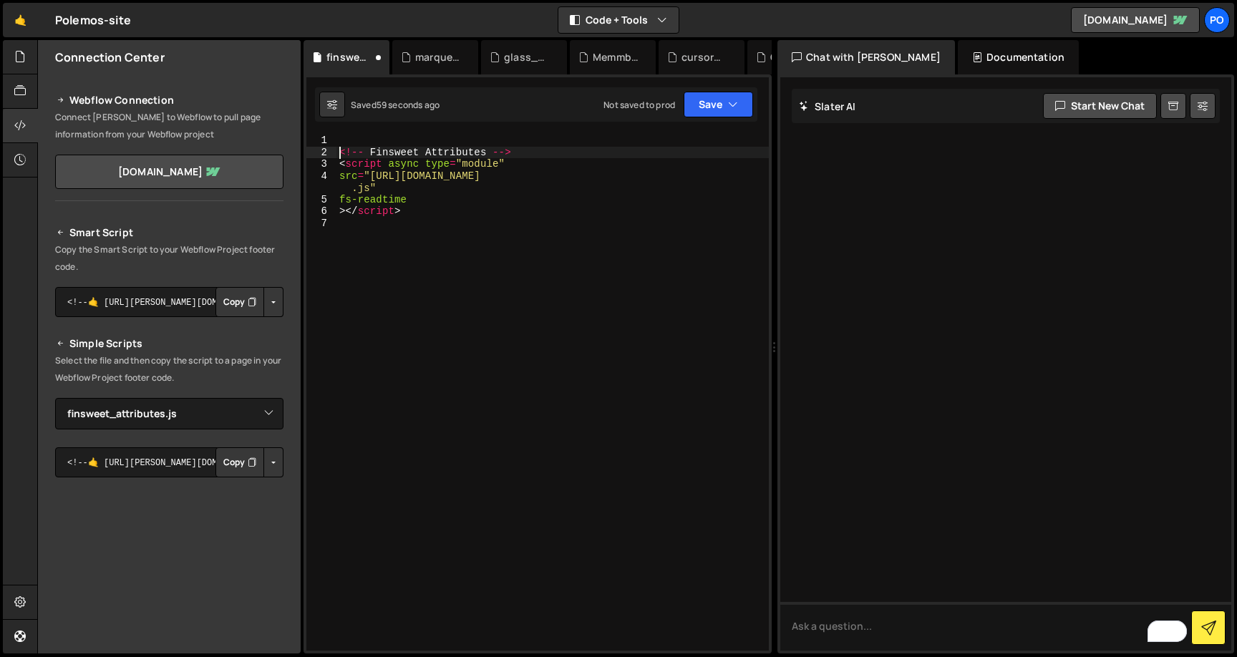
type textarea "<!-- Finsweet Attributes -->"
click at [339, 140] on div "<!-- Finsweet Attributes --> < script async type = "module" src = "[URL][DOMAIN…" at bounding box center [552, 405] width 432 height 540
paste textarea "></script>"
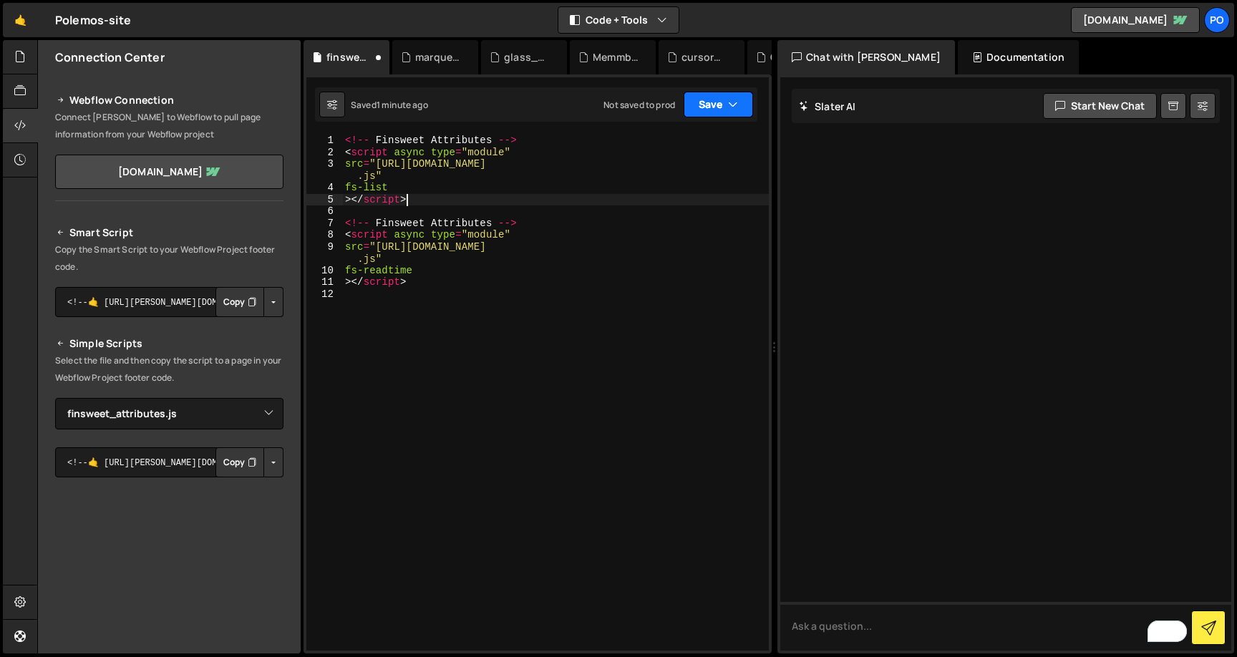
click at [729, 110] on icon "button" at bounding box center [733, 104] width 10 height 14
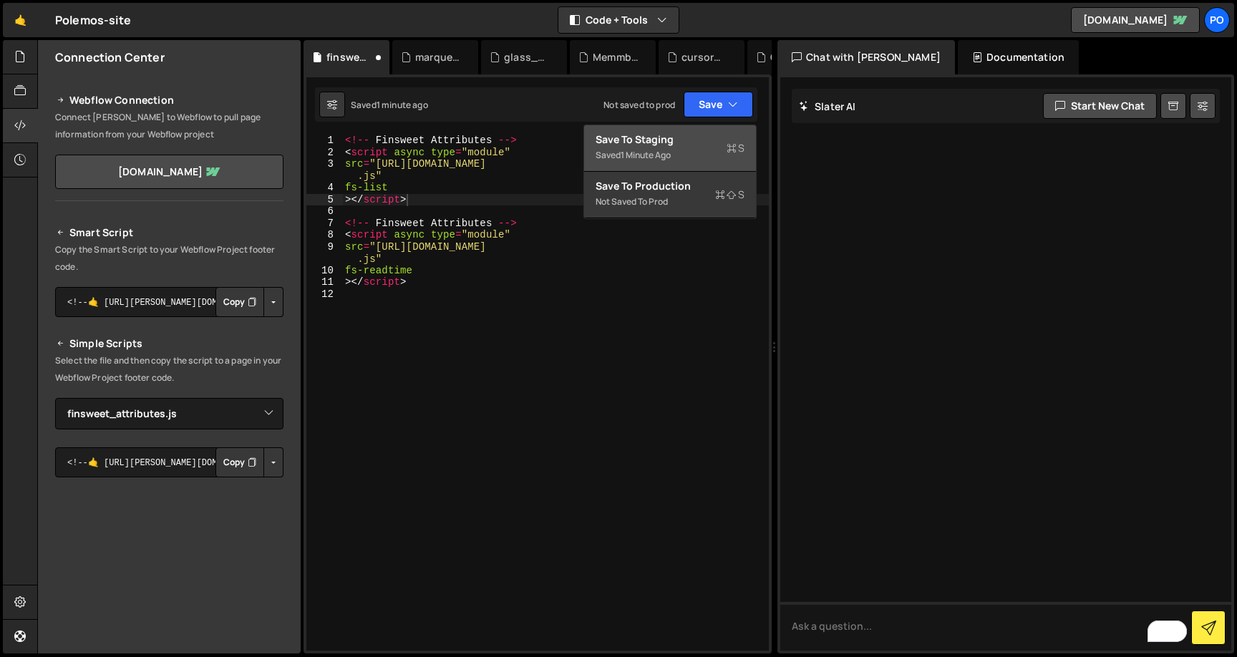
click at [686, 142] on div "Save to Staging S" at bounding box center [670, 139] width 149 height 14
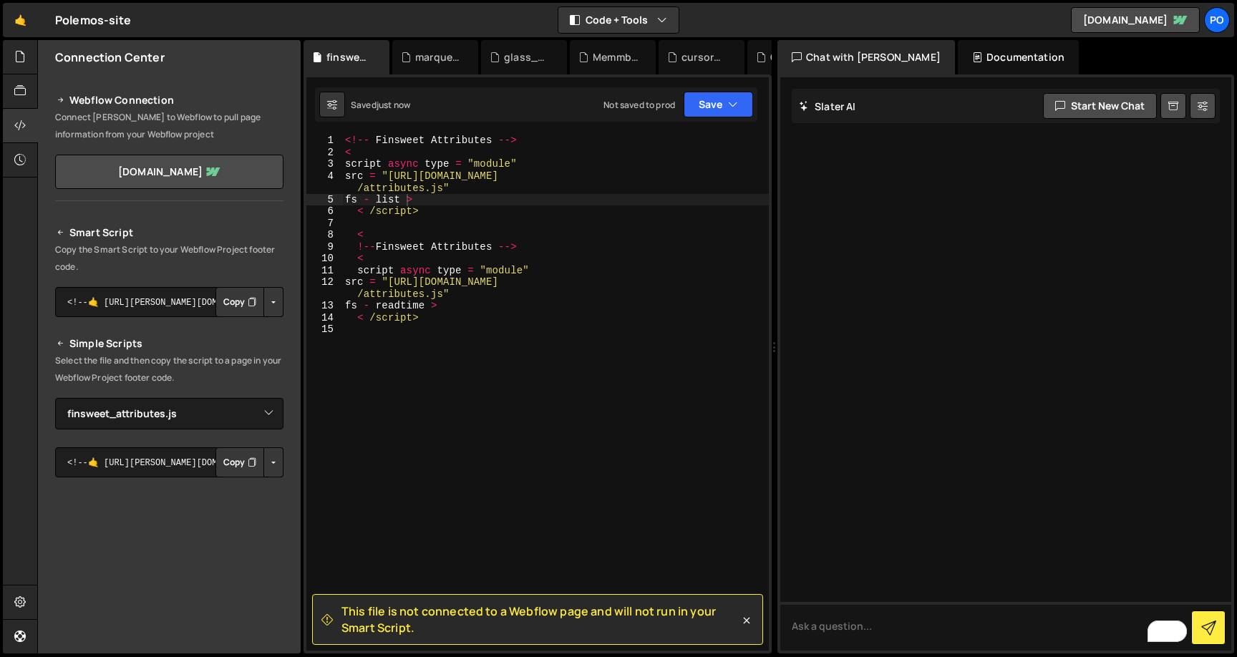
click at [231, 304] on button "Copy" at bounding box center [239, 302] width 49 height 30
click at [721, 112] on button "Save" at bounding box center [718, 105] width 69 height 26
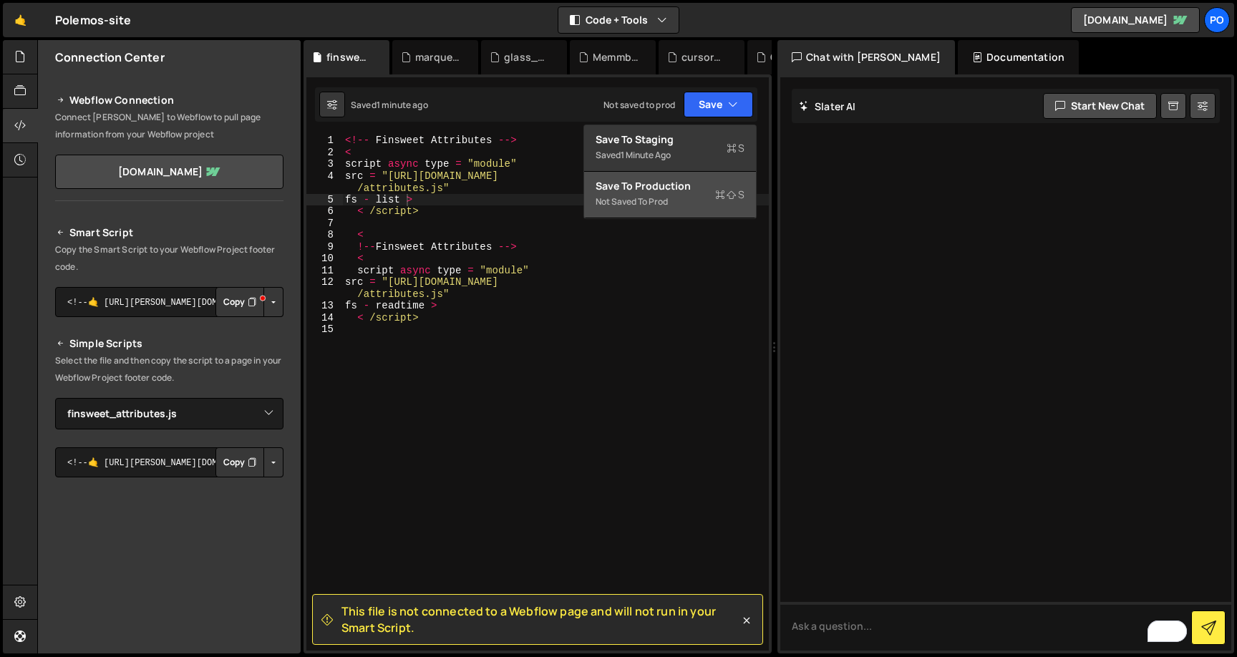
click at [681, 183] on div "Save to Production S" at bounding box center [670, 186] width 149 height 14
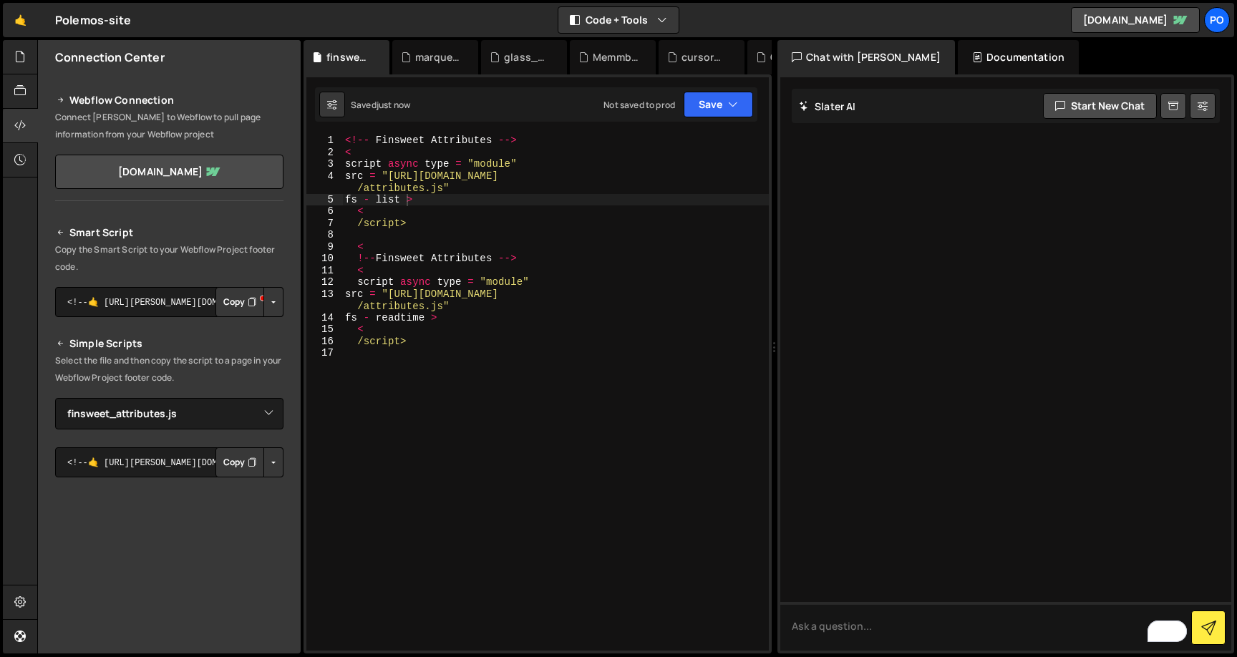
click at [268, 309] on button "Button group with nested dropdown" at bounding box center [273, 302] width 20 height 30
click at [221, 345] on link "Copy Production Script" at bounding box center [212, 349] width 140 height 20
click at [172, 248] on p "Copy the Smart Script to your Webflow Project footer code." at bounding box center [169, 258] width 228 height 34
click at [231, 295] on button "Copy" at bounding box center [239, 302] width 49 height 30
click at [181, 423] on select "Select File cursor_gsap.js finsweet_attributes.js Global.js Memmberstack_trunca…" at bounding box center [169, 413] width 228 height 31
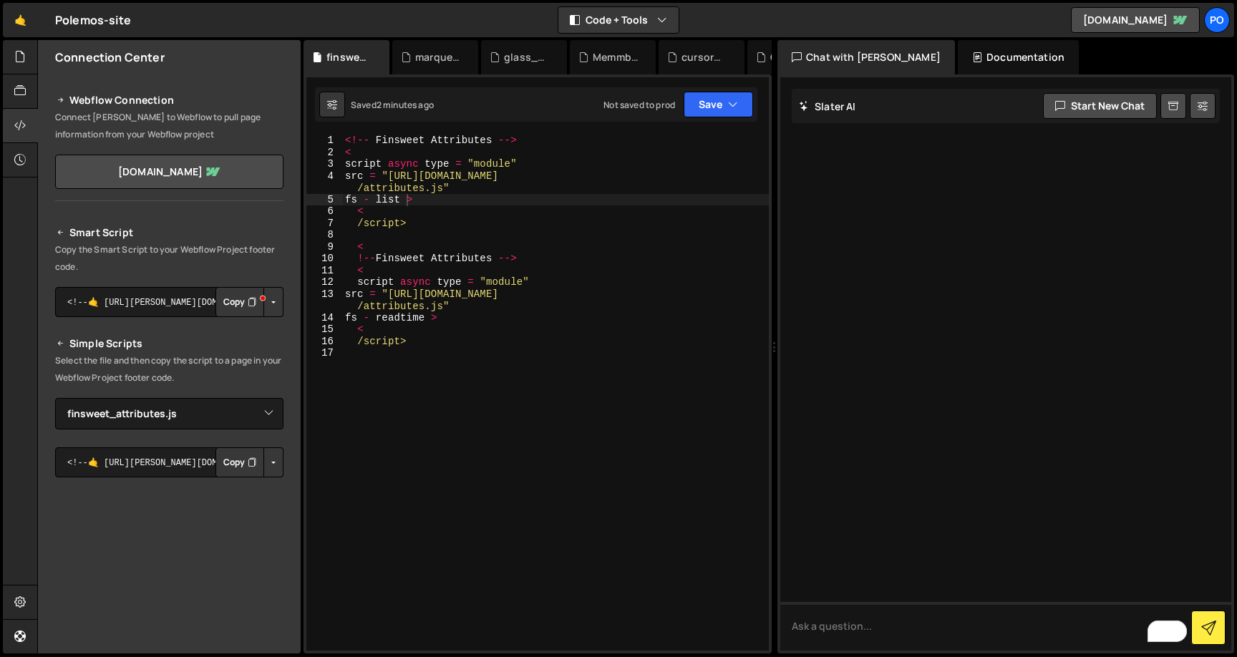
click at [450, 184] on div "<!-- Finsweet Attributes --> < script async type = "module" src = "[URL][DOMAIN…" at bounding box center [555, 405] width 427 height 540
type textarea "/script>"
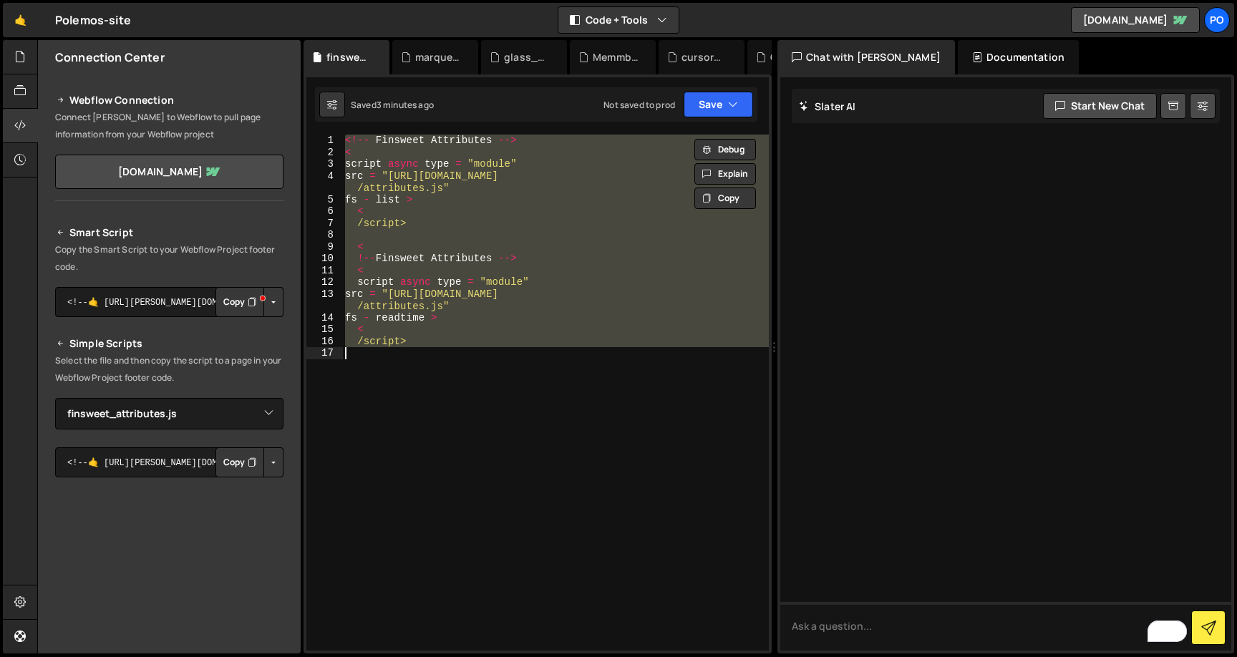
click at [475, 405] on div "<!-- Finsweet Attributes --> < script async type = "module" src = "[URL][DOMAIN…" at bounding box center [555, 393] width 427 height 516
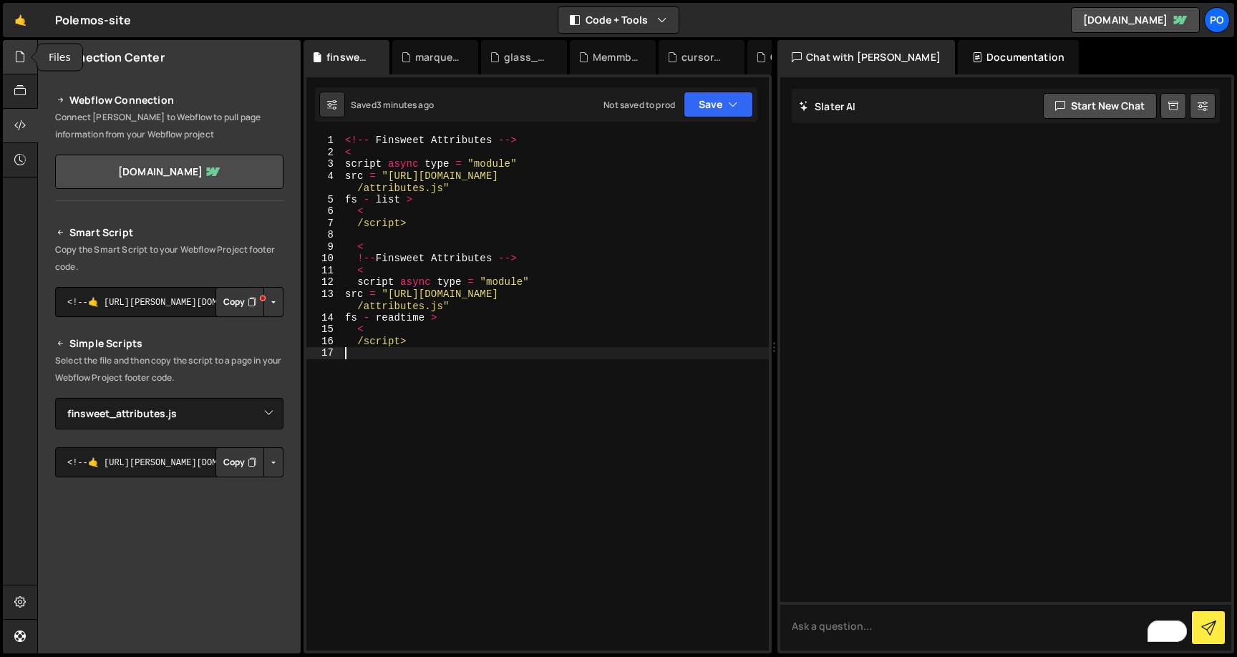
click at [11, 64] on div at bounding box center [20, 57] width 35 height 34
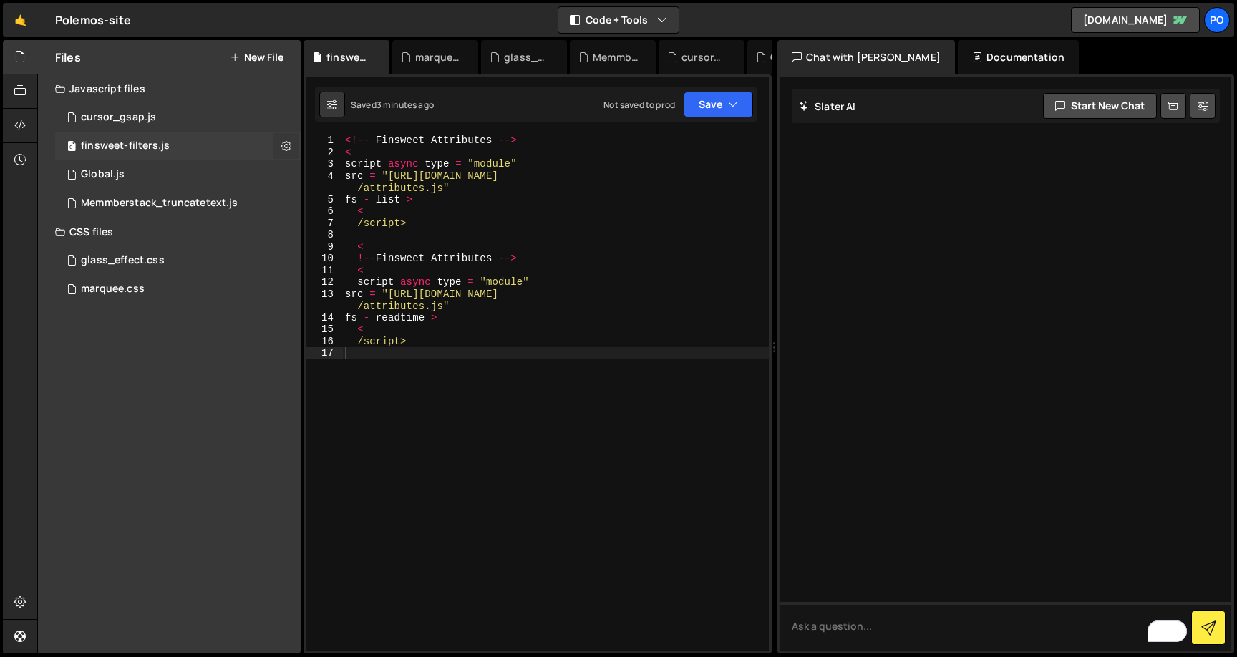
click at [285, 148] on icon at bounding box center [286, 146] width 10 height 14
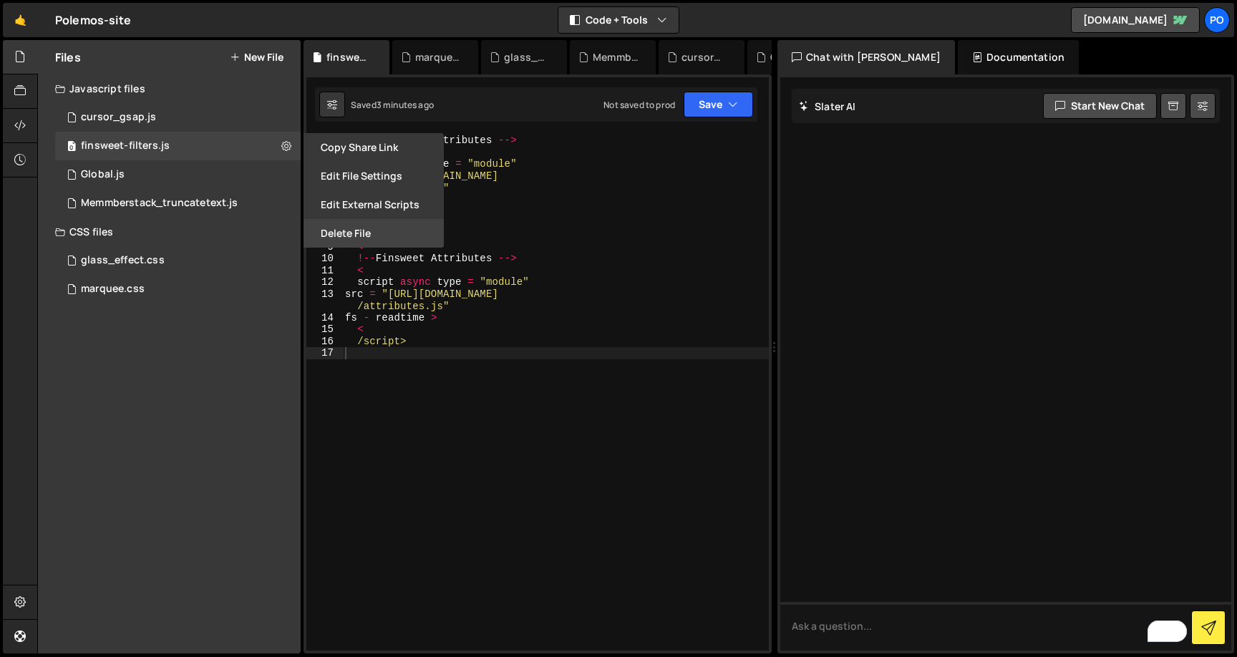
click at [354, 226] on button "Delete File" at bounding box center [374, 233] width 140 height 29
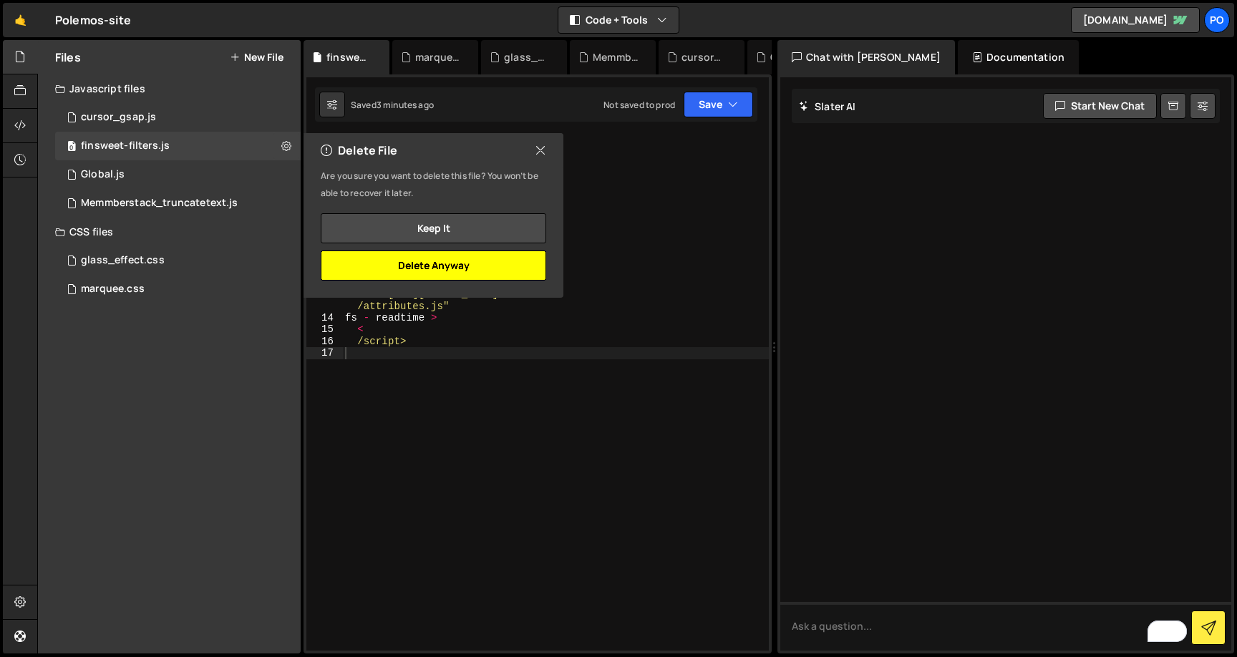
click at [449, 277] on button "Delete Anyway" at bounding box center [433, 266] width 225 height 30
